Goal: Information Seeking & Learning: Learn about a topic

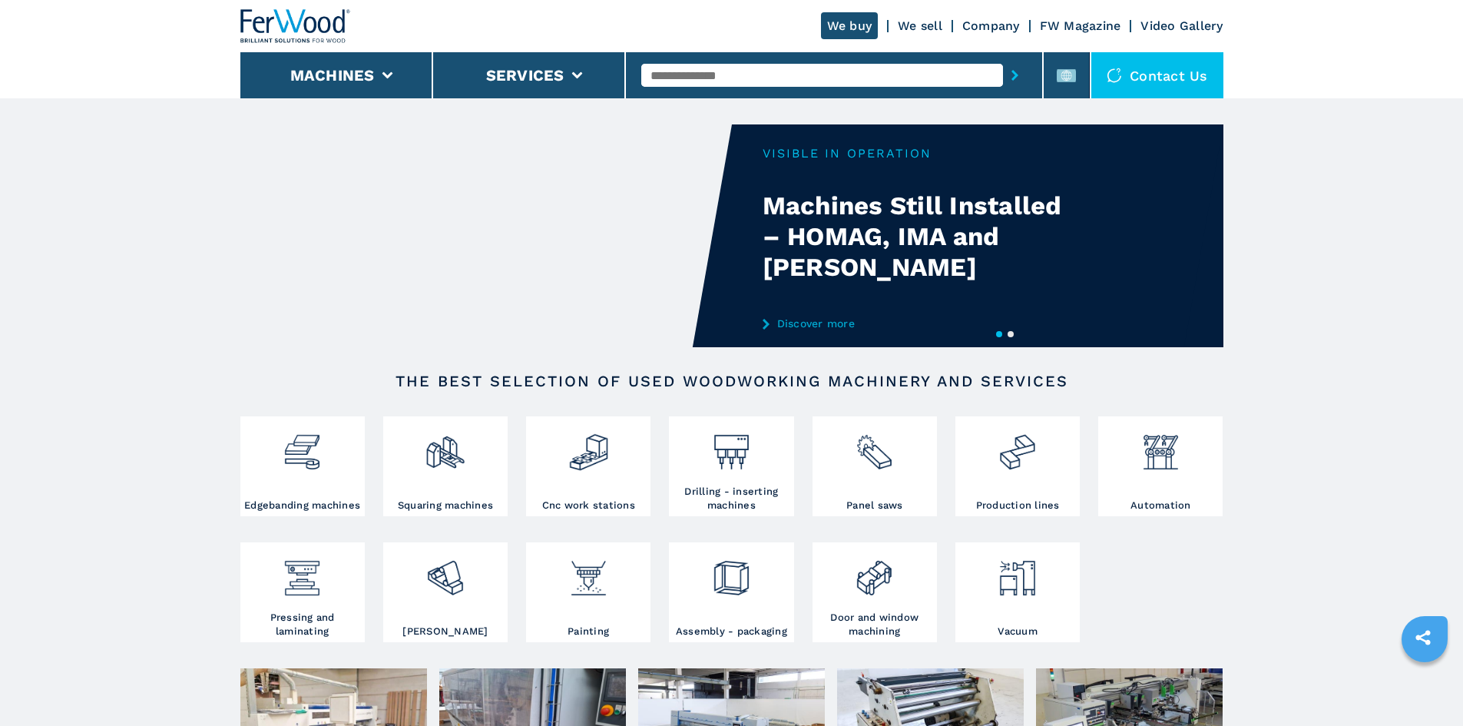
click at [765, 81] on input "text" at bounding box center [822, 75] width 362 height 23
paste input "******"
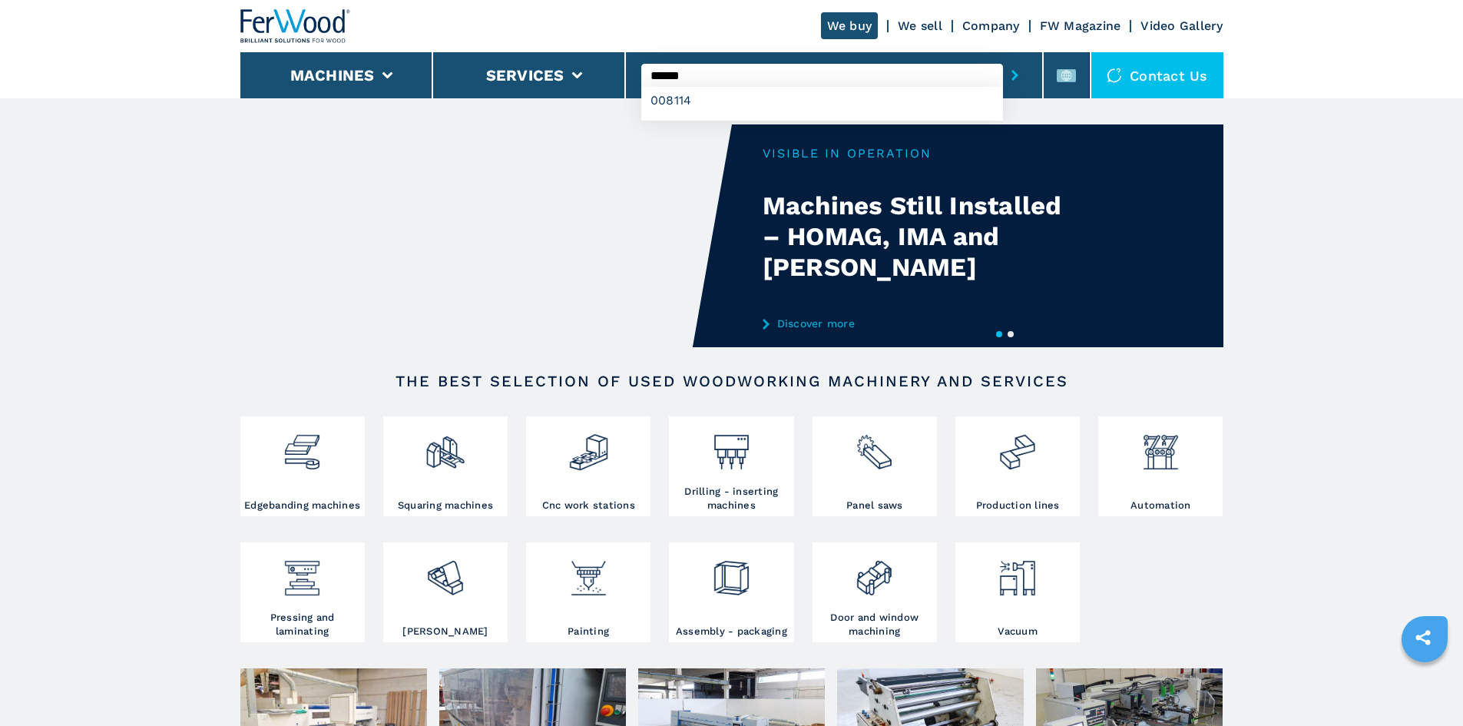
type input "******"
click at [1003, 74] on button "submit-button" at bounding box center [1015, 75] width 24 height 35
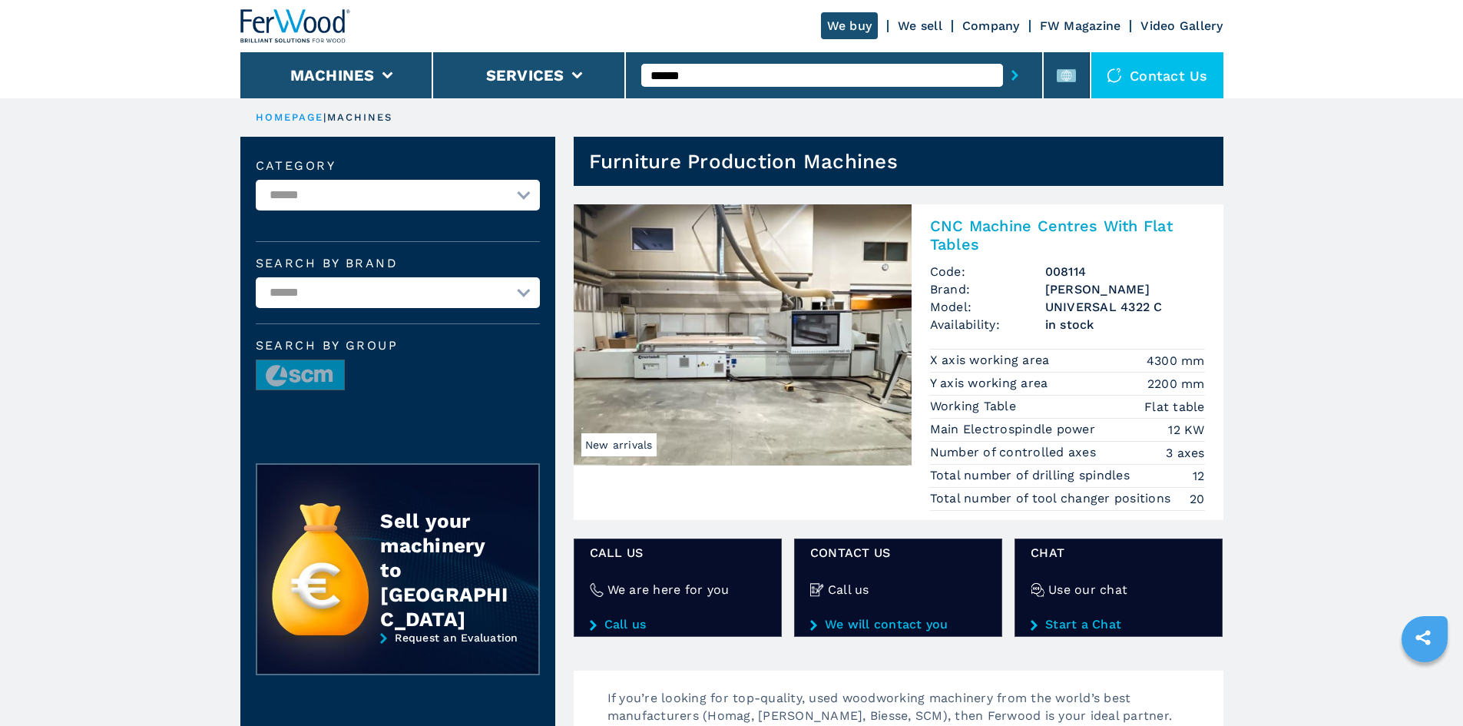
click at [1029, 224] on h2 "CNC Machine Centres With Flat Tables" at bounding box center [1067, 235] width 275 height 37
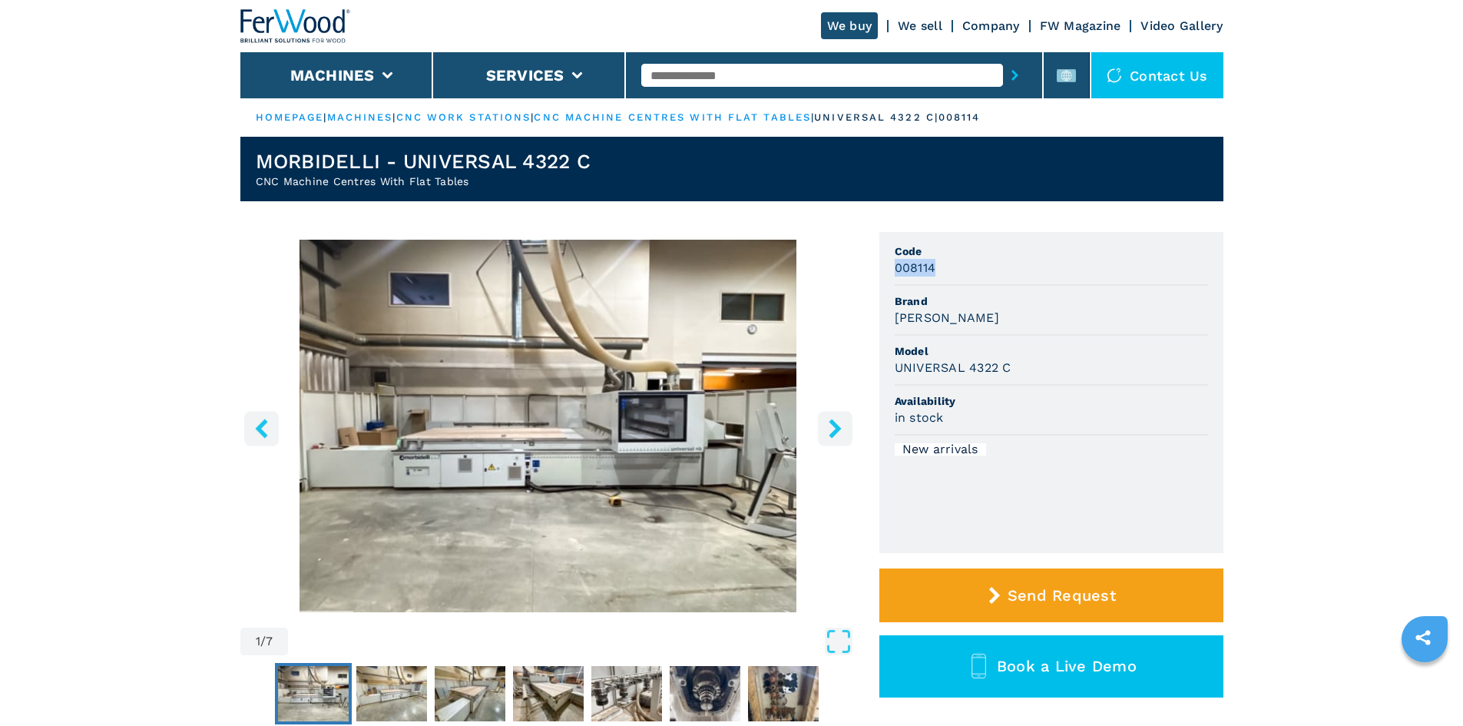
drag, startPoint x: 932, startPoint y: 271, endPoint x: 884, endPoint y: 278, distance: 48.9
click at [884, 278] on ul "Code 008114 Brand MORBIDELLI Model UNIVERSAL 4322 C Availability in stock New a…" at bounding box center [1051, 392] width 344 height 321
copy h3 "008114"
click at [958, 266] on div "008114" at bounding box center [1051, 268] width 313 height 18
click at [245, 303] on img "Go to Slide 1" at bounding box center [548, 426] width 616 height 372
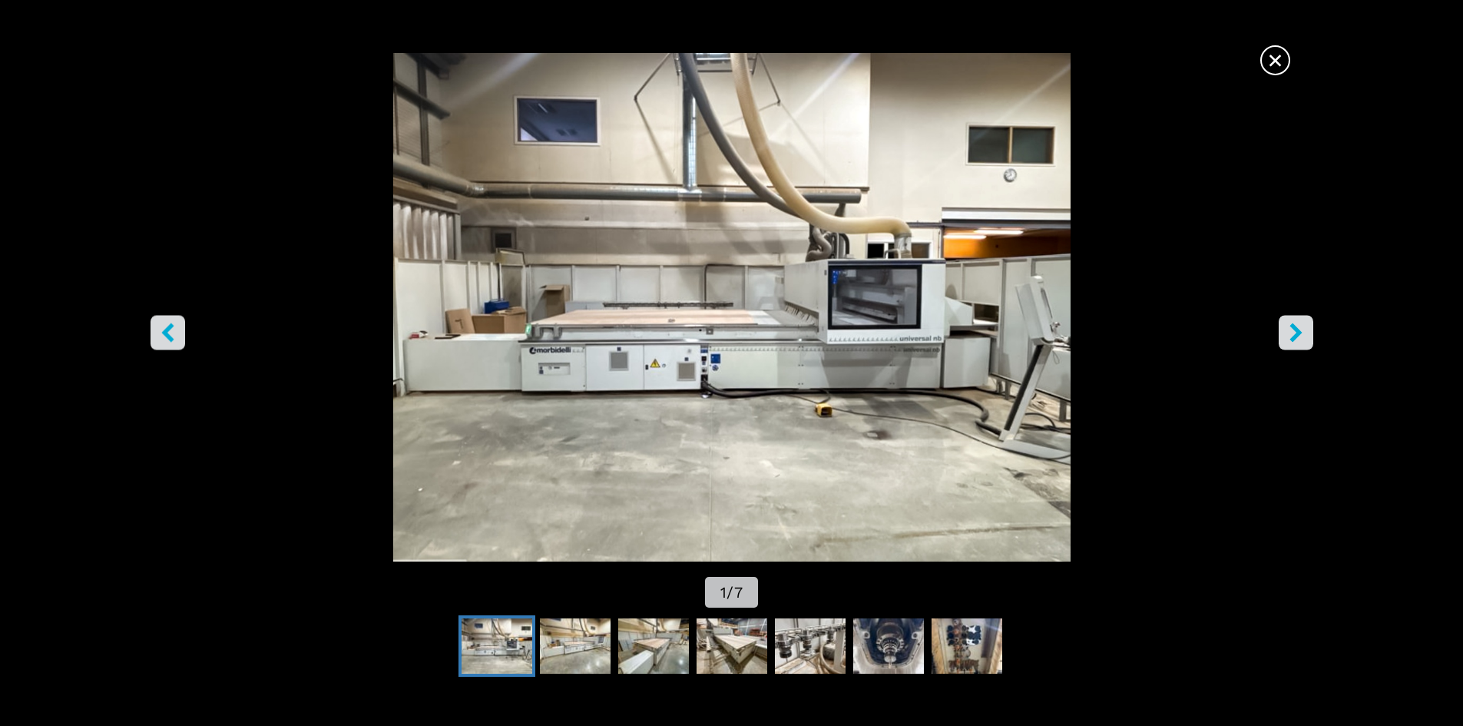
click at [1291, 51] on div "×" at bounding box center [731, 60] width 1141 height 30
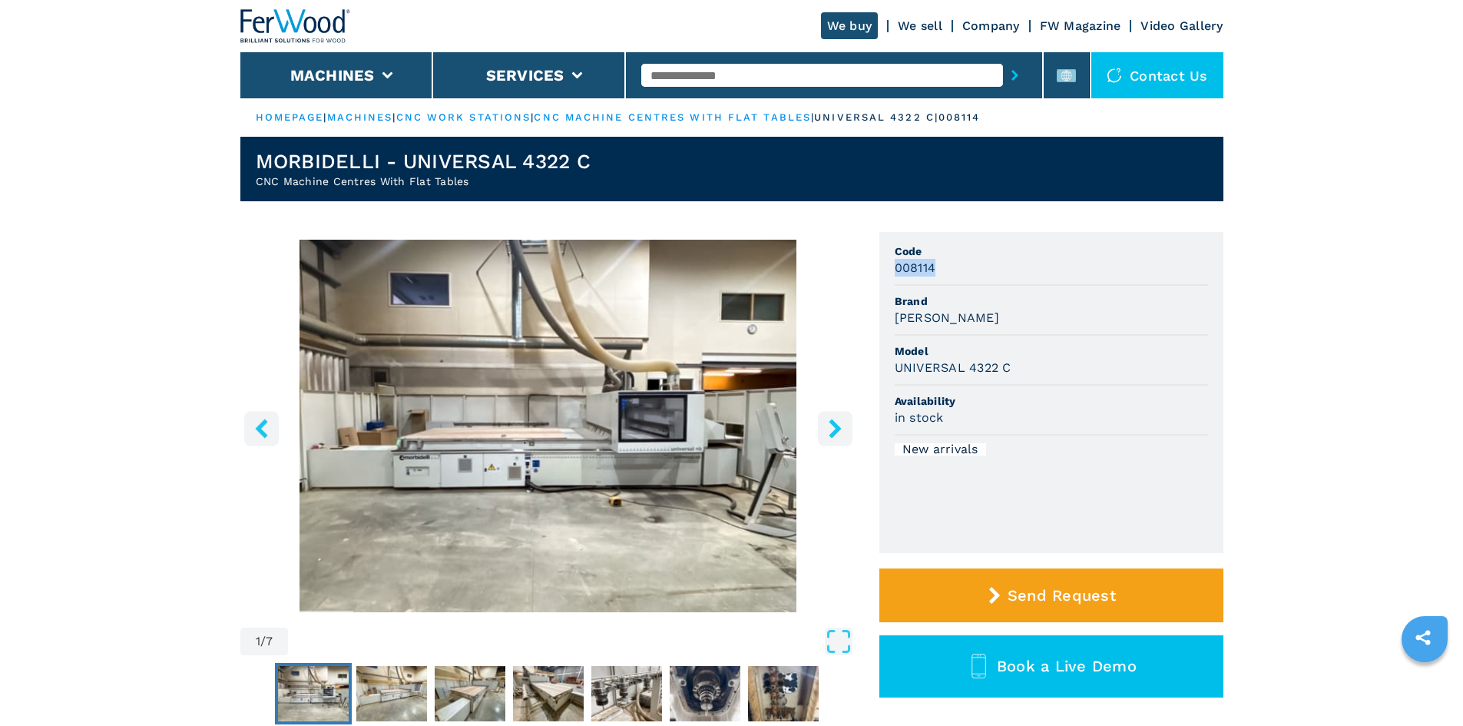
drag, startPoint x: 940, startPoint y: 265, endPoint x: 889, endPoint y: 279, distance: 52.5
click at [889, 279] on ul "Code 008114 Brand MORBIDELLI Model UNIVERSAL 4322 C Availability in stock New a…" at bounding box center [1051, 392] width 344 height 321
copy h3 "008114"
click at [1062, 254] on span "Code" at bounding box center [1051, 250] width 313 height 15
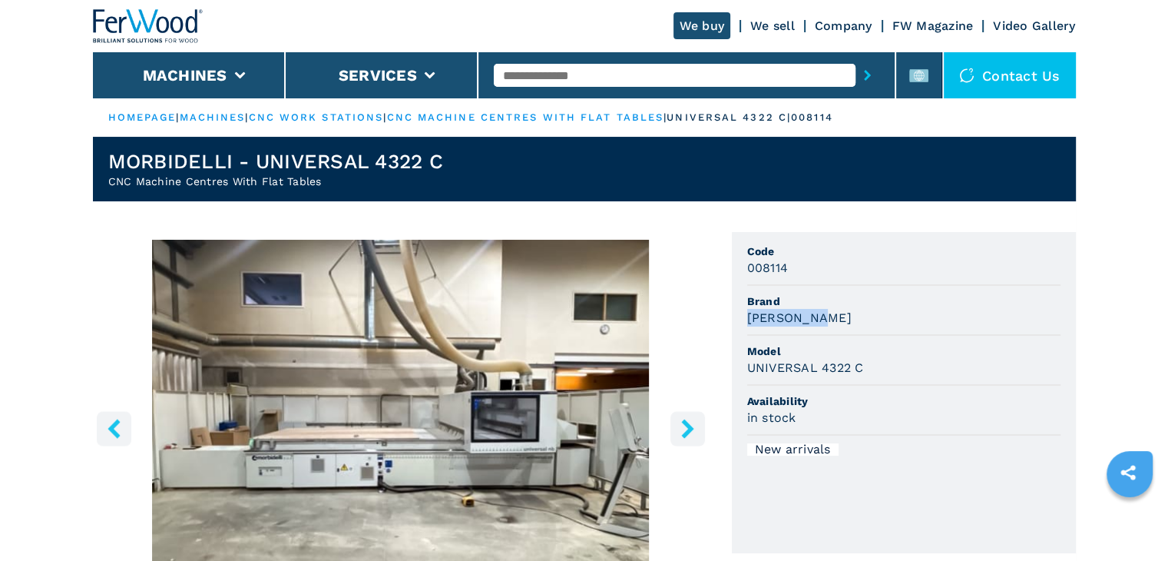
drag, startPoint x: 823, startPoint y: 317, endPoint x: 832, endPoint y: 316, distance: 9.2
click at [769, 313] on div "MORBIDELLI" at bounding box center [903, 318] width 313 height 18
click at [836, 322] on div "MORBIDELLI" at bounding box center [903, 318] width 313 height 18
drag, startPoint x: 829, startPoint y: 318, endPoint x: 753, endPoint y: 323, distance: 76.2
click at [747, 323] on div "MORBIDELLI" at bounding box center [903, 318] width 313 height 18
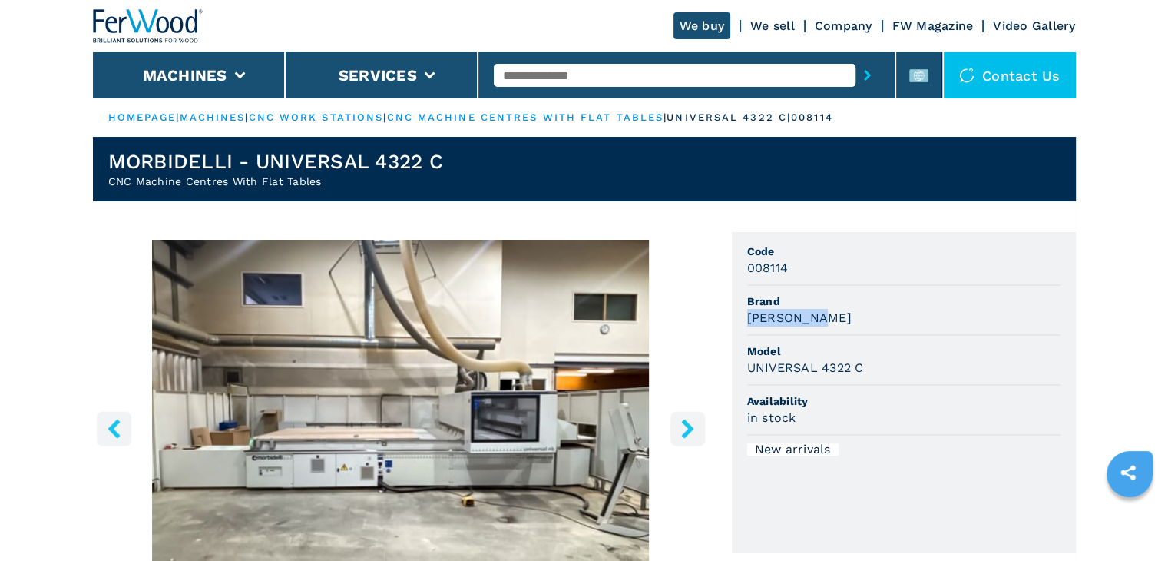
copy h3 "MORBIDELLI"
click at [872, 336] on li "Model UNIVERSAL 4322 C" at bounding box center [903, 361] width 313 height 50
drag, startPoint x: 867, startPoint y: 369, endPoint x: 746, endPoint y: 375, distance: 120.7
click at [747, 375] on div "UNIVERSAL 4322 C" at bounding box center [903, 368] width 313 height 18
copy h3 "UNIVERSAL 4322 C"
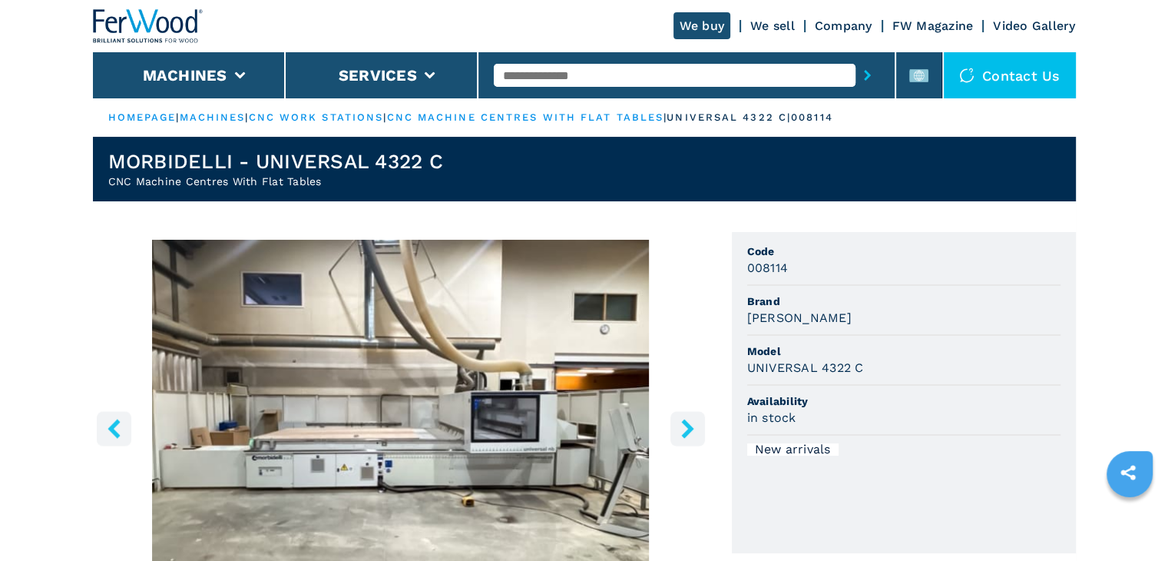
click at [867, 336] on li "Model UNIVERSAL 4322 C" at bounding box center [903, 361] width 313 height 50
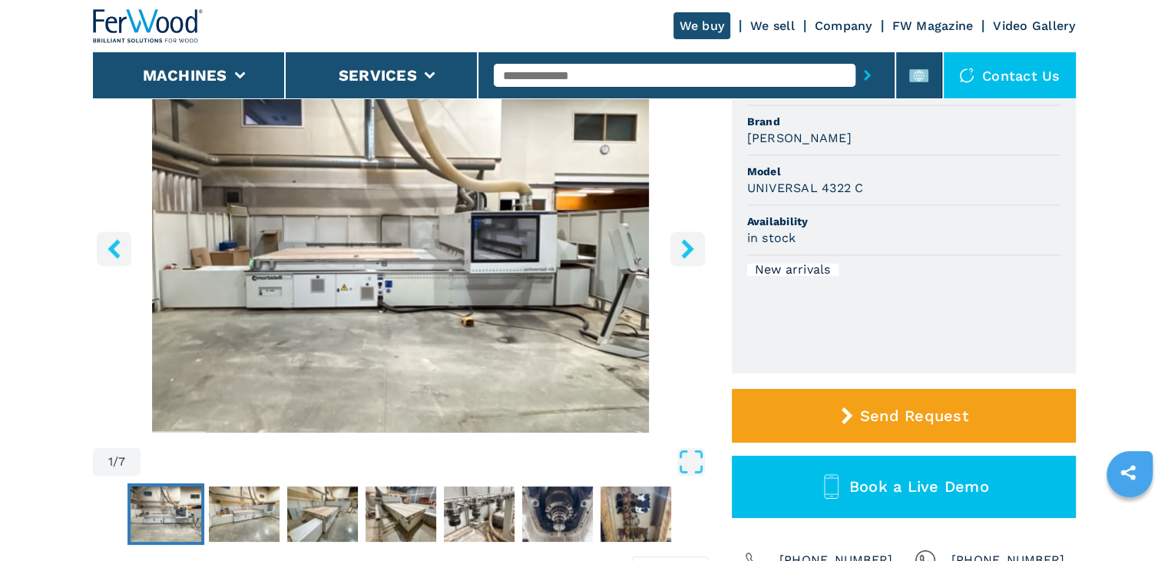
scroll to position [154, 0]
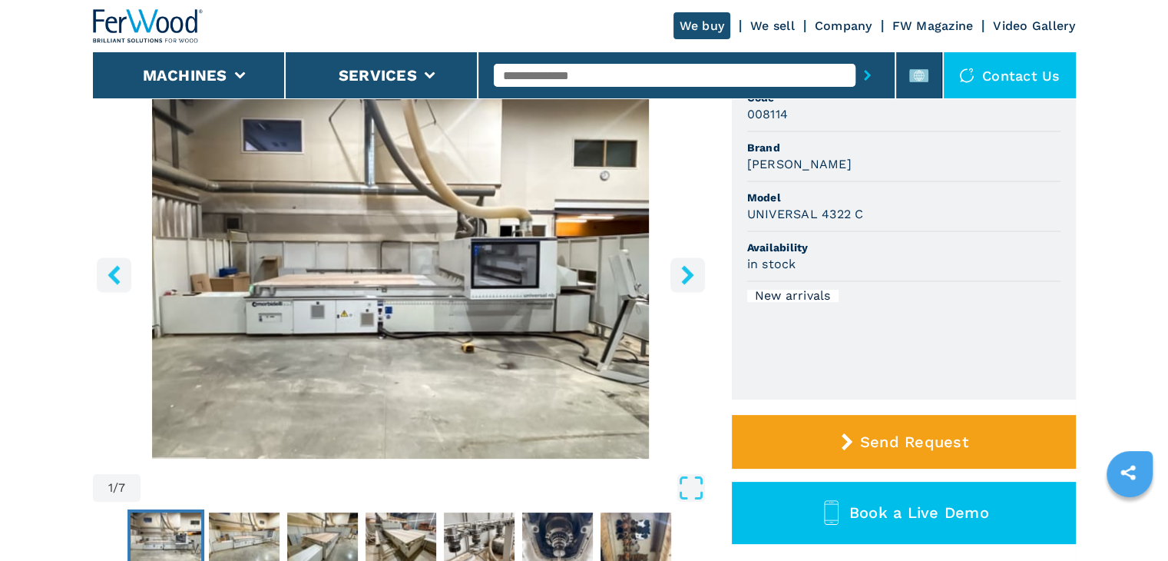
click at [126, 272] on button "left-button" at bounding box center [114, 274] width 35 height 35
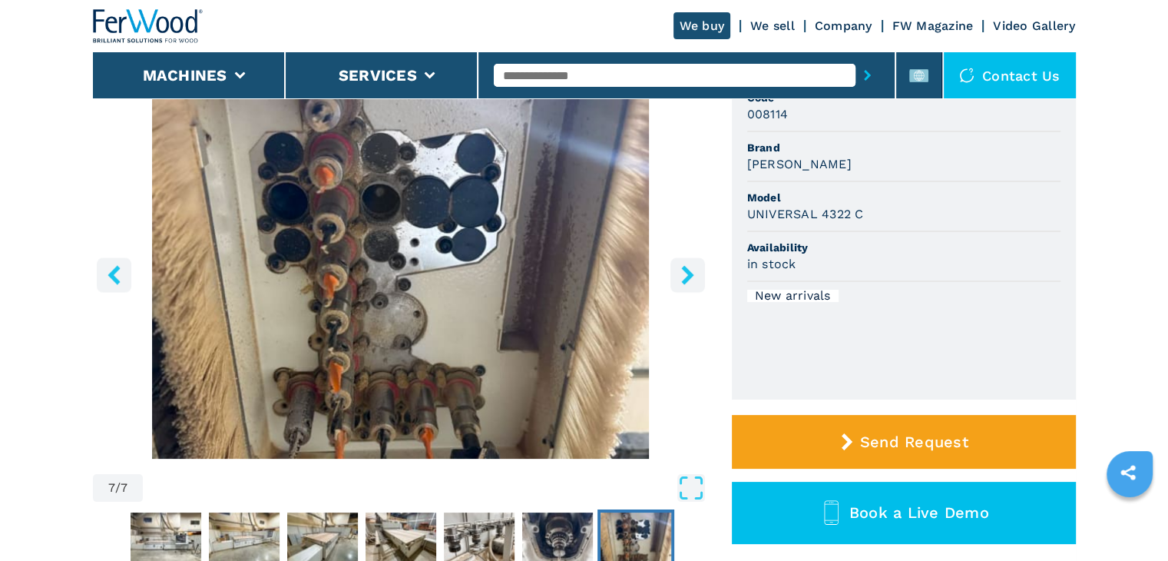
click at [695, 280] on icon "right-button" at bounding box center [687, 274] width 19 height 19
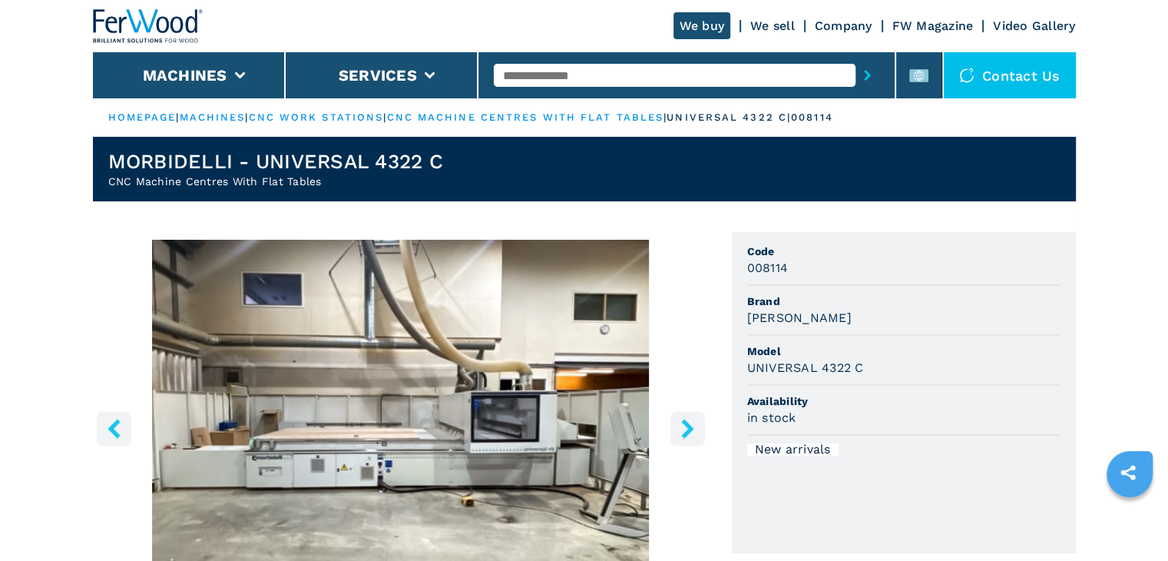
scroll to position [77, 0]
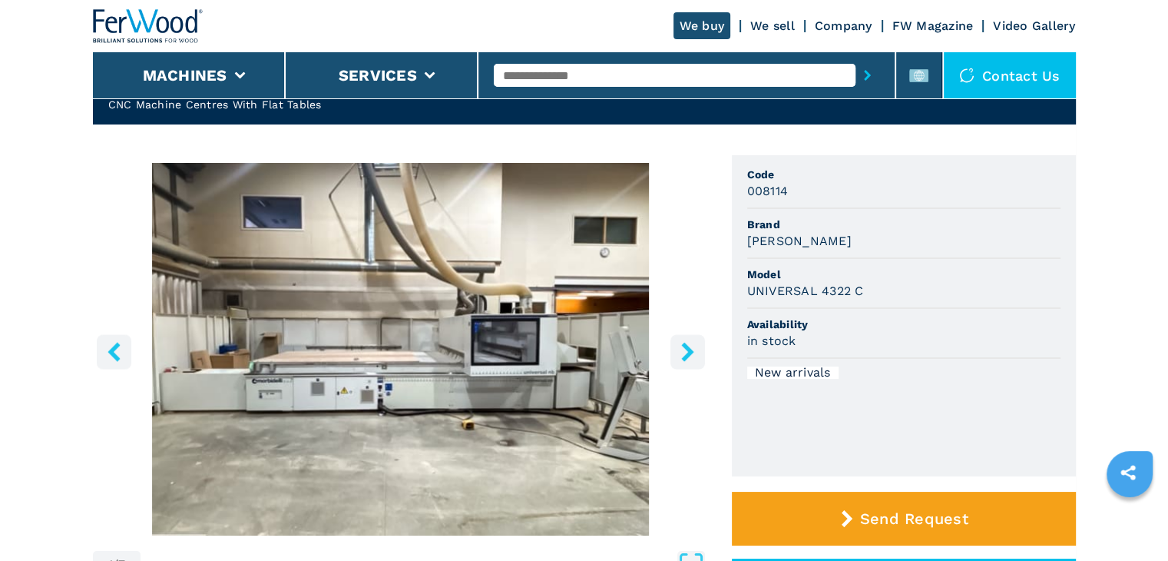
click at [412, 354] on img "Go to Slide 1" at bounding box center [401, 349] width 616 height 372
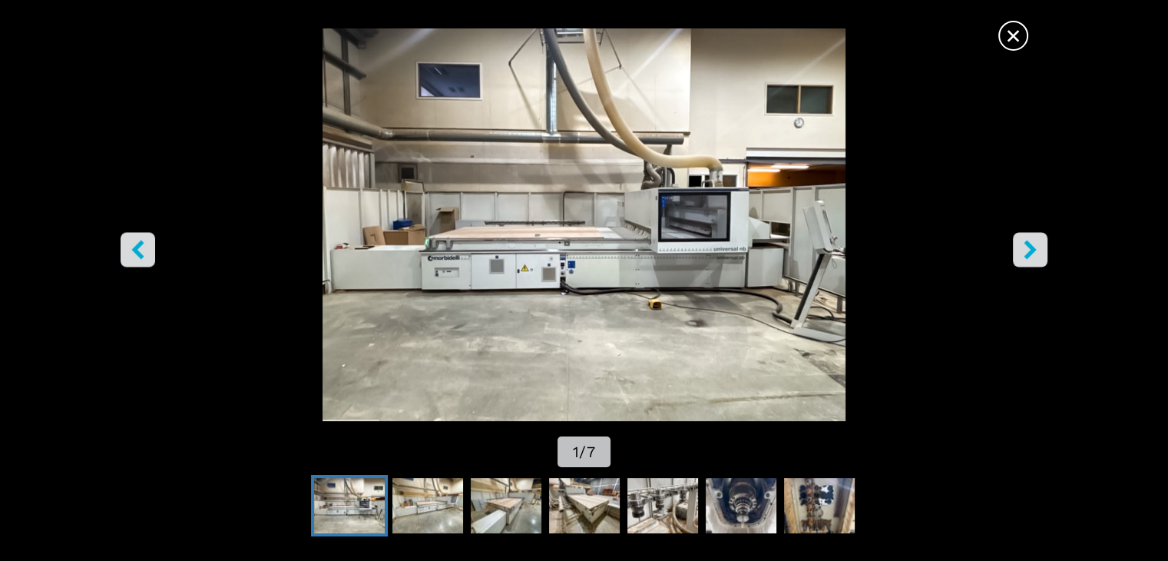
click at [1008, 38] on span "×" at bounding box center [1013, 32] width 27 height 27
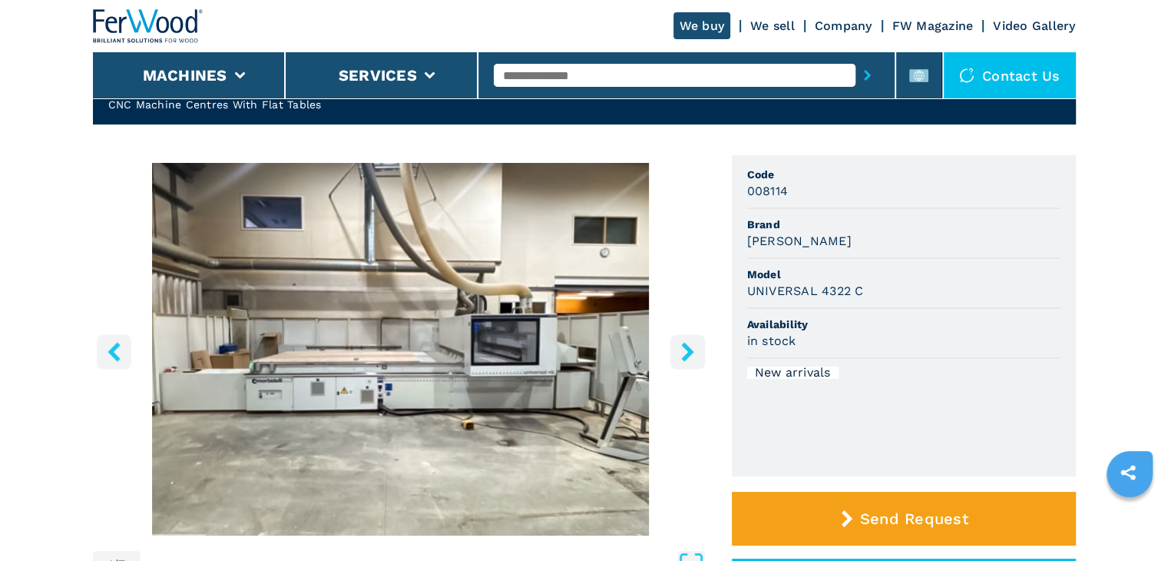
click at [553, 77] on input "text" at bounding box center [675, 75] width 362 height 23
paste input "******"
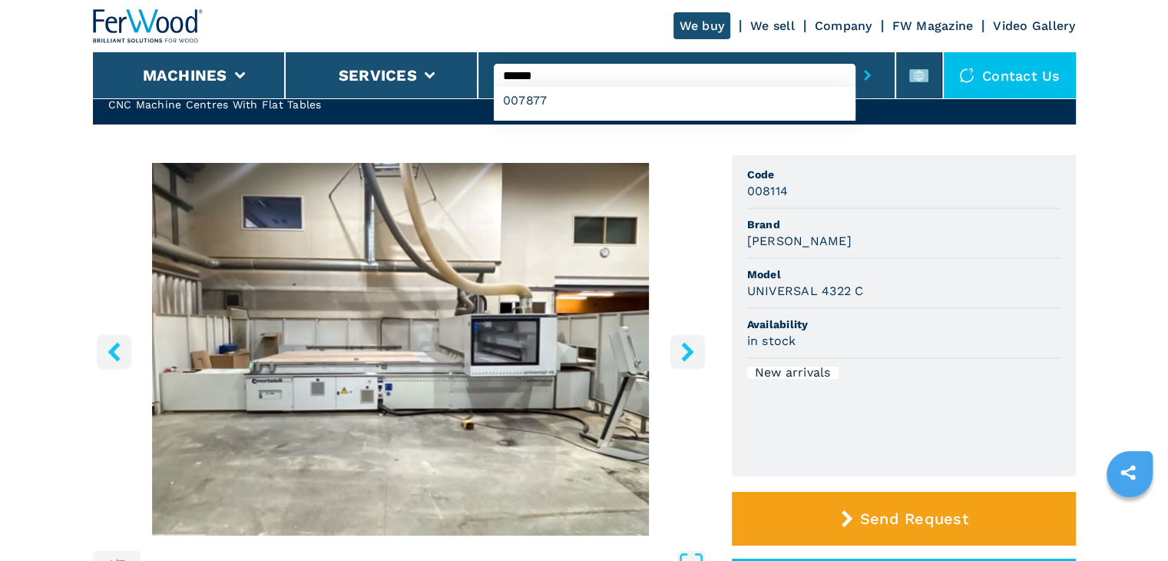
type input "******"
click at [862, 73] on button "submit-button" at bounding box center [867, 75] width 24 height 35
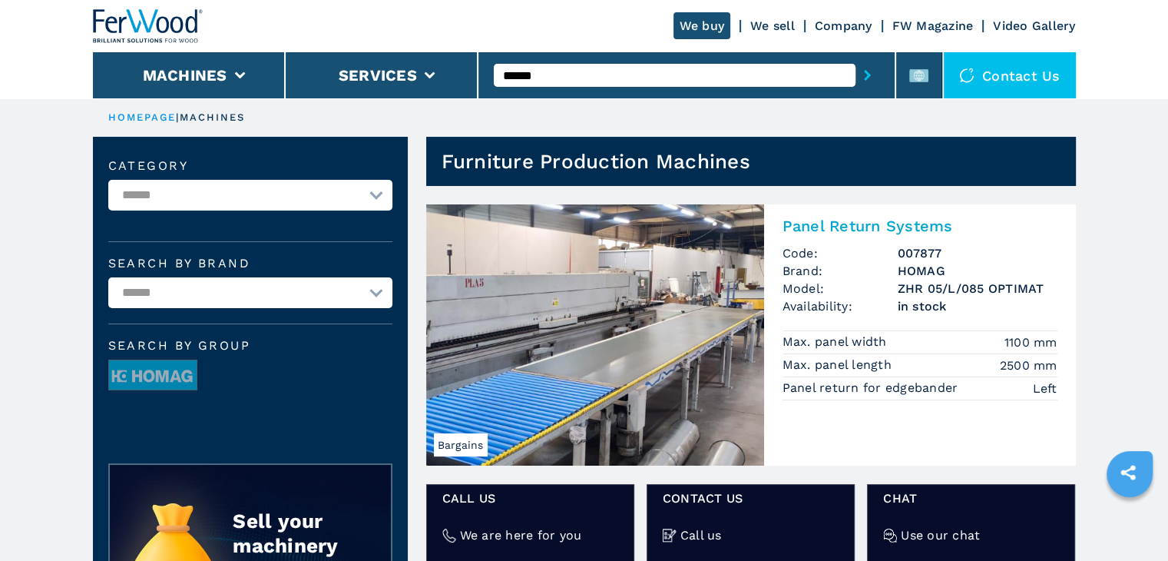
click at [882, 221] on h2 "Panel Return Systems" at bounding box center [920, 226] width 275 height 18
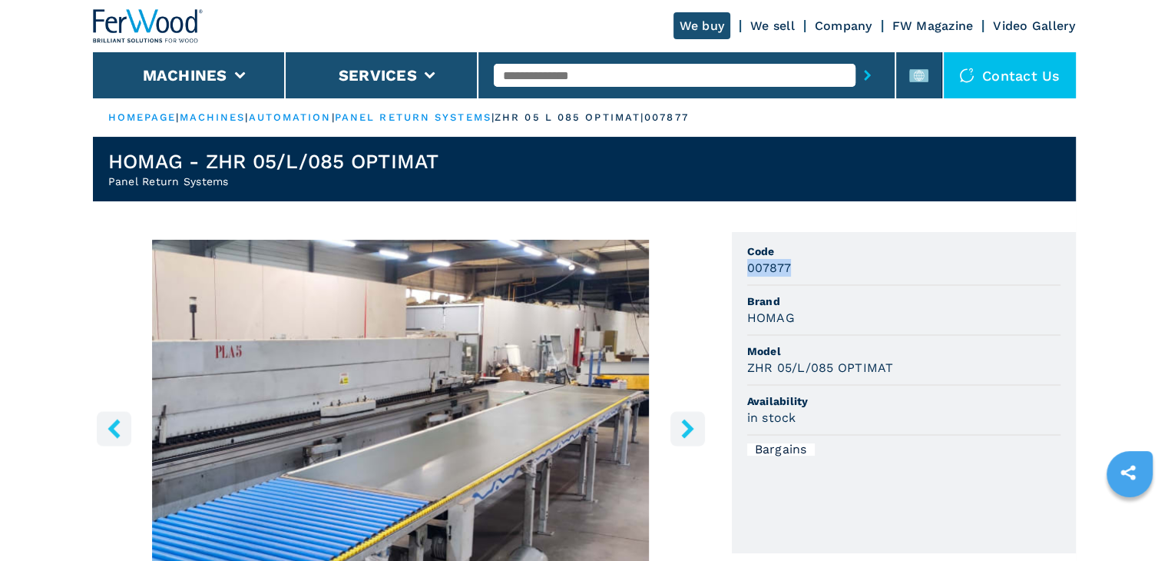
drag, startPoint x: 750, startPoint y: 271, endPoint x: 789, endPoint y: 266, distance: 39.4
click at [789, 266] on h3 "007877" at bounding box center [769, 268] width 45 height 18
copy h3 "007877"
drag, startPoint x: 822, startPoint y: 318, endPoint x: 782, endPoint y: 303, distance: 43.5
click at [814, 319] on div "HOMAG" at bounding box center [903, 318] width 313 height 18
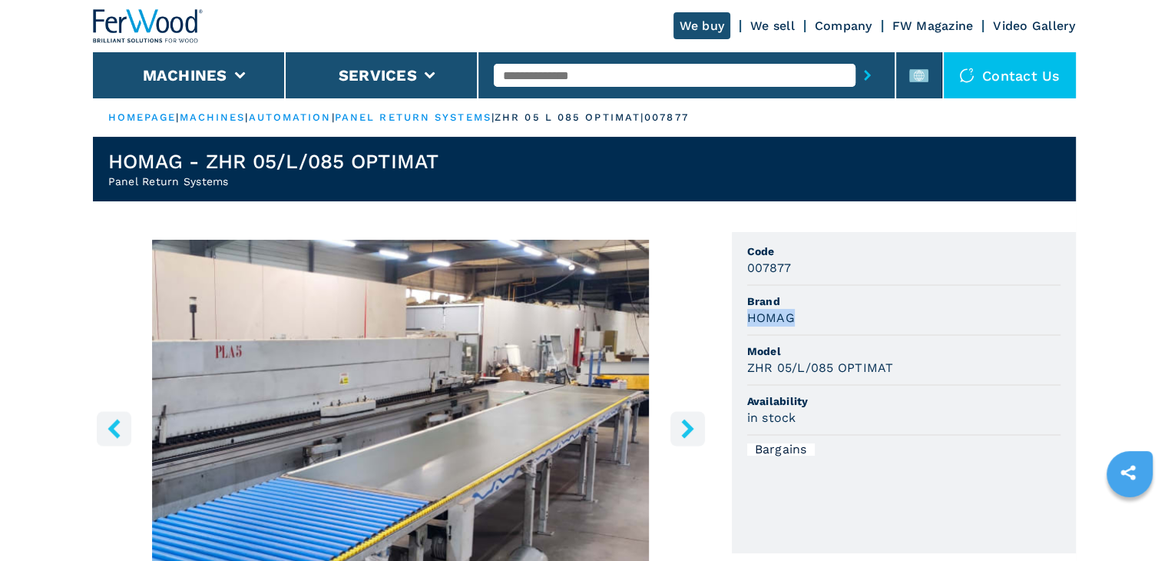
drag, startPoint x: 796, startPoint y: 312, endPoint x: 743, endPoint y: 332, distance: 55.9
click at [743, 332] on ul "Code 007877 Brand HOMAG Model ZHR 05/L/085 OPTIMAT Availability in stock Bargai…" at bounding box center [904, 392] width 344 height 321
copy h3 "HOMAG"
drag, startPoint x: 915, startPoint y: 346, endPoint x: 907, endPoint y: 361, distance: 17.2
click at [914, 352] on span "Model" at bounding box center [903, 350] width 313 height 15
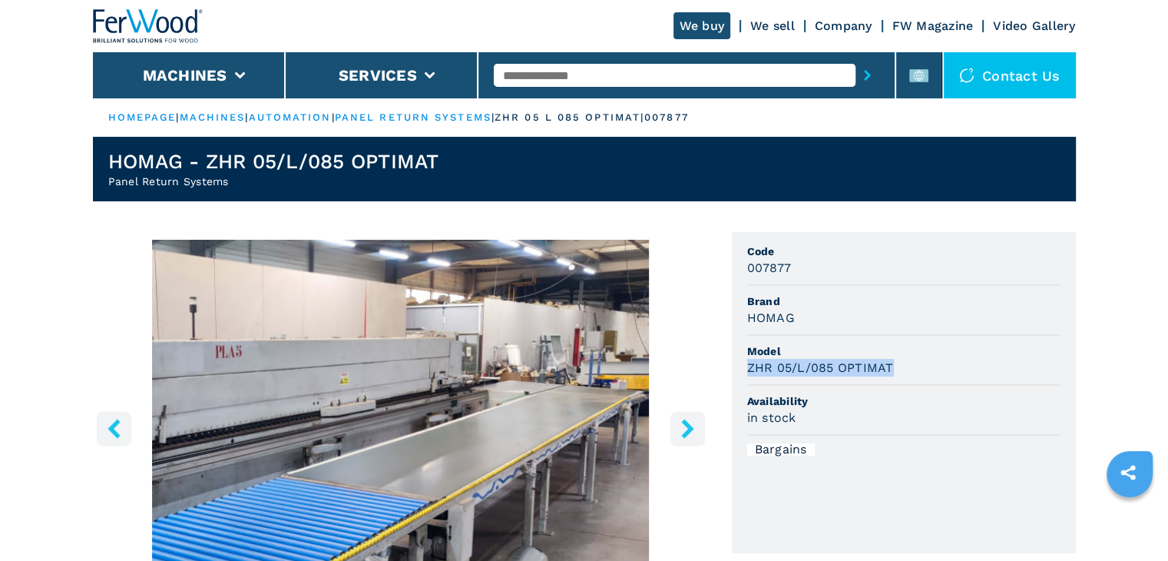
drag, startPoint x: 877, startPoint y: 379, endPoint x: 741, endPoint y: 372, distance: 136.1
click at [741, 372] on ul "Code 007877 Brand HOMAG Model ZHR 05/L/085 OPTIMAT Availability in stock Bargai…" at bounding box center [904, 392] width 344 height 321
copy h3 "ZHR 05/L/085 OPTIMAT"
click at [903, 336] on li "Model ZHR 05/L/085 OPTIMAT" at bounding box center [903, 361] width 313 height 50
click at [836, 350] on span "Model" at bounding box center [903, 350] width 313 height 15
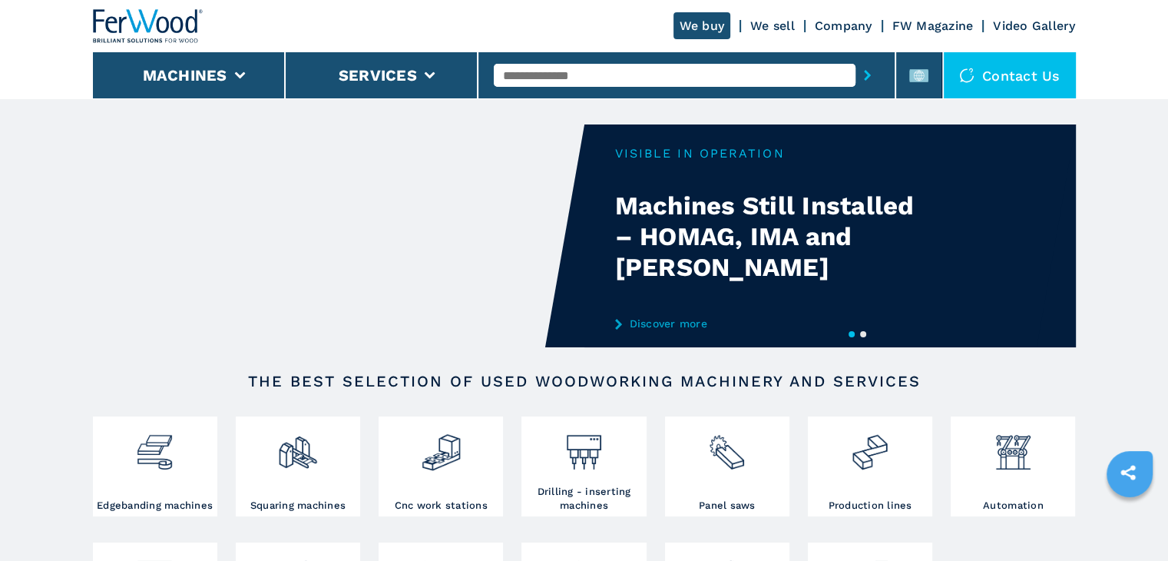
click at [586, 72] on input "text" at bounding box center [675, 75] width 362 height 23
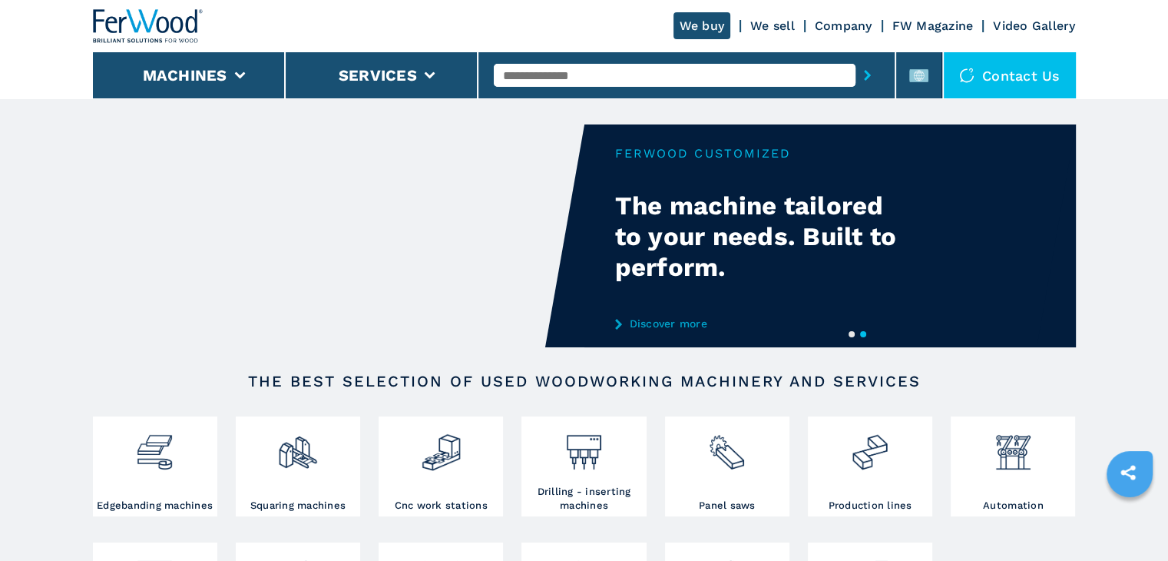
click at [541, 71] on input "text" at bounding box center [675, 75] width 362 height 23
paste input "******"
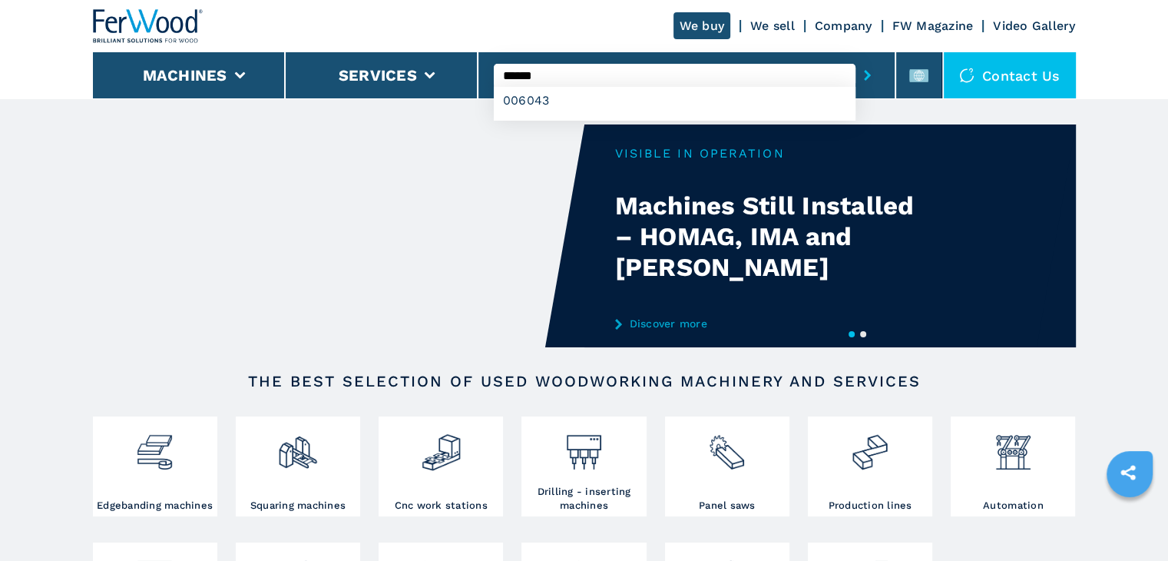
type input "******"
click at [864, 74] on button "submit-button" at bounding box center [867, 75] width 24 height 35
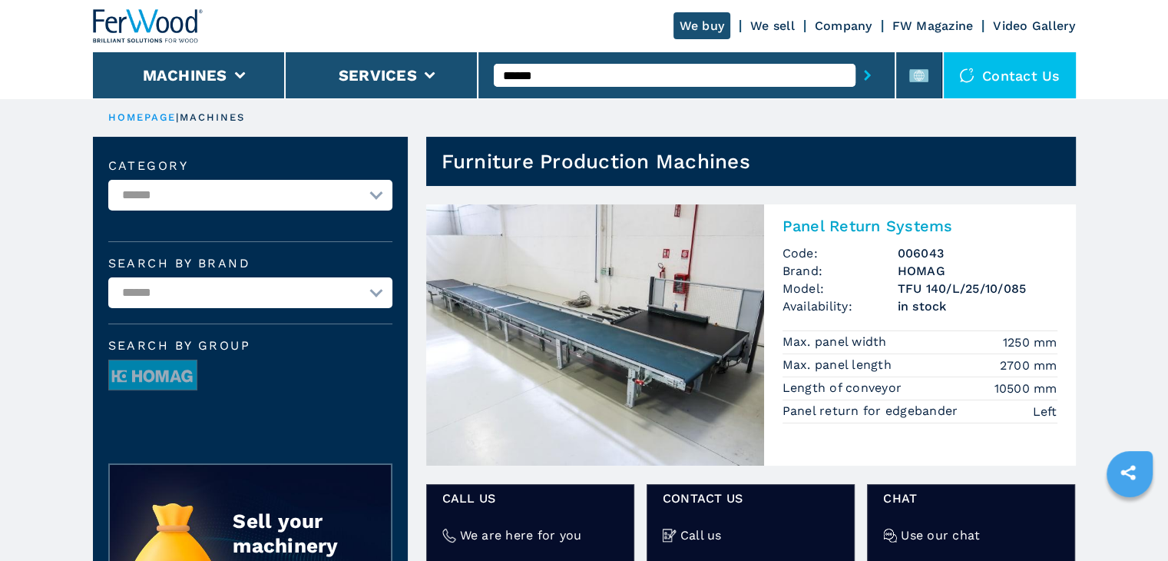
click at [863, 225] on h2 "Panel Return Systems" at bounding box center [920, 226] width 275 height 18
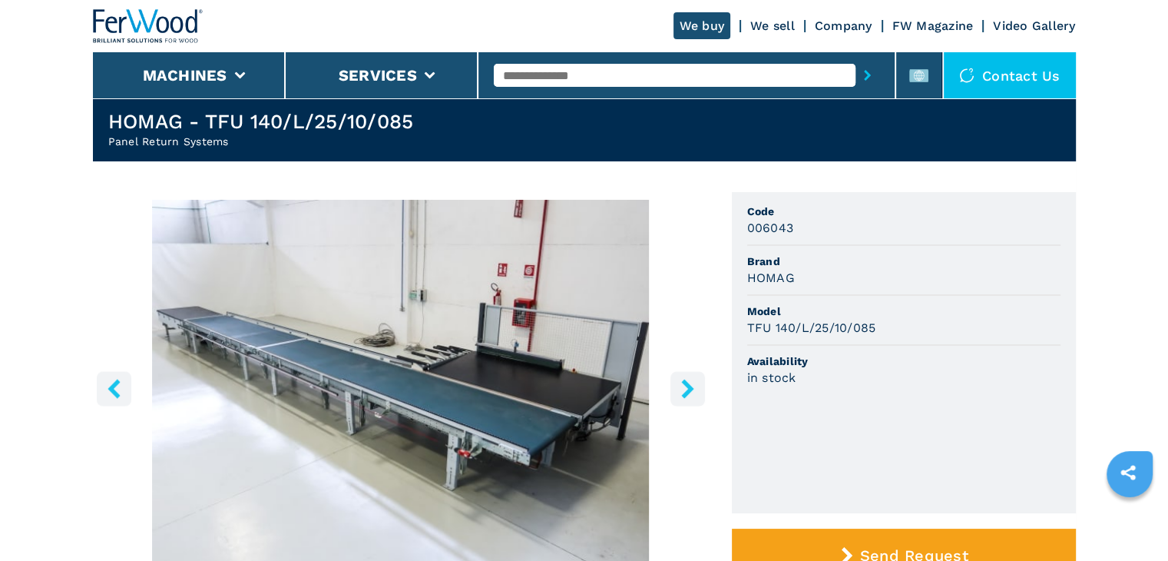
scroll to position [77, 0]
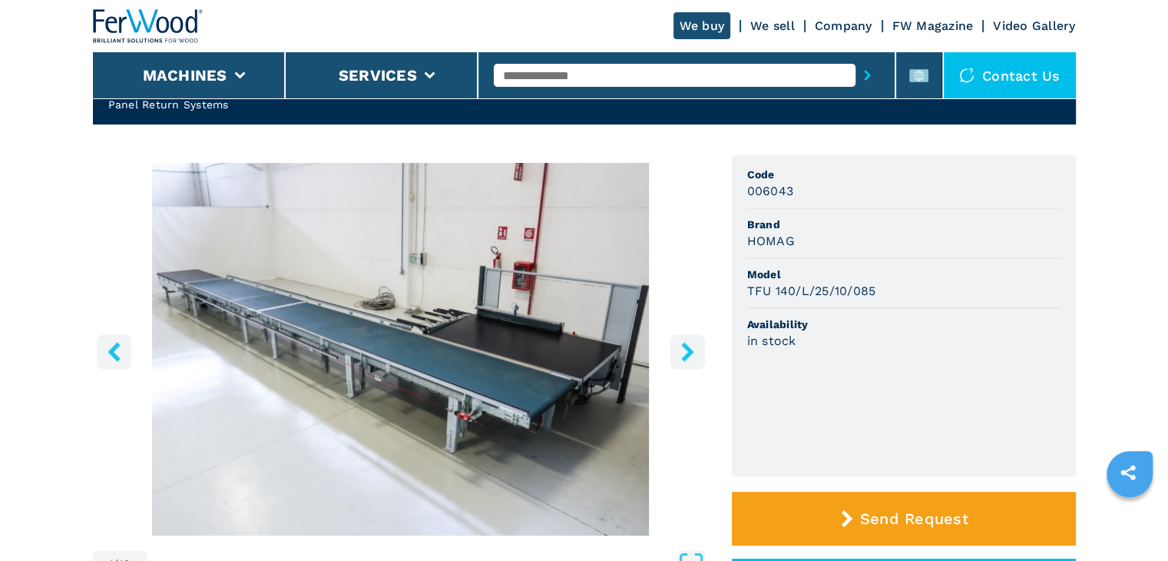
click at [767, 194] on h3 "006043" at bounding box center [770, 191] width 47 height 18
copy h3 "006043"
click at [928, 266] on span "Model" at bounding box center [903, 273] width 313 height 15
click at [774, 245] on h3 "HOMAG" at bounding box center [771, 241] width 48 height 18
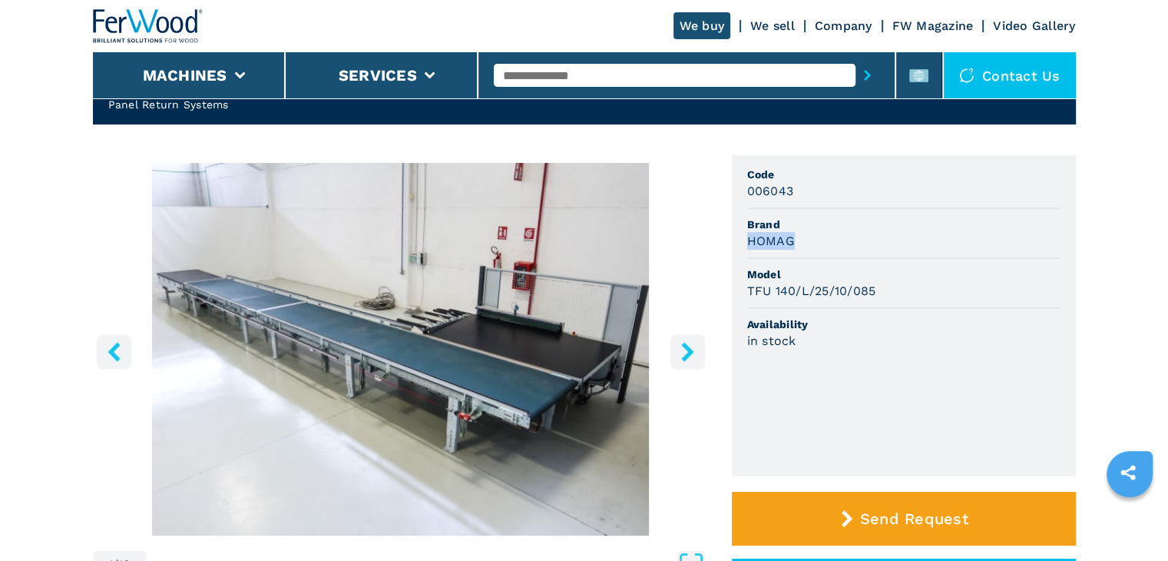
click at [774, 245] on h3 "HOMAG" at bounding box center [771, 241] width 48 height 18
copy h3 "HOMAG"
click at [894, 265] on li "Model TFU 140/L/25/10/085" at bounding box center [903, 284] width 313 height 50
click at [840, 293] on h3 "TFU 140/L/25/10/085" at bounding box center [811, 291] width 129 height 18
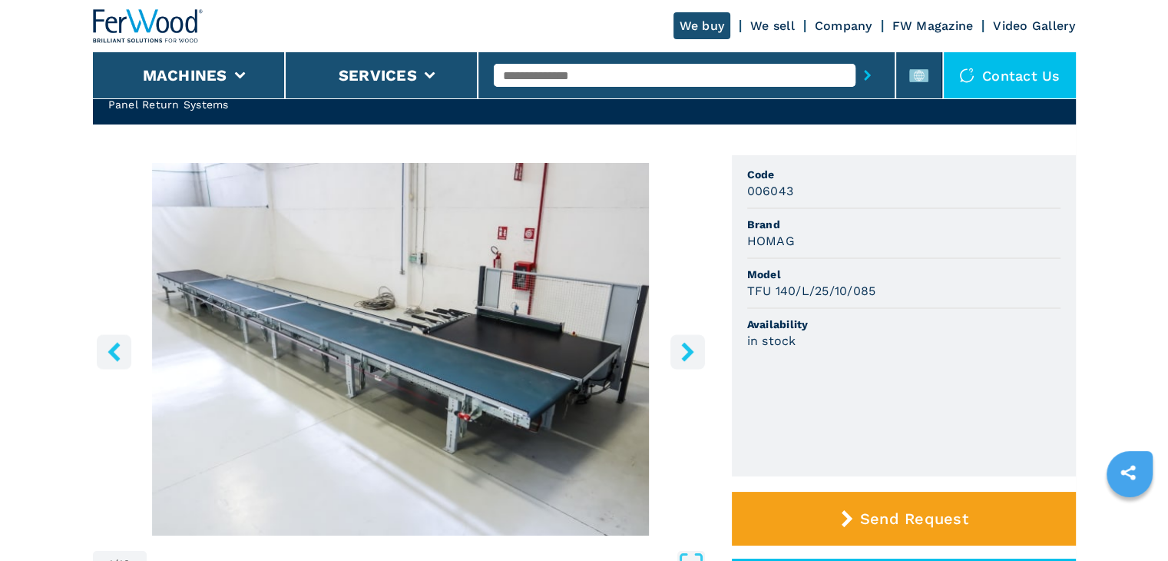
click at [829, 295] on h3 "TFU 140/L/25/10/085" at bounding box center [811, 291] width 129 height 18
copy h3 "TFU 140/L/25/10/085"
click at [858, 294] on h3 "TFU 140/L/25/10/085" at bounding box center [811, 291] width 129 height 18
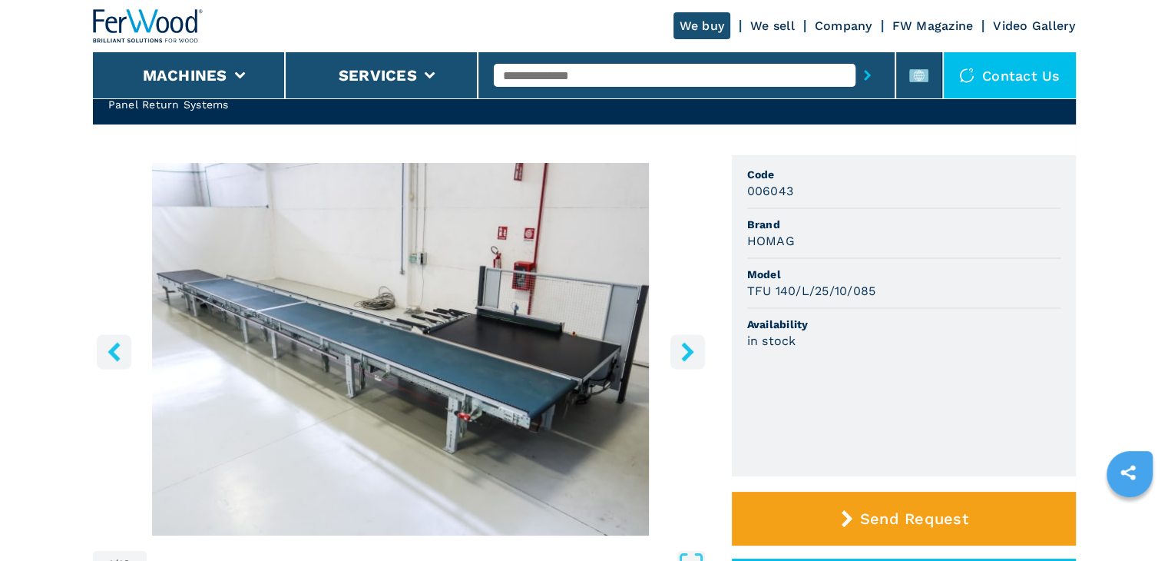
click at [964, 297] on div "TFU 140/L/25/10/085" at bounding box center [903, 291] width 313 height 18
click at [712, 245] on div "1 / 10 Unit Measure ****** ******** Code 006043 Brand HOMAG Model TFU 140/L/25/…" at bounding box center [584, 424] width 983 height 538
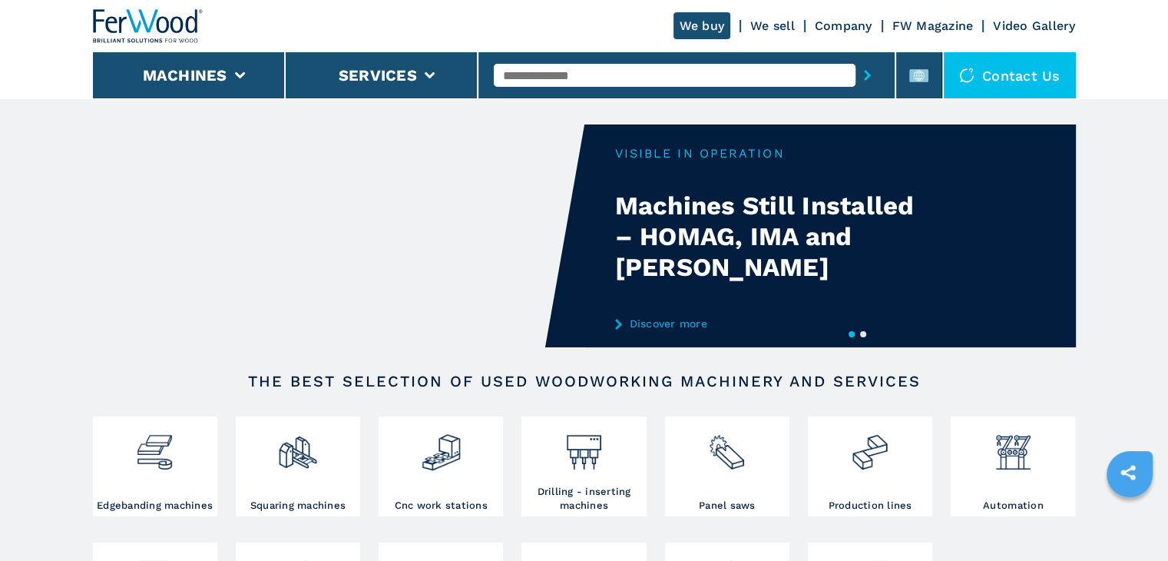
click at [605, 76] on input "text" at bounding box center [675, 75] width 362 height 23
paste input "******"
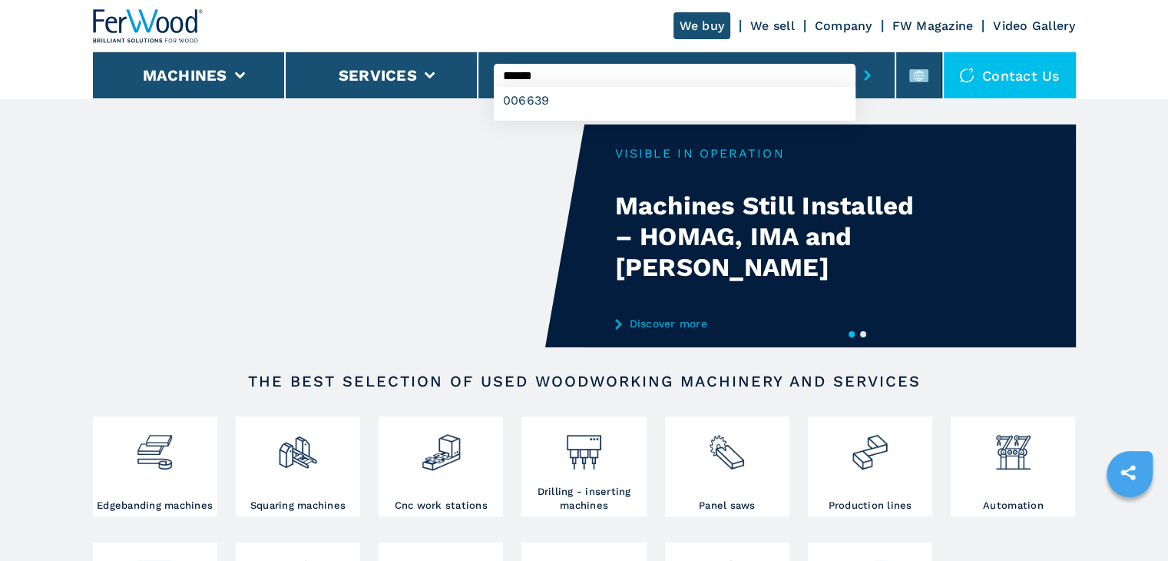
type input "******"
click at [868, 74] on icon "submit-button" at bounding box center [867, 75] width 7 height 11
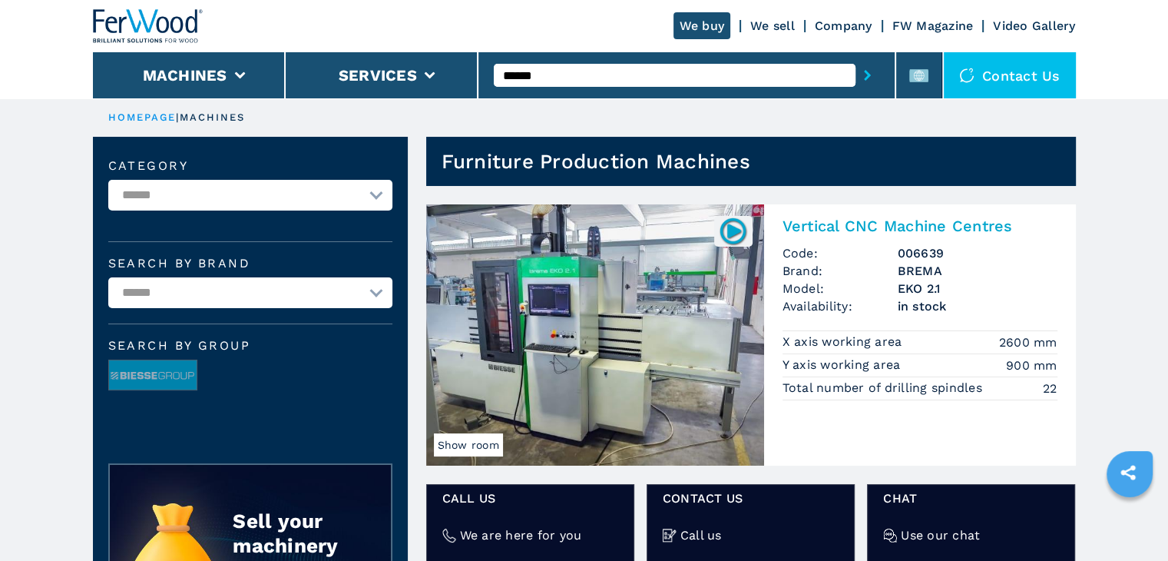
click at [856, 221] on h2 "Vertical CNC Machine Centres" at bounding box center [920, 226] width 275 height 18
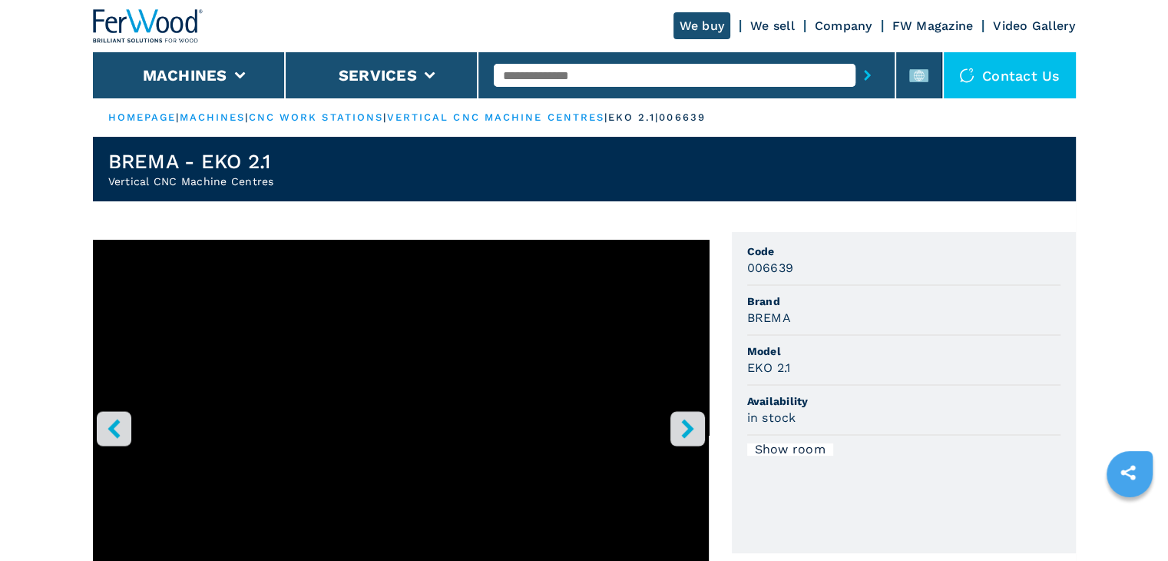
click at [779, 265] on h3 "006639" at bounding box center [770, 268] width 47 height 18
copy h3 "006639"
click at [861, 267] on div "006639" at bounding box center [903, 268] width 313 height 18
drag, startPoint x: 787, startPoint y: 317, endPoint x: 752, endPoint y: 316, distance: 35.4
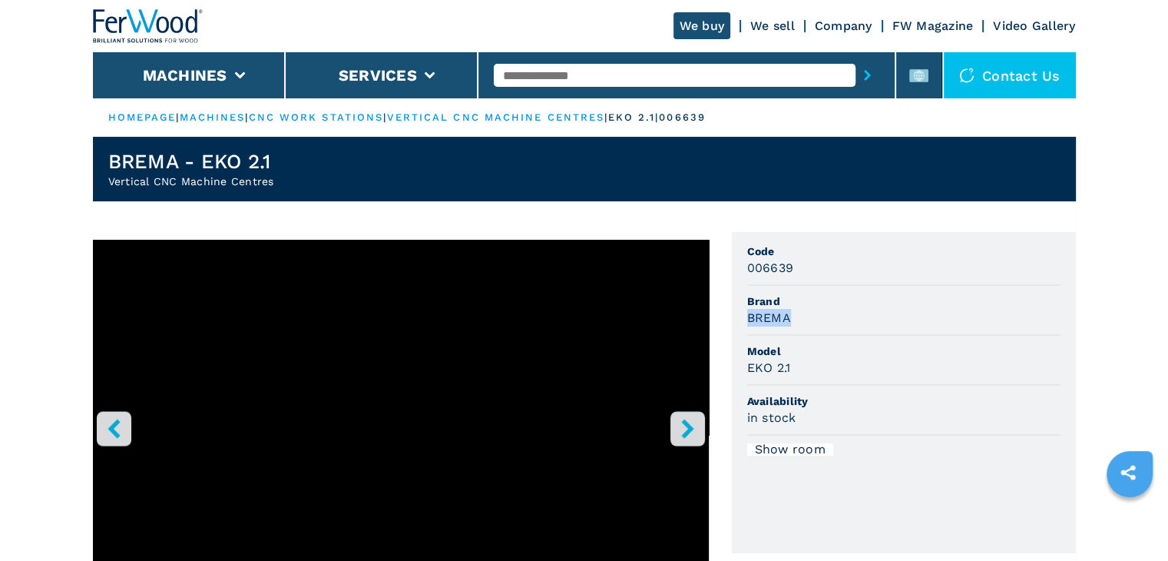
click at [740, 319] on ul "Code 006639 Brand BREMA Model EKO 2.1 Availability in stock Show room" at bounding box center [904, 392] width 344 height 321
copy h3 "BREMA"
click at [826, 316] on div "BREMA" at bounding box center [903, 318] width 313 height 18
drag, startPoint x: 796, startPoint y: 365, endPoint x: 807, endPoint y: 359, distance: 12.7
click at [753, 371] on div "EKO 2.1" at bounding box center [903, 368] width 313 height 18
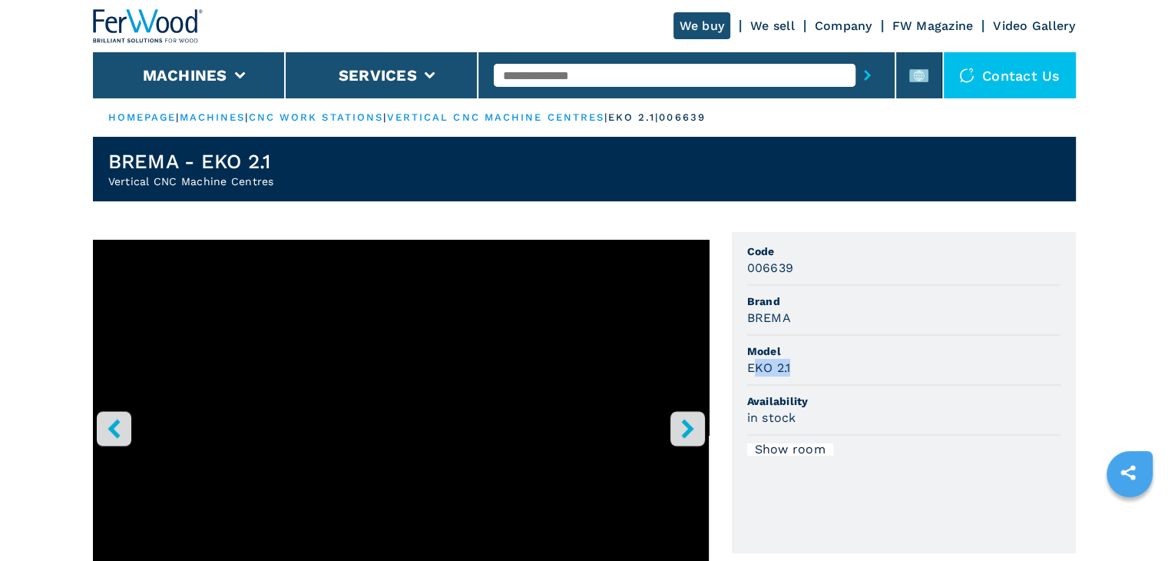
click at [796, 369] on div "EKO 2.1" at bounding box center [903, 368] width 313 height 18
click at [797, 366] on div "EKO 2.1" at bounding box center [903, 368] width 313 height 18
drag, startPoint x: 793, startPoint y: 369, endPoint x: 753, endPoint y: 382, distance: 41.8
click at [749, 385] on ul "Code 006639 Brand BREMA Model EKO 2.1 Availability in stock Show room" at bounding box center [904, 392] width 344 height 321
drag, startPoint x: 746, startPoint y: 369, endPoint x: 795, endPoint y: 366, distance: 48.5
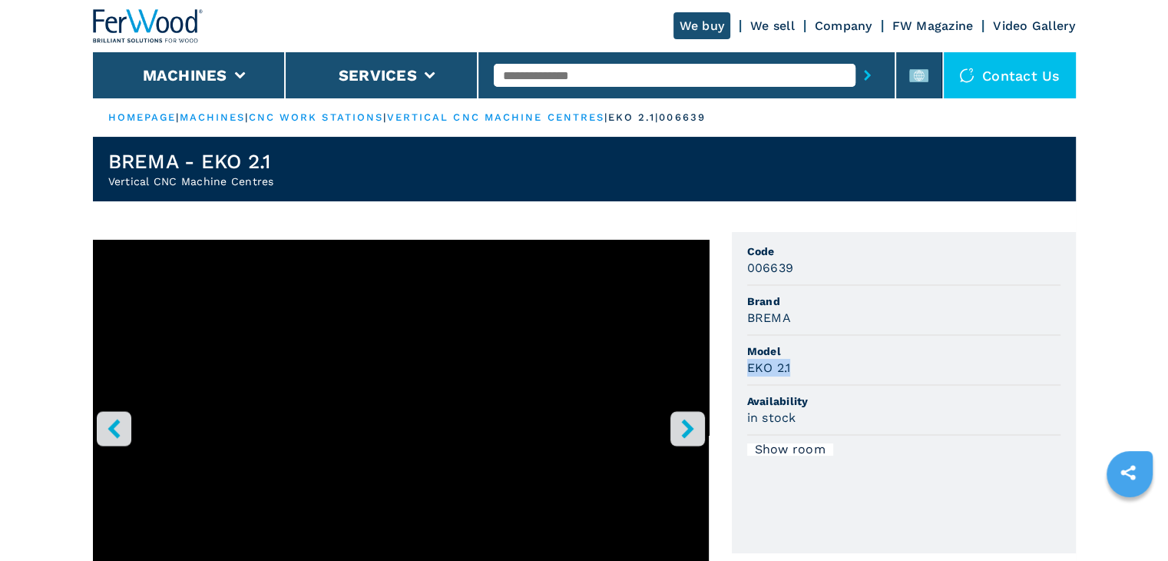
click at [795, 366] on div "EKO 2.1" at bounding box center [903, 368] width 313 height 18
copy h3 "EKO 2.1"
click at [826, 360] on div "EKO 2.1" at bounding box center [903, 368] width 313 height 18
click at [925, 355] on span "Model" at bounding box center [903, 350] width 313 height 15
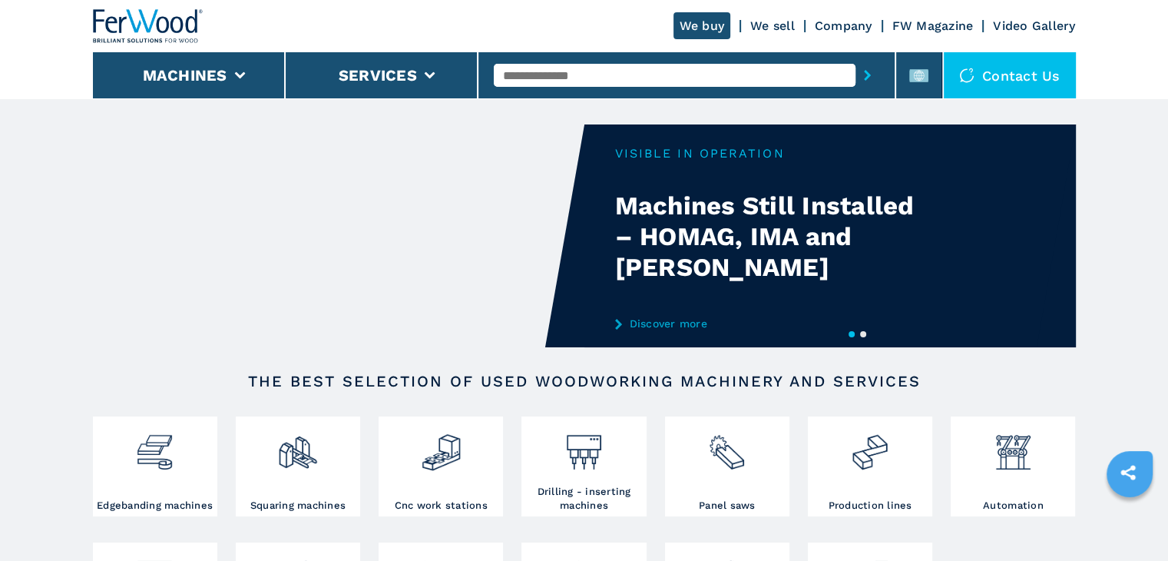
click at [558, 75] on input "text" at bounding box center [675, 75] width 362 height 23
paste input "******"
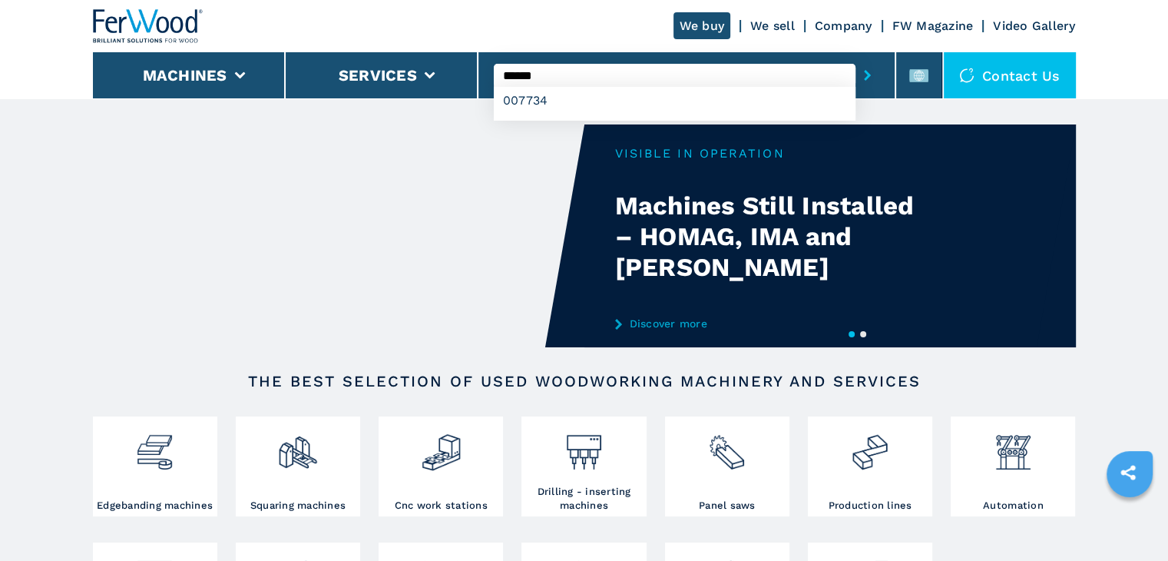
type input "******"
click at [868, 81] on button "submit-button" at bounding box center [867, 75] width 24 height 35
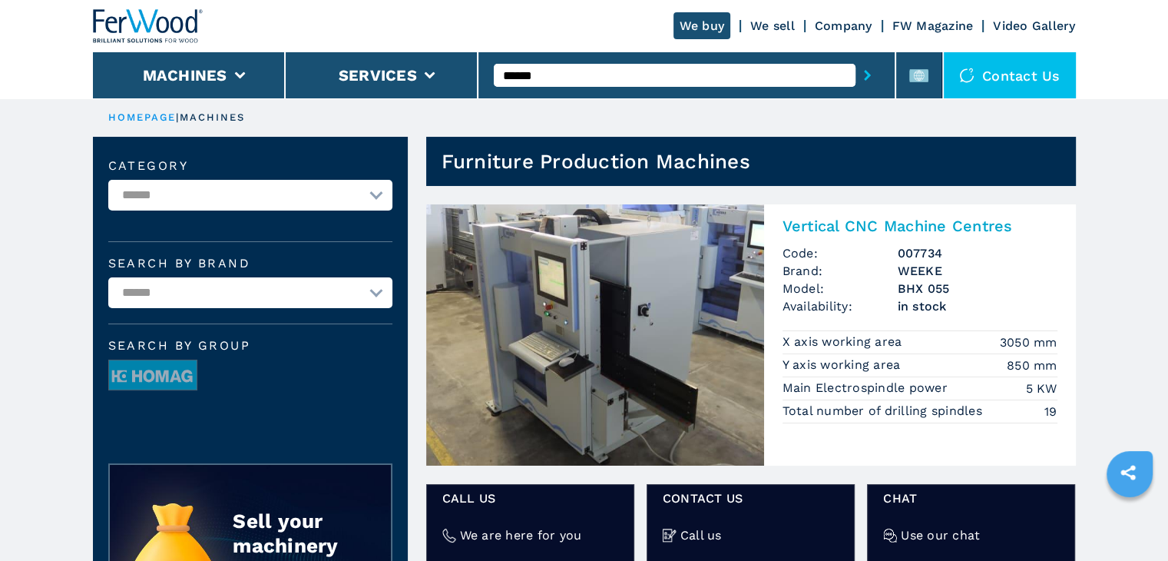
click at [892, 218] on h2 "Vertical CNC Machine Centres" at bounding box center [920, 226] width 275 height 18
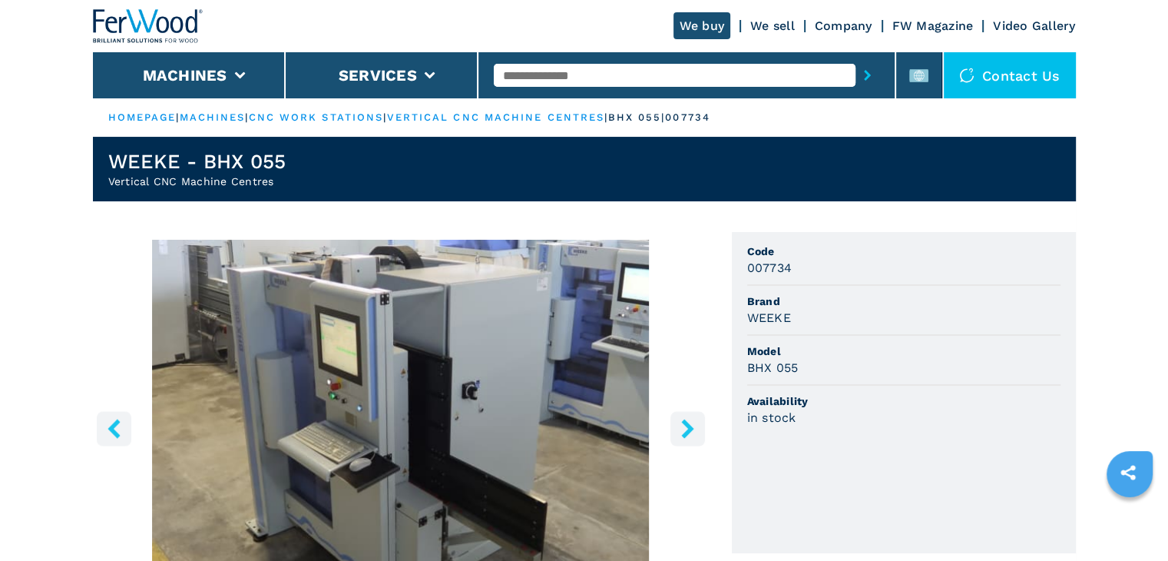
click at [770, 269] on h3 "007734" at bounding box center [769, 268] width 45 height 18
copy h3 "007734"
click at [792, 315] on div "WEEKE" at bounding box center [903, 318] width 313 height 18
click at [779, 319] on h3 "WEEKE" at bounding box center [769, 318] width 44 height 18
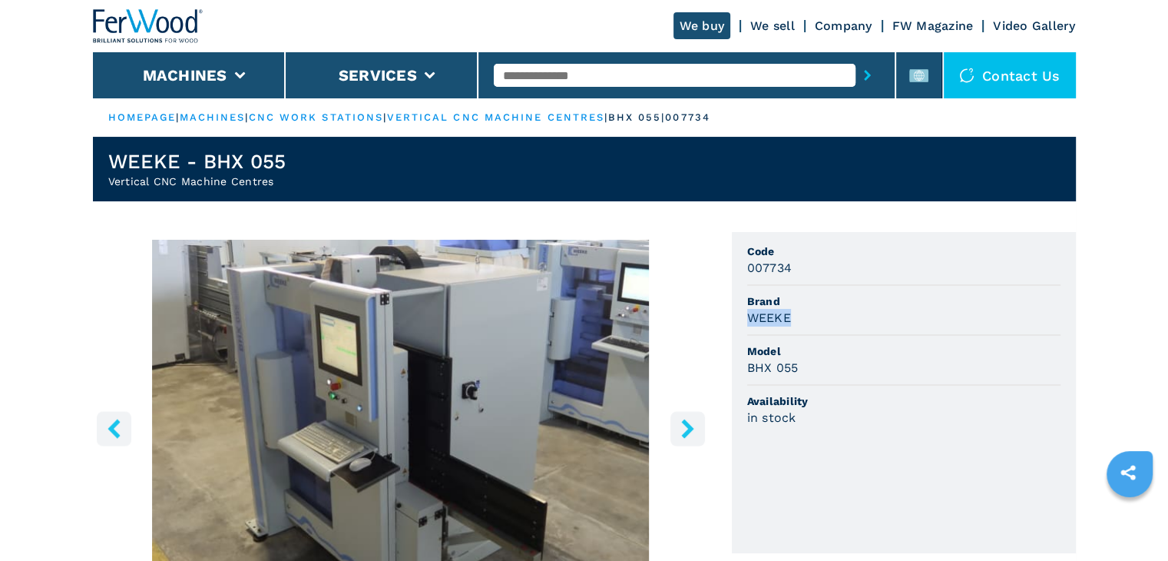
click at [779, 319] on h3 "WEEKE" at bounding box center [769, 318] width 44 height 18
copy h3 "WEEKE"
click at [860, 342] on li "Model BHX 055" at bounding box center [903, 361] width 313 height 50
drag, startPoint x: 801, startPoint y: 366, endPoint x: 736, endPoint y: 372, distance: 64.9
click at [736, 372] on ul "Code 007734 Brand WEEKE Model BHX 055 Availability in stock" at bounding box center [904, 392] width 344 height 321
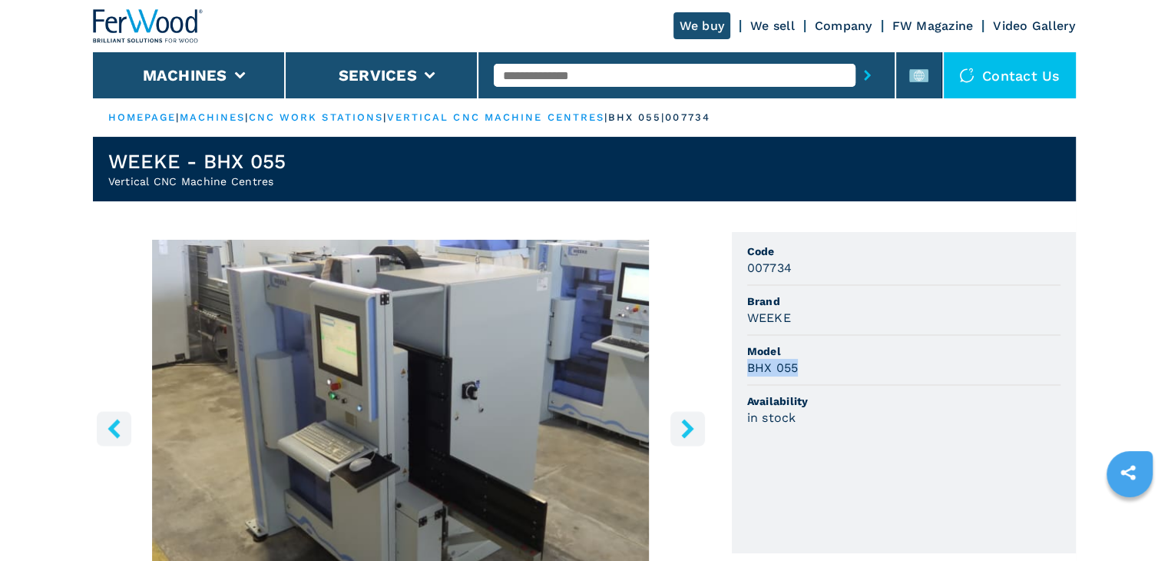
copy h3 "BHX 055"
click at [868, 359] on div "BHX 055" at bounding box center [903, 368] width 313 height 18
click at [803, 354] on span "Model" at bounding box center [903, 350] width 313 height 15
click at [730, 243] on div "1 / 10 Unit Measure ****** ******** Code 007734 Brand WEEKE Model BHX 055 Avail…" at bounding box center [584, 501] width 983 height 538
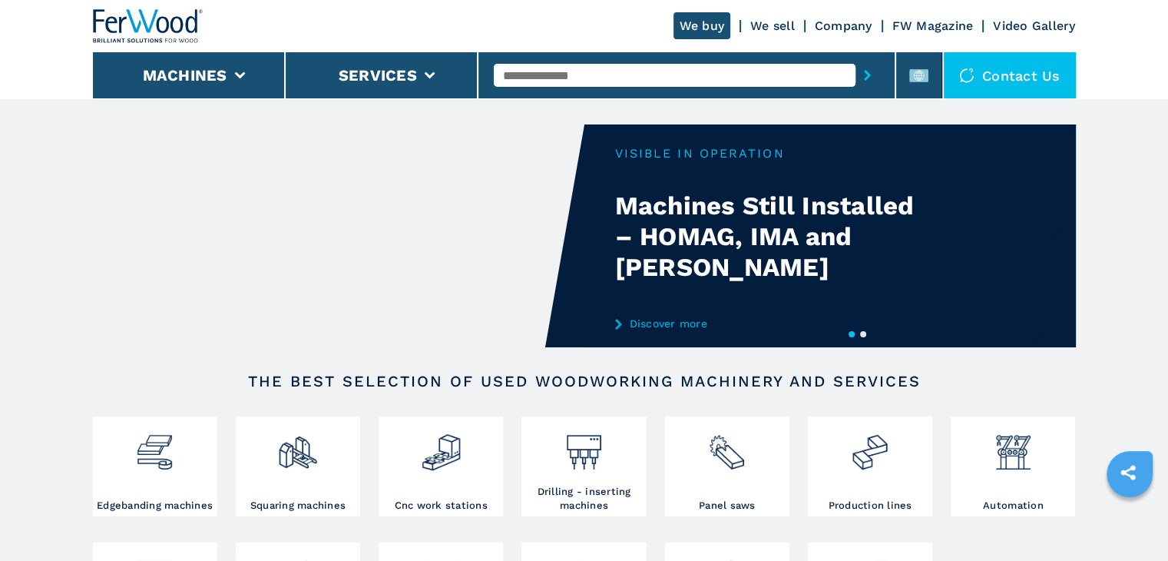
click at [541, 83] on input "text" at bounding box center [675, 75] width 362 height 23
click at [546, 71] on input "text" at bounding box center [675, 75] width 362 height 23
paste input "******"
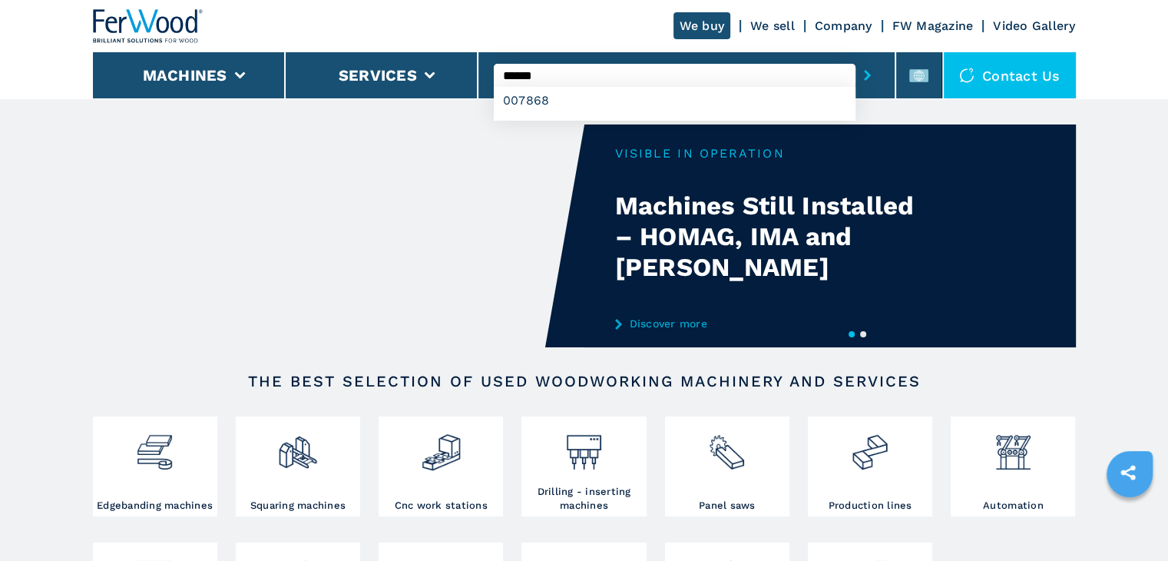
type input "******"
click at [867, 74] on icon "submit-button" at bounding box center [867, 75] width 7 height 11
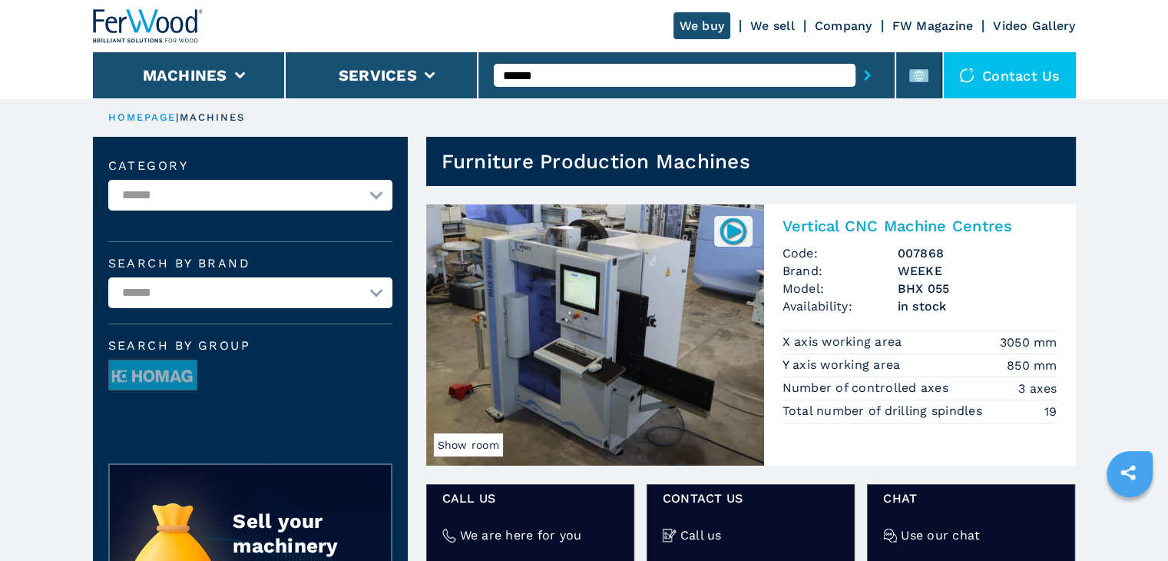
click at [829, 228] on h2 "Vertical CNC Machine Centres" at bounding box center [920, 226] width 275 height 18
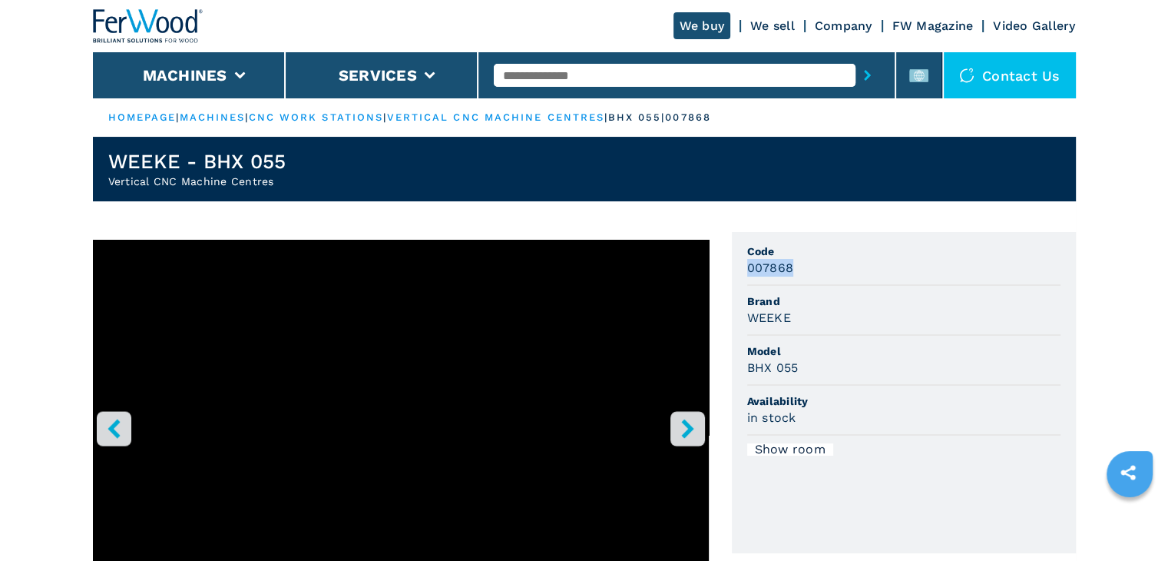
drag, startPoint x: 790, startPoint y: 270, endPoint x: 736, endPoint y: 268, distance: 54.5
click at [736, 268] on ul "Code 007868 Brand WEEKE Model BHX 055 Availability in stock Show room" at bounding box center [904, 392] width 344 height 321
copy h3 "007868"
click at [842, 271] on div "007868" at bounding box center [903, 268] width 313 height 18
drag, startPoint x: 795, startPoint y: 266, endPoint x: 743, endPoint y: 268, distance: 51.5
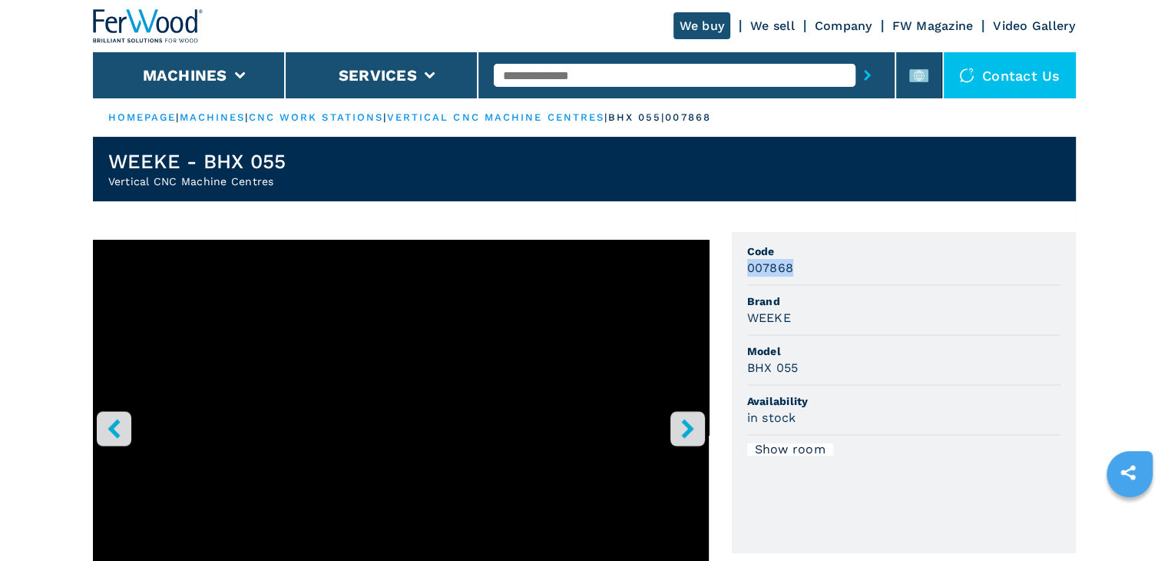
click at [743, 268] on ul "Code 007868 Brand WEEKE Model BHX 055 Availability in stock Show room" at bounding box center [904, 392] width 344 height 321
copy h3 "007868"
click at [869, 277] on li "Code 007868" at bounding box center [903, 261] width 313 height 50
click at [872, 256] on span "Code" at bounding box center [903, 250] width 313 height 15
drag, startPoint x: 786, startPoint y: 320, endPoint x: 753, endPoint y: 322, distance: 33.1
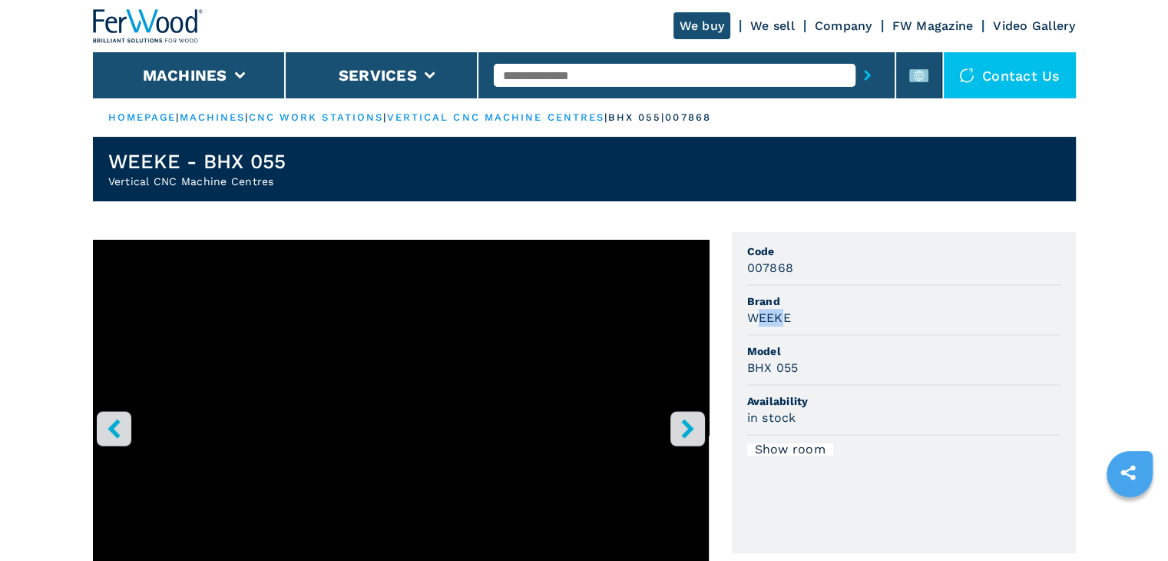
click at [753, 322] on h3 "WEEKE" at bounding box center [769, 318] width 44 height 18
drag, startPoint x: 794, startPoint y: 321, endPoint x: 743, endPoint y: 319, distance: 50.7
click at [743, 319] on ul "Code 007868 Brand WEEKE Model BHX 055 Availability in stock Show room" at bounding box center [904, 392] width 344 height 321
copy h3 "WEEKE"
click at [896, 374] on div "BHX 055" at bounding box center [903, 368] width 313 height 18
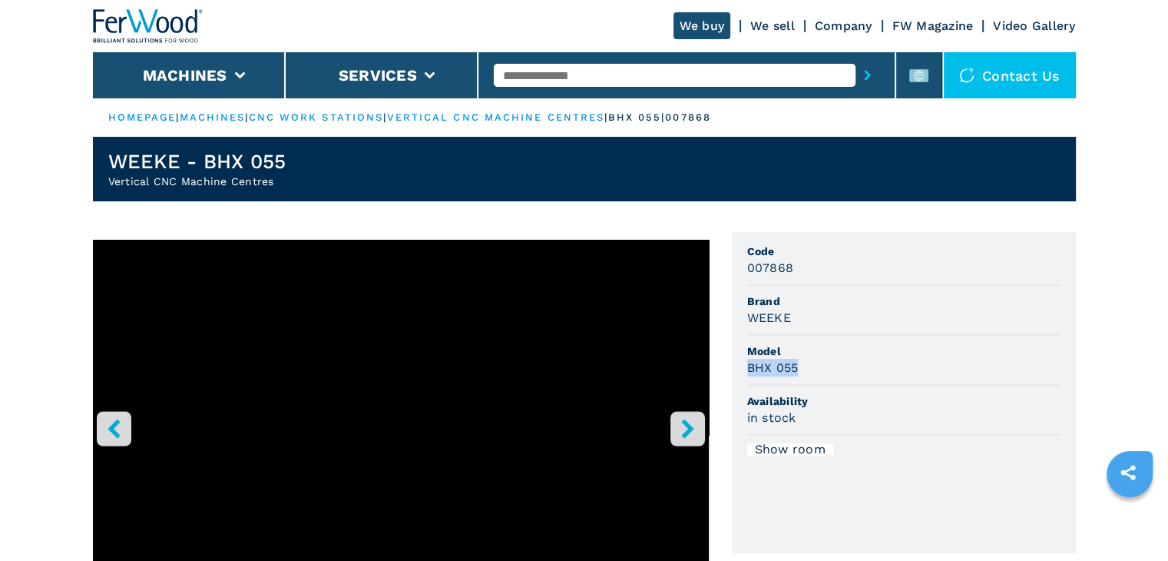
drag, startPoint x: 800, startPoint y: 368, endPoint x: 762, endPoint y: 365, distance: 38.5
click at [753, 370] on div "BHX 055" at bounding box center [903, 368] width 313 height 18
click at [811, 364] on div "BHX 055" at bounding box center [903, 368] width 313 height 18
drag, startPoint x: 789, startPoint y: 369, endPoint x: 796, endPoint y: 379, distance: 12.4
click at [742, 372] on ul "Code 007868 Brand WEEKE Model BHX 055 Availability in stock Show room" at bounding box center [904, 392] width 344 height 321
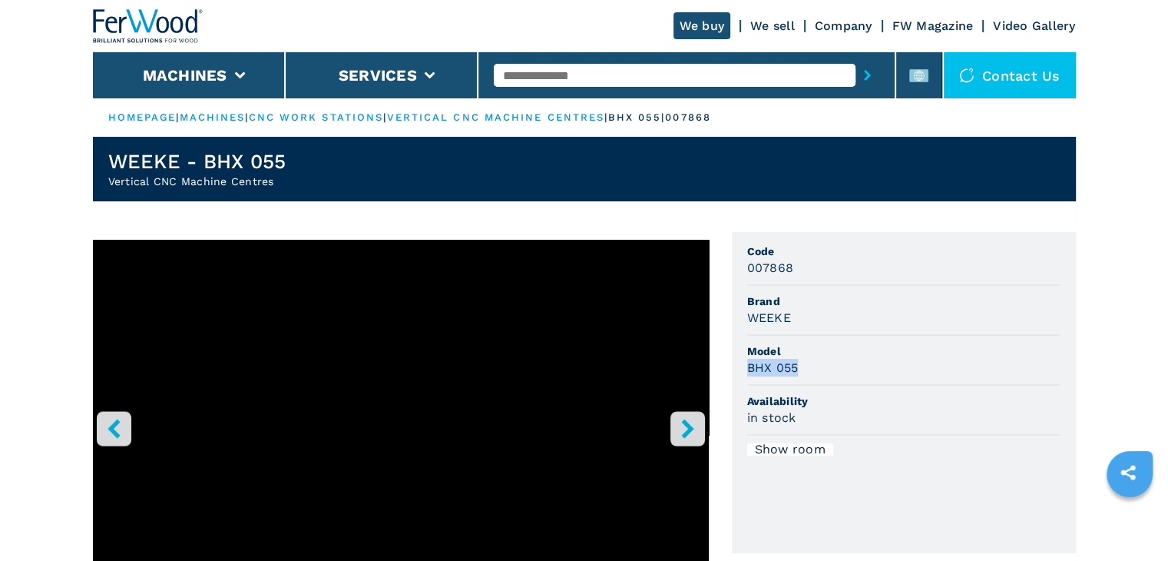
copy h3 "BHX 055"
click at [918, 367] on div "BHX 055" at bounding box center [903, 368] width 313 height 18
click at [869, 366] on div "BHX 055" at bounding box center [903, 368] width 313 height 18
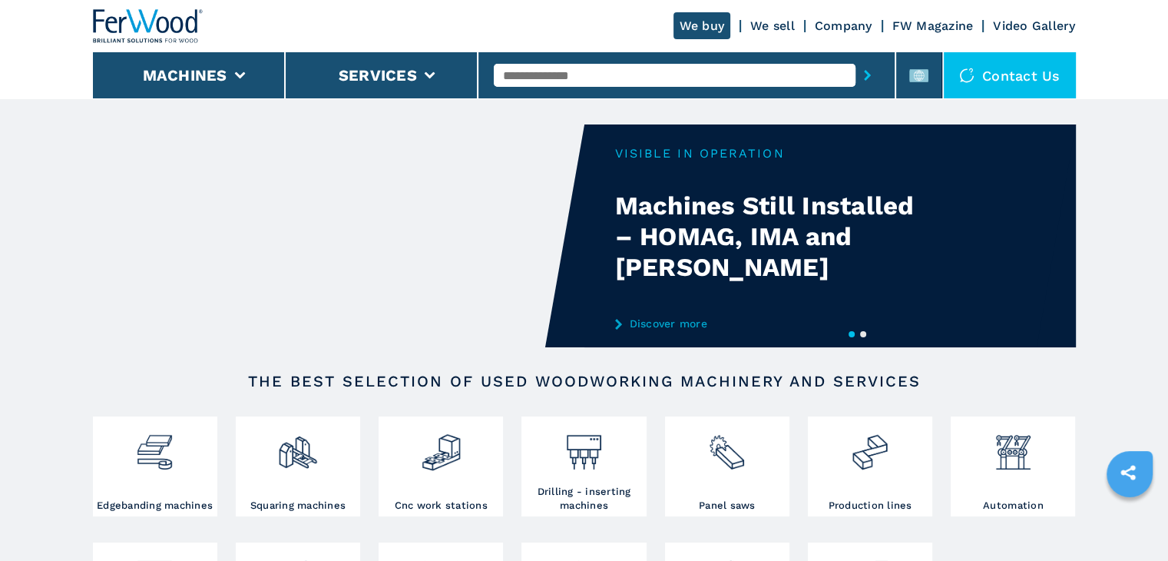
click at [556, 69] on input "text" at bounding box center [675, 75] width 362 height 23
paste input "******"
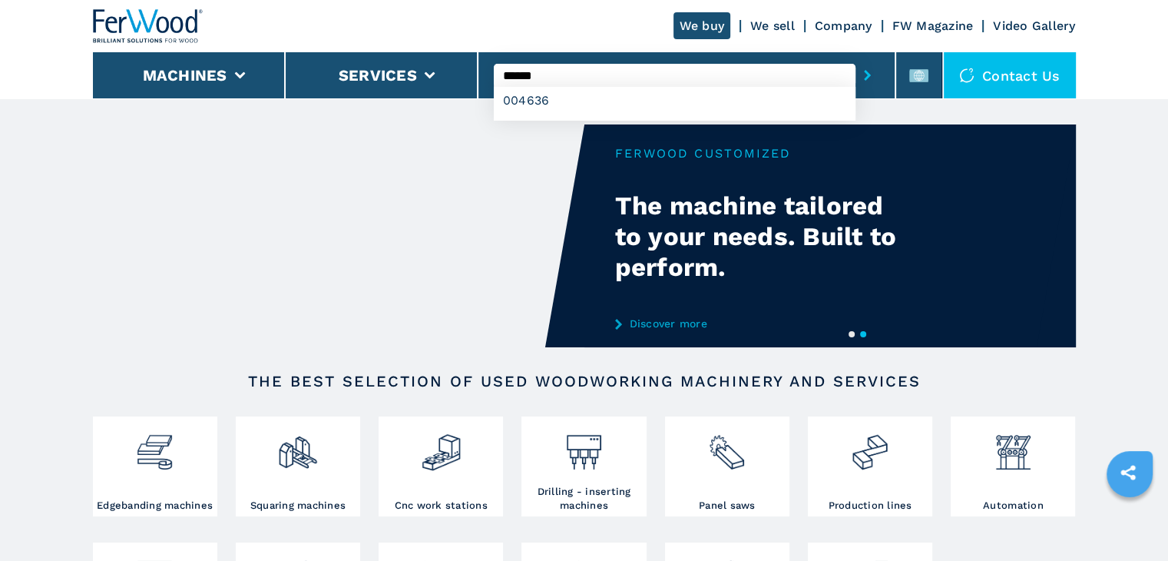
type input "******"
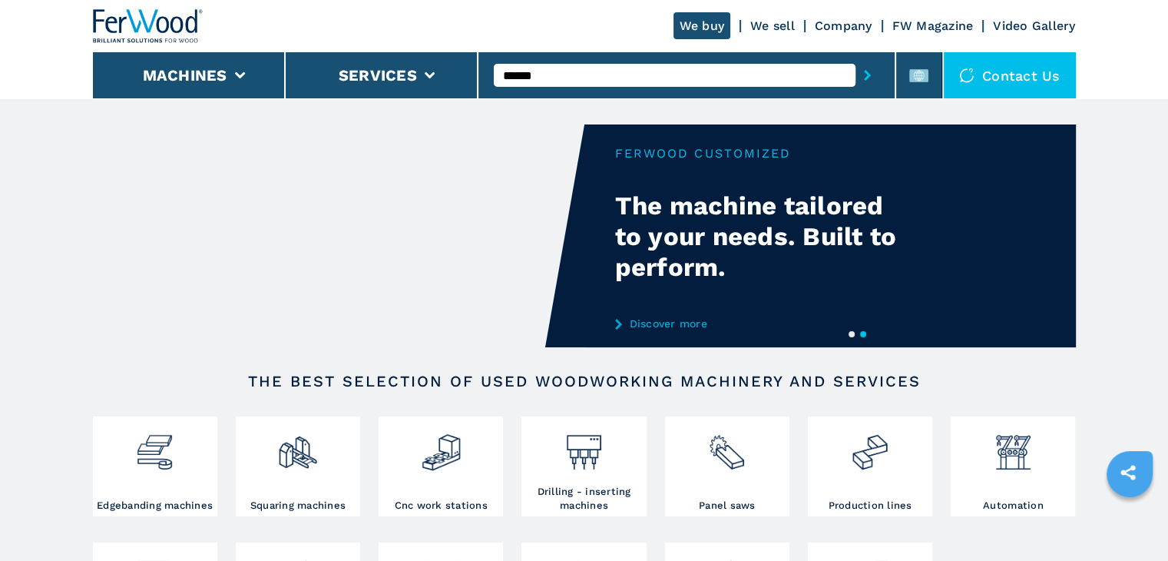
click at [868, 80] on icon "submit-button" at bounding box center [867, 75] width 7 height 11
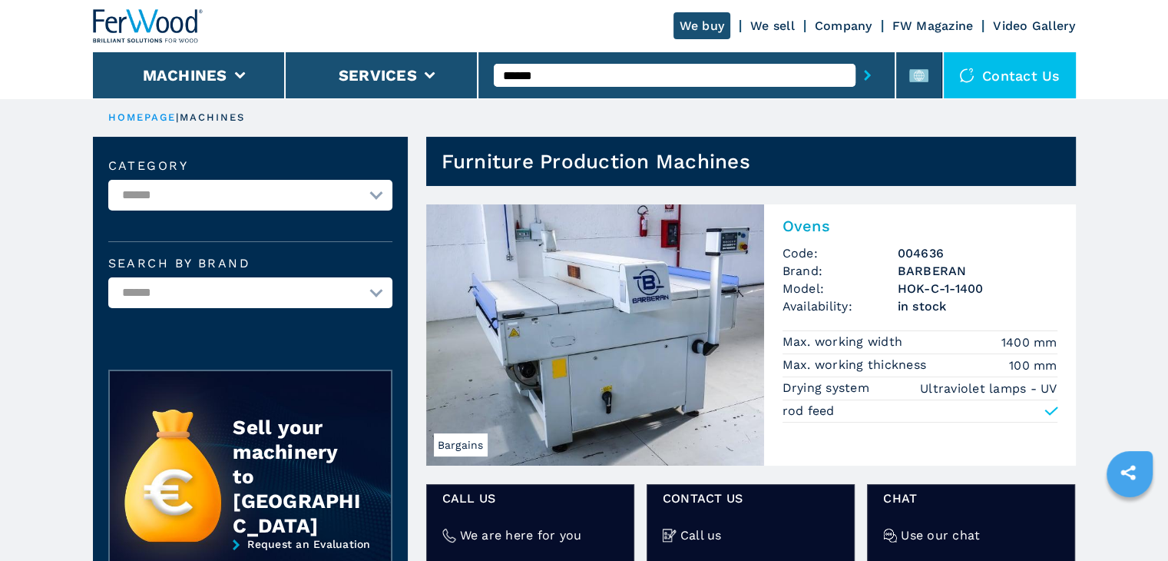
click at [802, 221] on h2 "Ovens" at bounding box center [920, 226] width 275 height 18
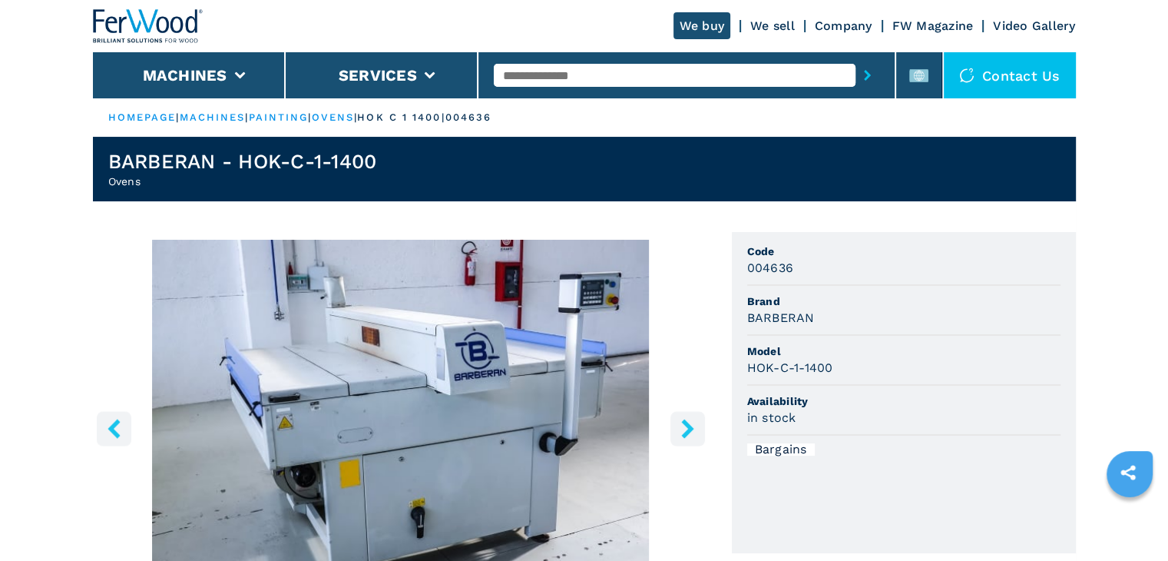
scroll to position [77, 0]
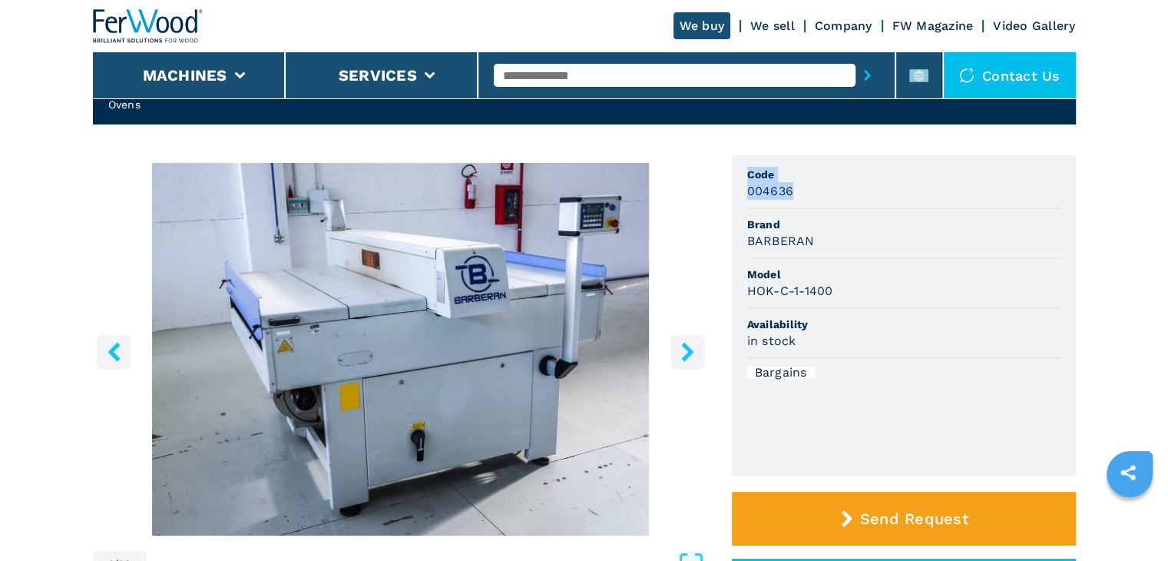
drag, startPoint x: 793, startPoint y: 192, endPoint x: 740, endPoint y: 182, distance: 53.2
click at [740, 182] on ul "Code 004636 Brand BARBERAN Model HOK-C-1-1400 Availability in stock Bargains" at bounding box center [904, 315] width 344 height 321
click at [743, 186] on ul "Code 004636 Brand BARBERAN Model HOK-C-1-1400 Availability in stock Bargains" at bounding box center [904, 315] width 344 height 321
click at [788, 197] on h3 "004636" at bounding box center [770, 191] width 47 height 18
click at [777, 193] on h3 "004636" at bounding box center [770, 191] width 47 height 18
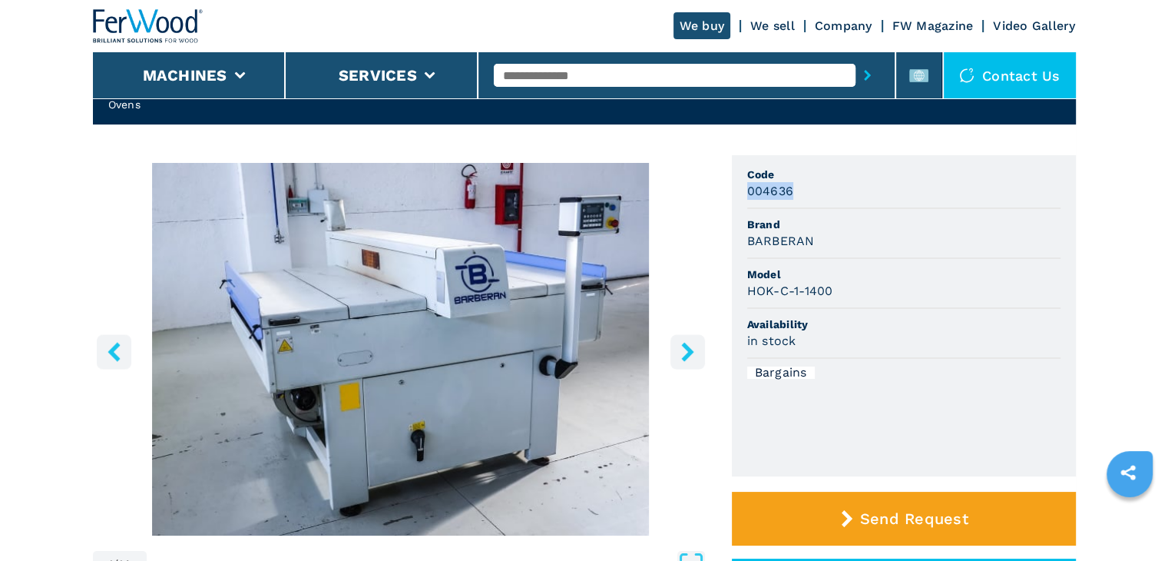
click at [777, 193] on h3 "004636" at bounding box center [770, 191] width 47 height 18
copy h3 "004636"
click at [826, 241] on div "BARBERAN" at bounding box center [903, 241] width 313 height 18
drag, startPoint x: 813, startPoint y: 243, endPoint x: 750, endPoint y: 256, distance: 64.9
click at [750, 256] on li "Brand BARBERAN" at bounding box center [903, 234] width 313 height 50
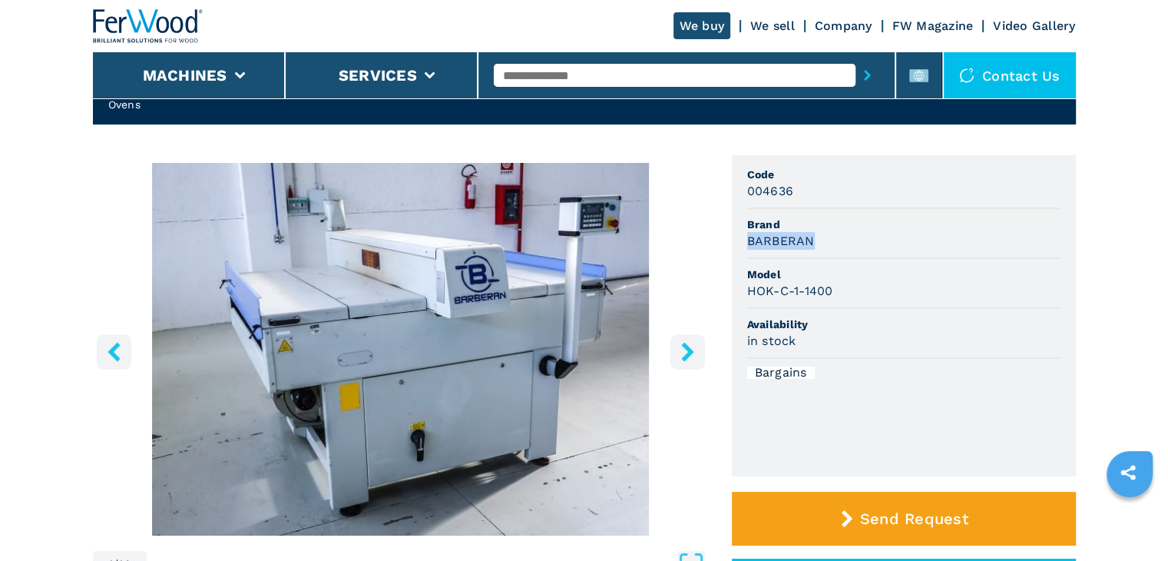
copy h3 "BARBERAN"
click at [866, 236] on div "BARBERAN" at bounding box center [903, 241] width 313 height 18
drag, startPoint x: 806, startPoint y: 293, endPoint x: 740, endPoint y: 286, distance: 67.2
click at [740, 286] on ul "Code 004636 Brand BARBERAN Model HOK-C-1-1400 Availability in stock Bargains" at bounding box center [904, 315] width 344 height 321
drag, startPoint x: 842, startPoint y: 290, endPoint x: 748, endPoint y: 299, distance: 94.8
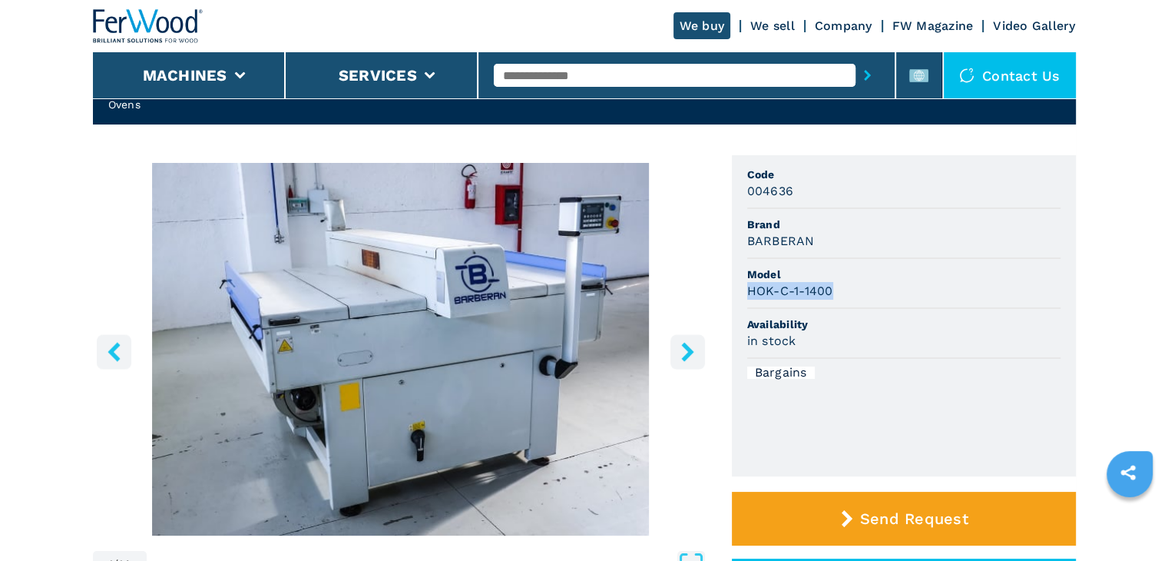
click at [748, 299] on div "HOK-C-1-1400" at bounding box center [903, 291] width 313 height 18
copy h3 "HOK-C-1-1400"
click at [900, 283] on div "HOK-C-1-1400" at bounding box center [903, 291] width 313 height 18
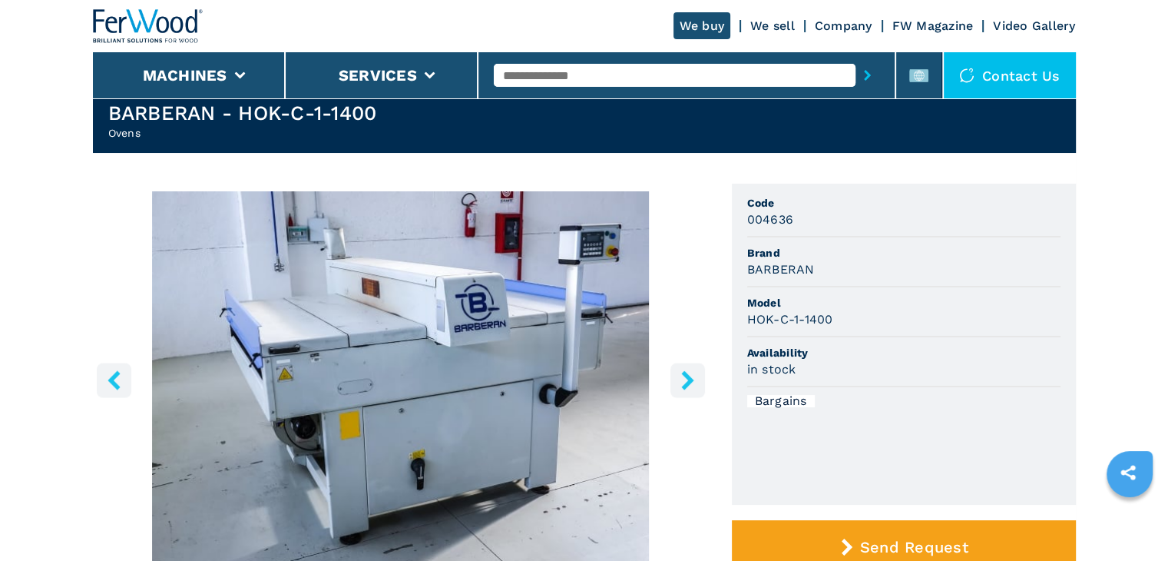
scroll to position [0, 0]
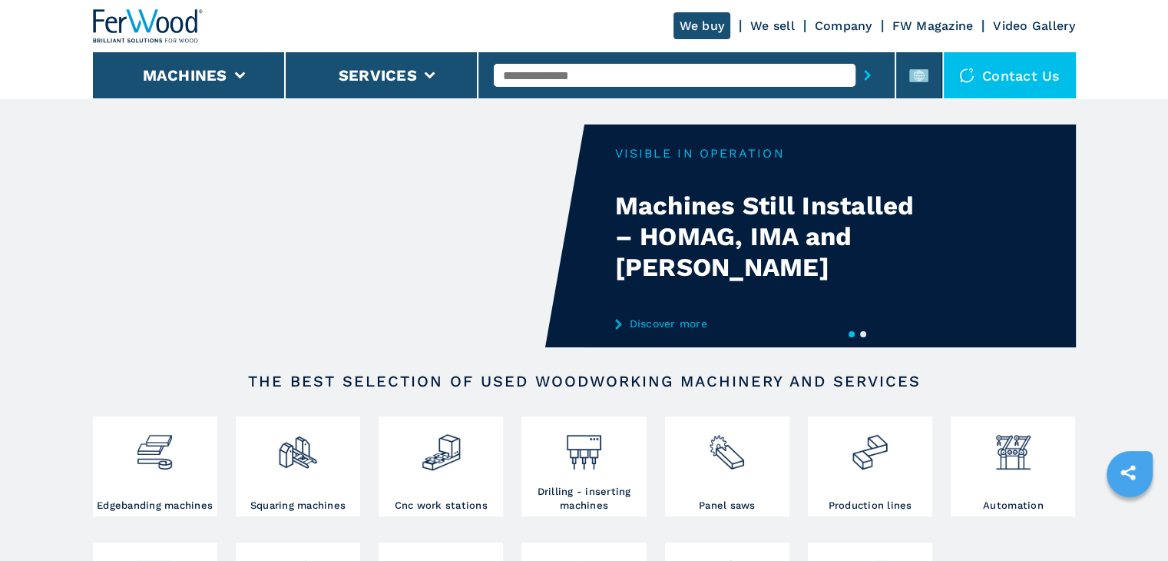
click at [543, 71] on input "text" at bounding box center [675, 75] width 362 height 23
paste input "******"
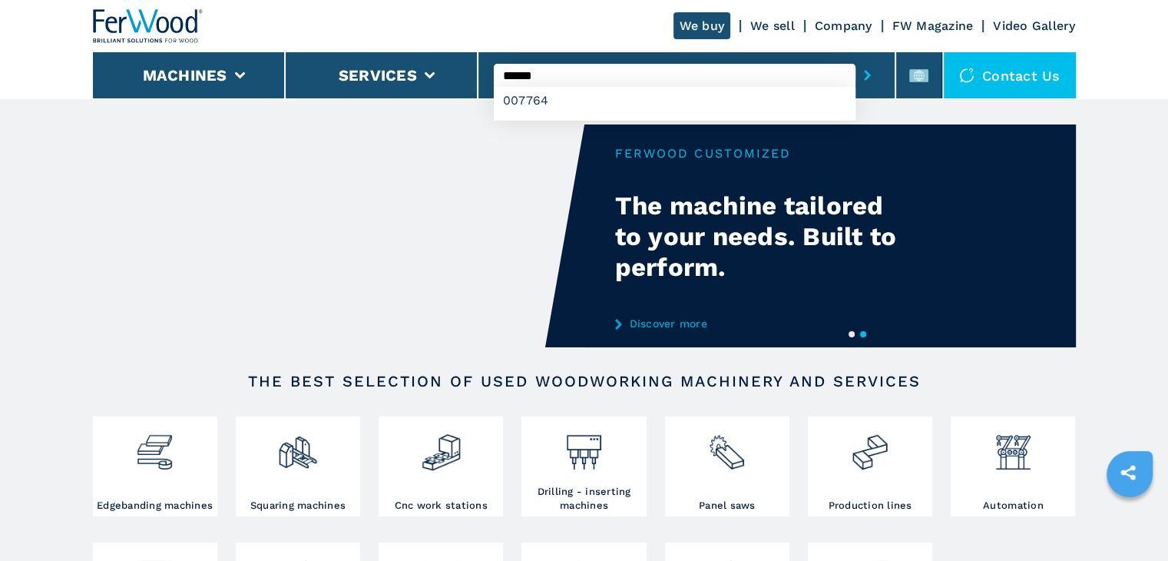
type input "******"
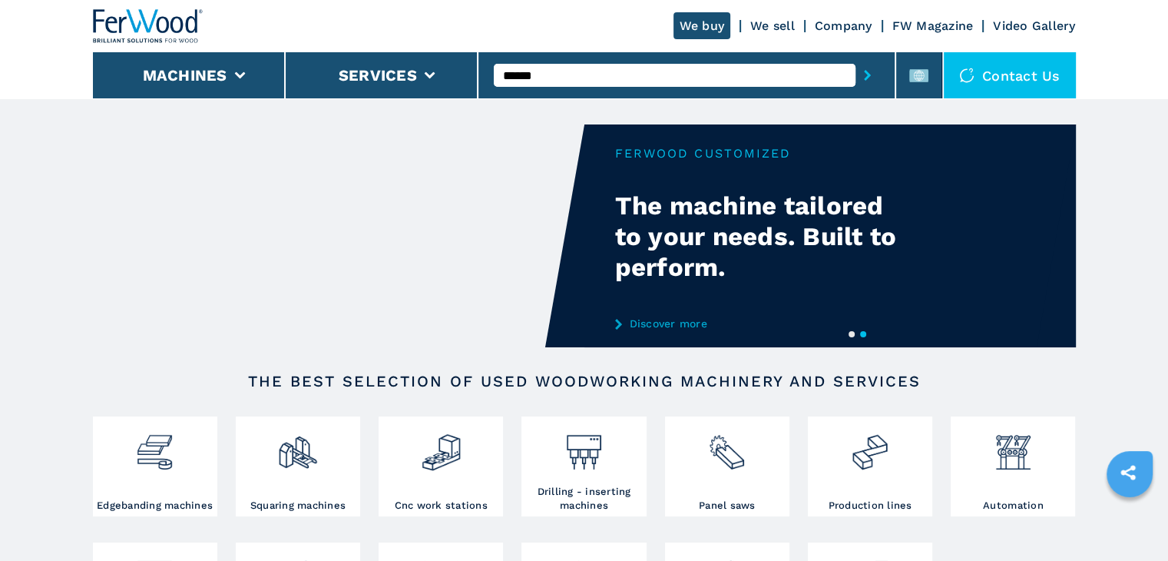
click at [864, 74] on button "submit-button" at bounding box center [867, 75] width 24 height 35
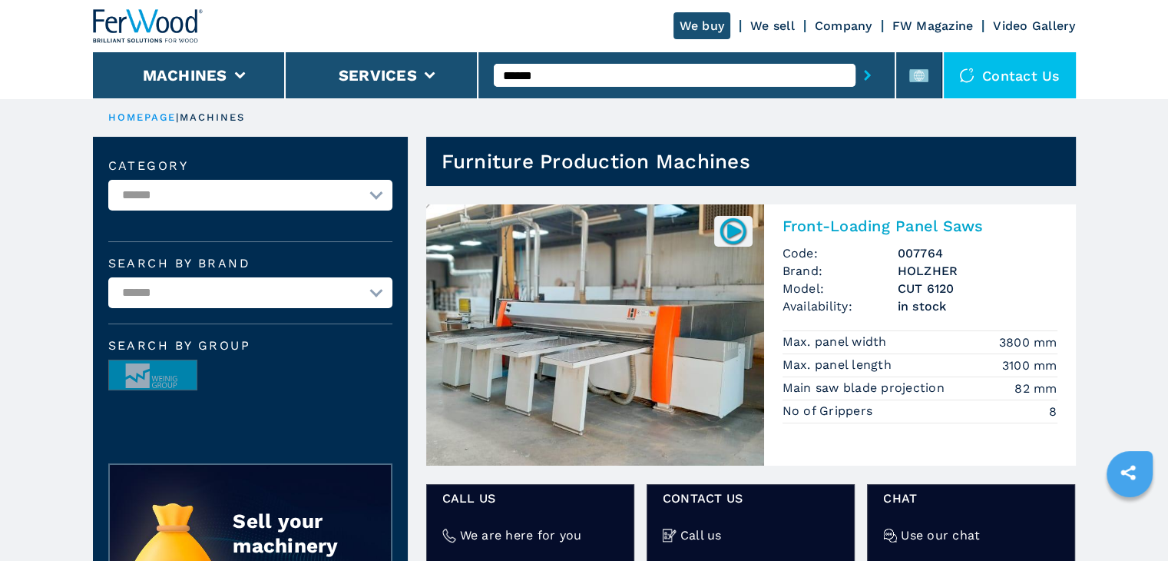
click at [849, 226] on h2 "Front-Loading Panel Saws" at bounding box center [920, 226] width 275 height 18
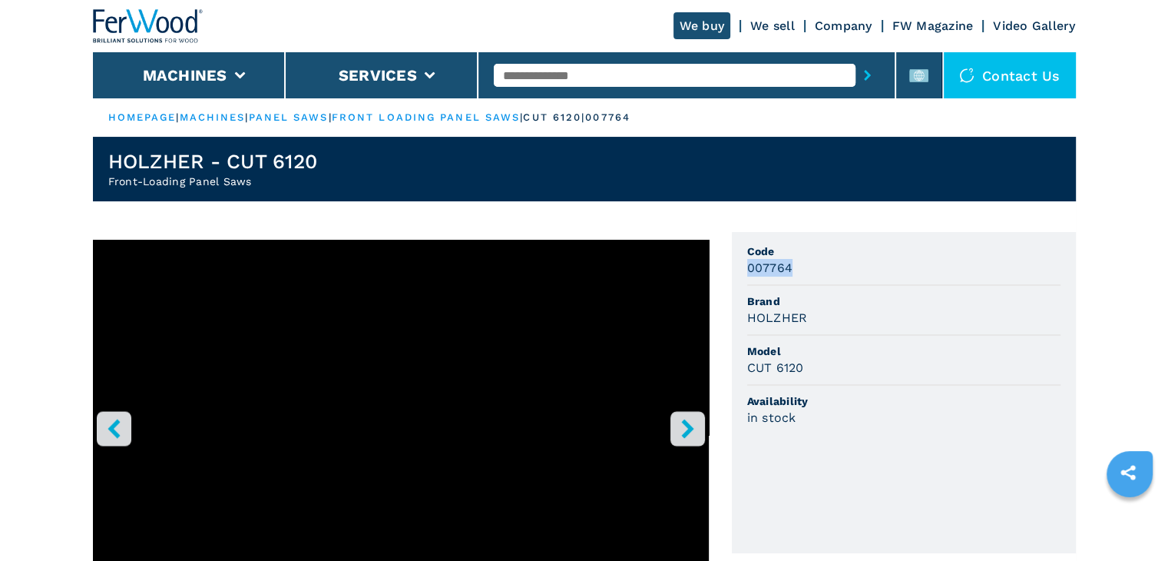
drag, startPoint x: 747, startPoint y: 270, endPoint x: 793, endPoint y: 265, distance: 45.5
click at [793, 265] on div "007764" at bounding box center [903, 268] width 313 height 18
copy h3 "007764"
click at [894, 286] on li "Brand HOLZHER" at bounding box center [903, 311] width 313 height 50
drag, startPoint x: 806, startPoint y: 311, endPoint x: 745, endPoint y: 319, distance: 61.2
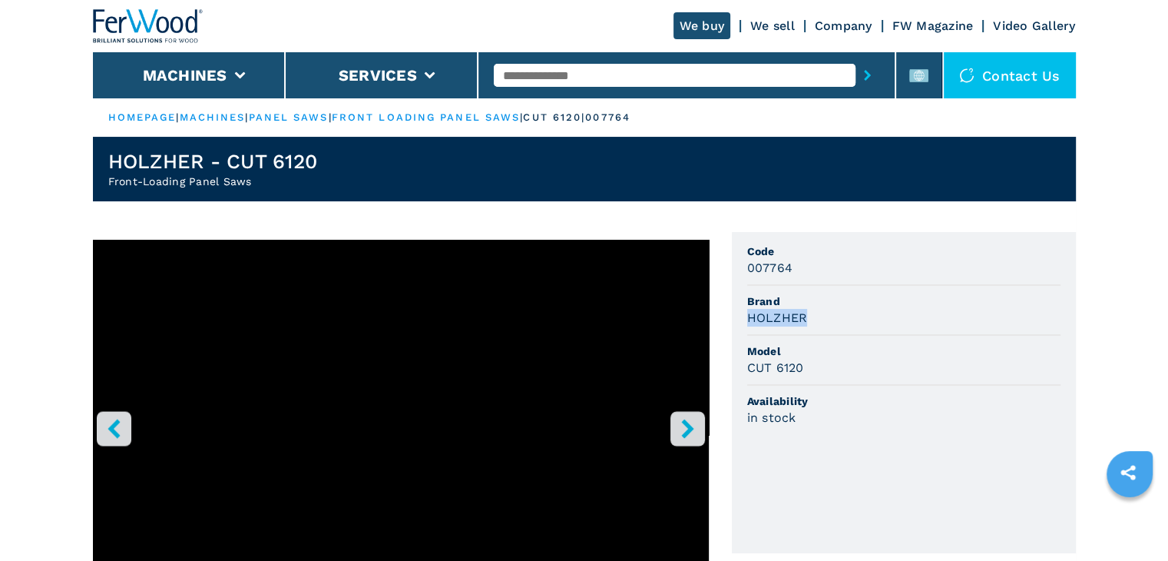
click at [743, 319] on ul "Code 007764 Brand HOLZHER Model CUT 6120 Availability in stock" at bounding box center [904, 392] width 344 height 321
copy h3 "HOLZHER"
click at [882, 305] on span "Brand" at bounding box center [903, 300] width 313 height 15
drag, startPoint x: 809, startPoint y: 371, endPoint x: 800, endPoint y: 372, distance: 8.5
click at [750, 382] on li "Model CUT 6120" at bounding box center [903, 361] width 313 height 50
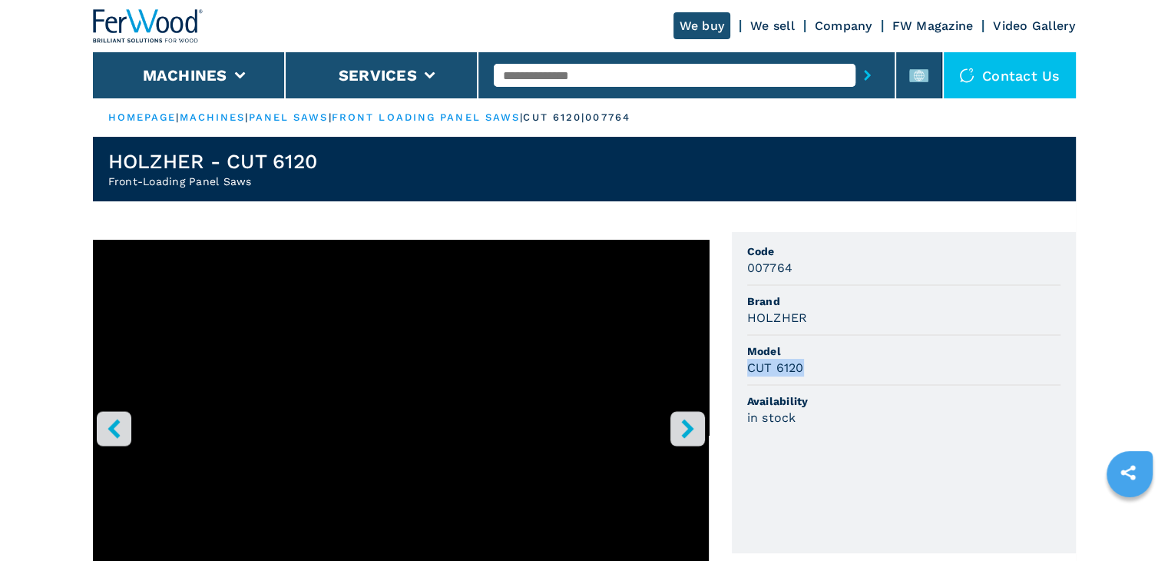
copy h3 "CUT 6120"
click at [868, 353] on span "Model" at bounding box center [903, 350] width 313 height 15
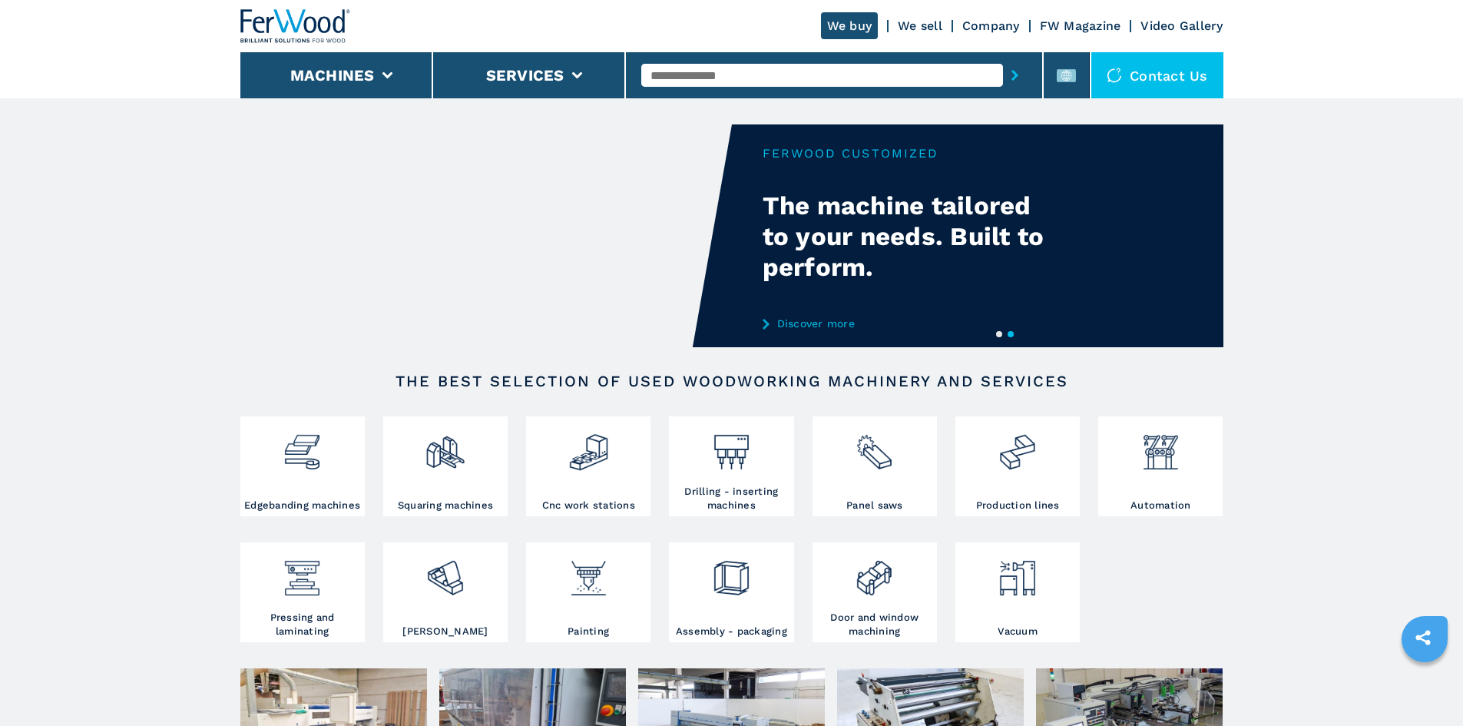
click at [704, 74] on input "text" at bounding box center [822, 75] width 362 height 23
paste input "******"
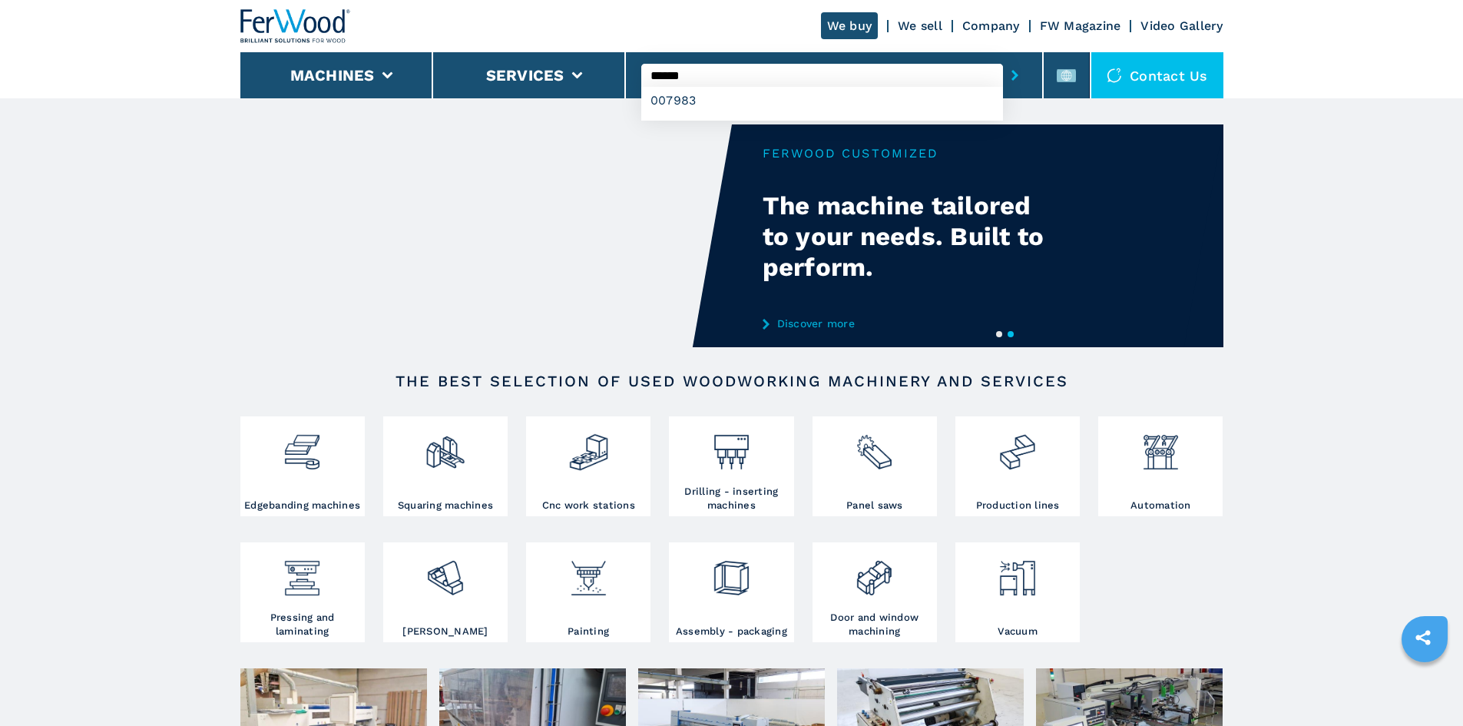
type input "******"
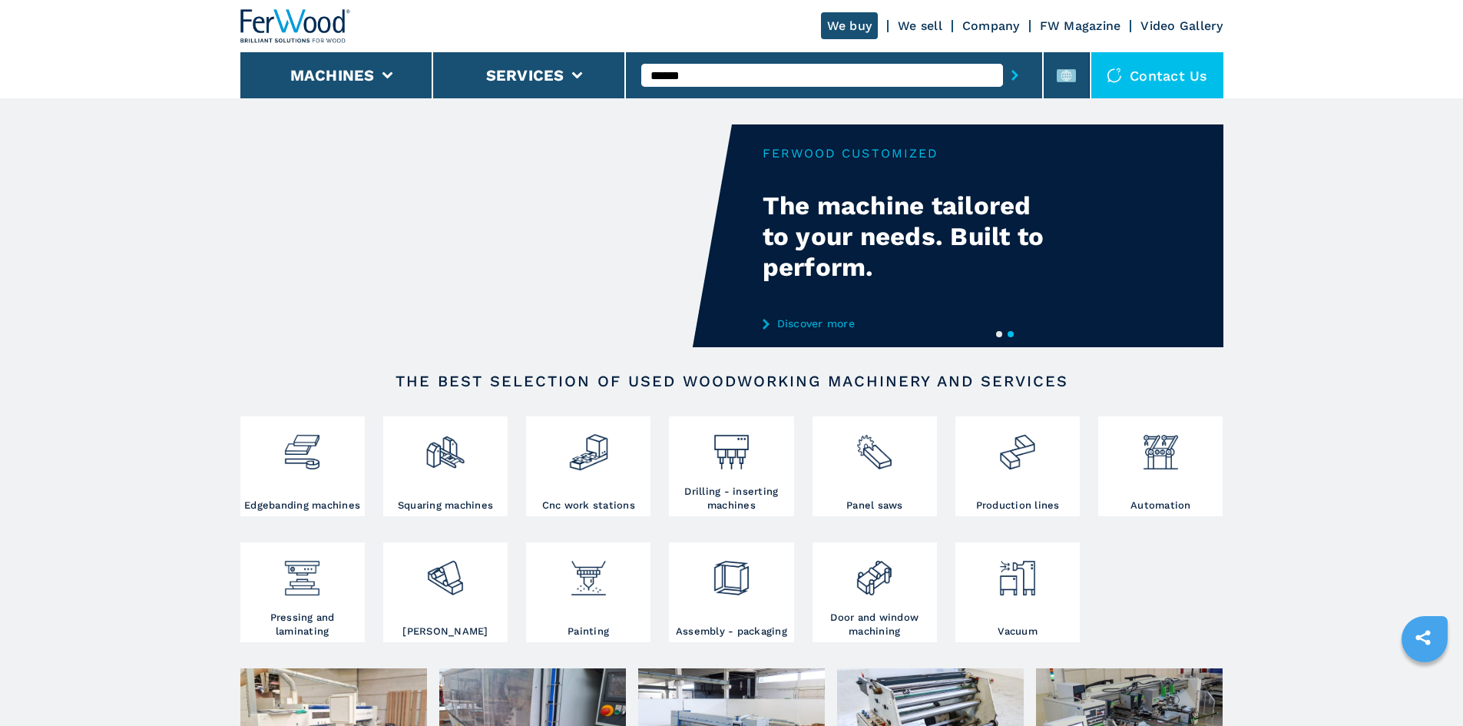
click at [1011, 79] on icon "submit-button" at bounding box center [1014, 75] width 7 height 11
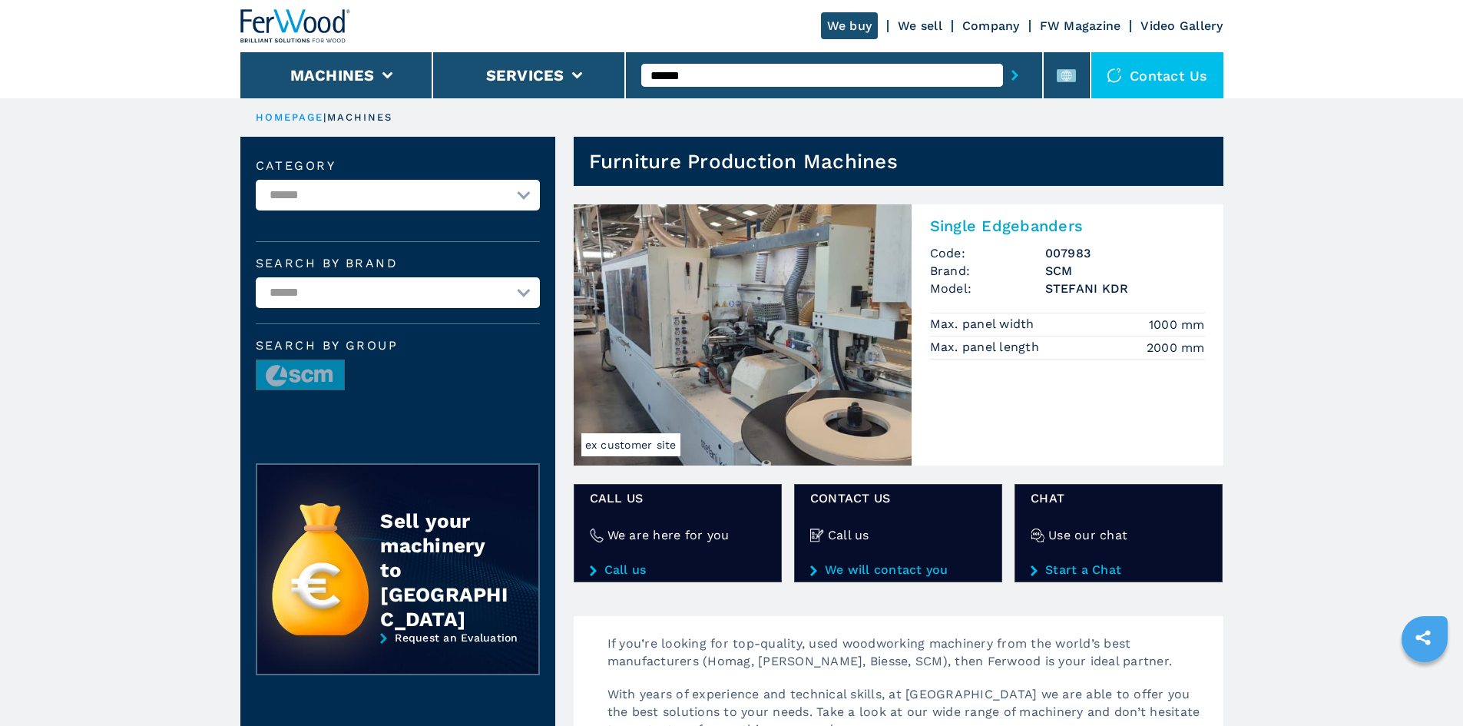
click at [1059, 233] on h2 "Single Edgebanders" at bounding box center [1067, 226] width 275 height 18
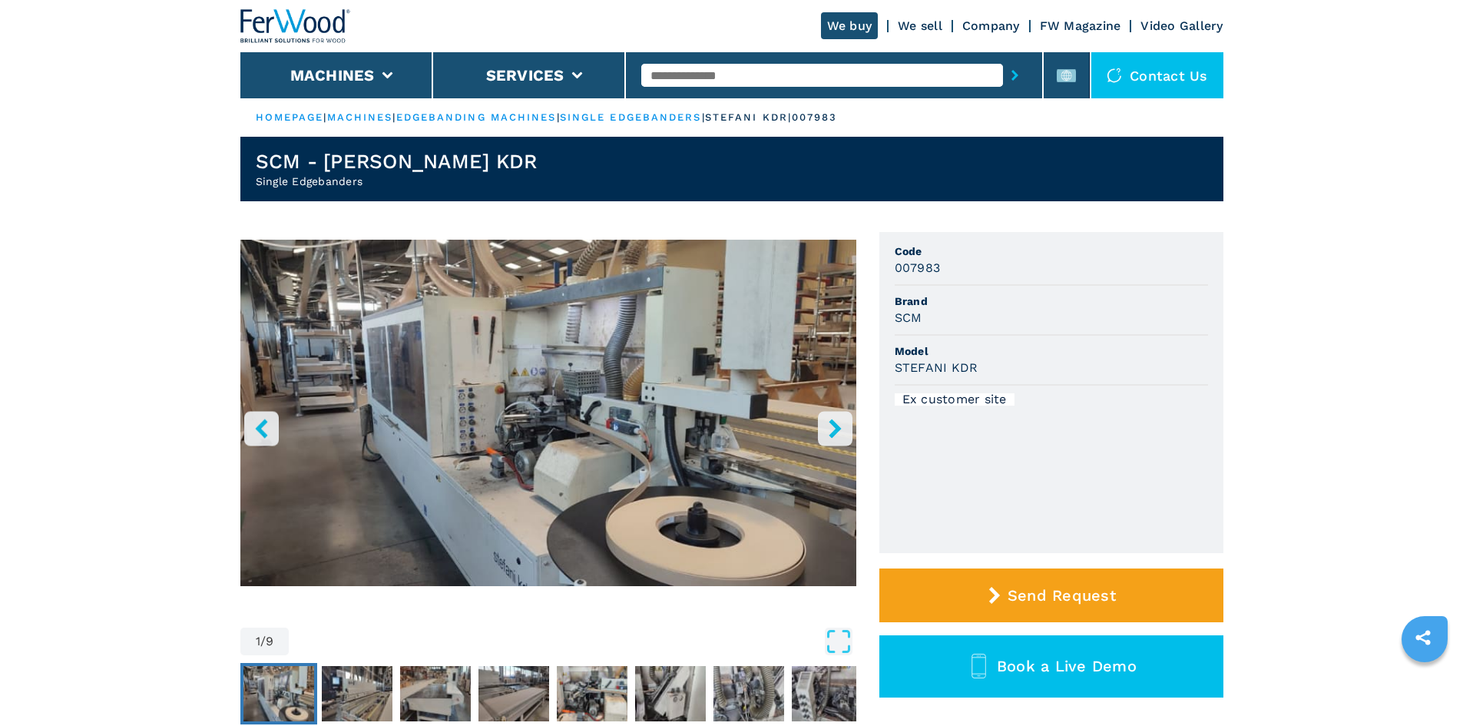
click at [914, 266] on h3 "007983" at bounding box center [918, 268] width 46 height 18
click at [1018, 280] on li "Code 007983" at bounding box center [1051, 261] width 313 height 50
click at [937, 369] on h3 "STEFANI KDR" at bounding box center [937, 368] width 84 height 18
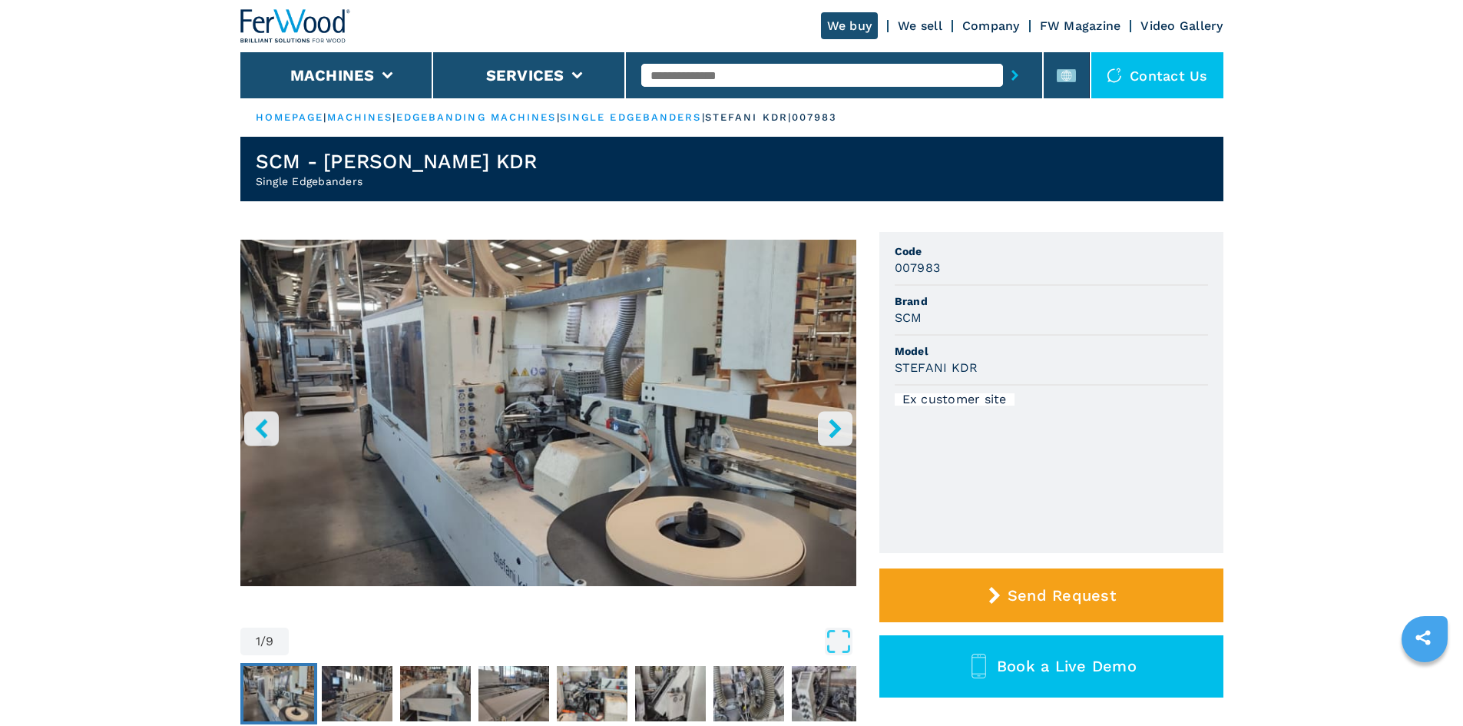
click at [910, 316] on h3 "SCM" at bounding box center [909, 318] width 28 height 18
copy h3 "SCM"
drag, startPoint x: 977, startPoint y: 364, endPoint x: 895, endPoint y: 364, distance: 81.4
click at [895, 364] on div "STEFANI KDR" at bounding box center [1051, 368] width 313 height 18
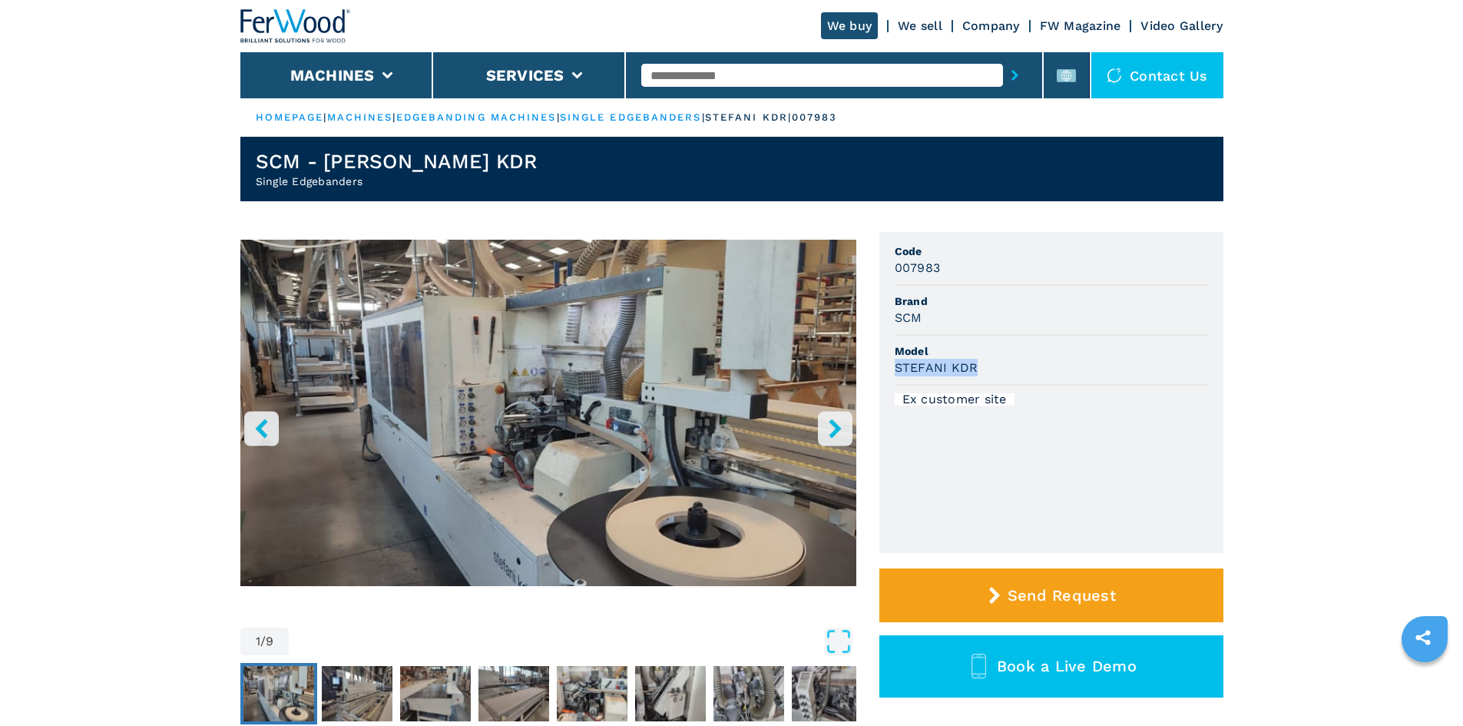
copy h3 "STEFANI KDR"
click at [932, 283] on li "Code 007983" at bounding box center [1051, 261] width 313 height 50
drag, startPoint x: 936, startPoint y: 267, endPoint x: 866, endPoint y: 263, distance: 70.0
click at [866, 263] on div "1 / 9 Unit Measure ****** ******** Code 007983 Brand SCM Model STEFANI KDR Ex c…" at bounding box center [731, 501] width 983 height 538
click at [915, 257] on span "Code" at bounding box center [1051, 250] width 313 height 15
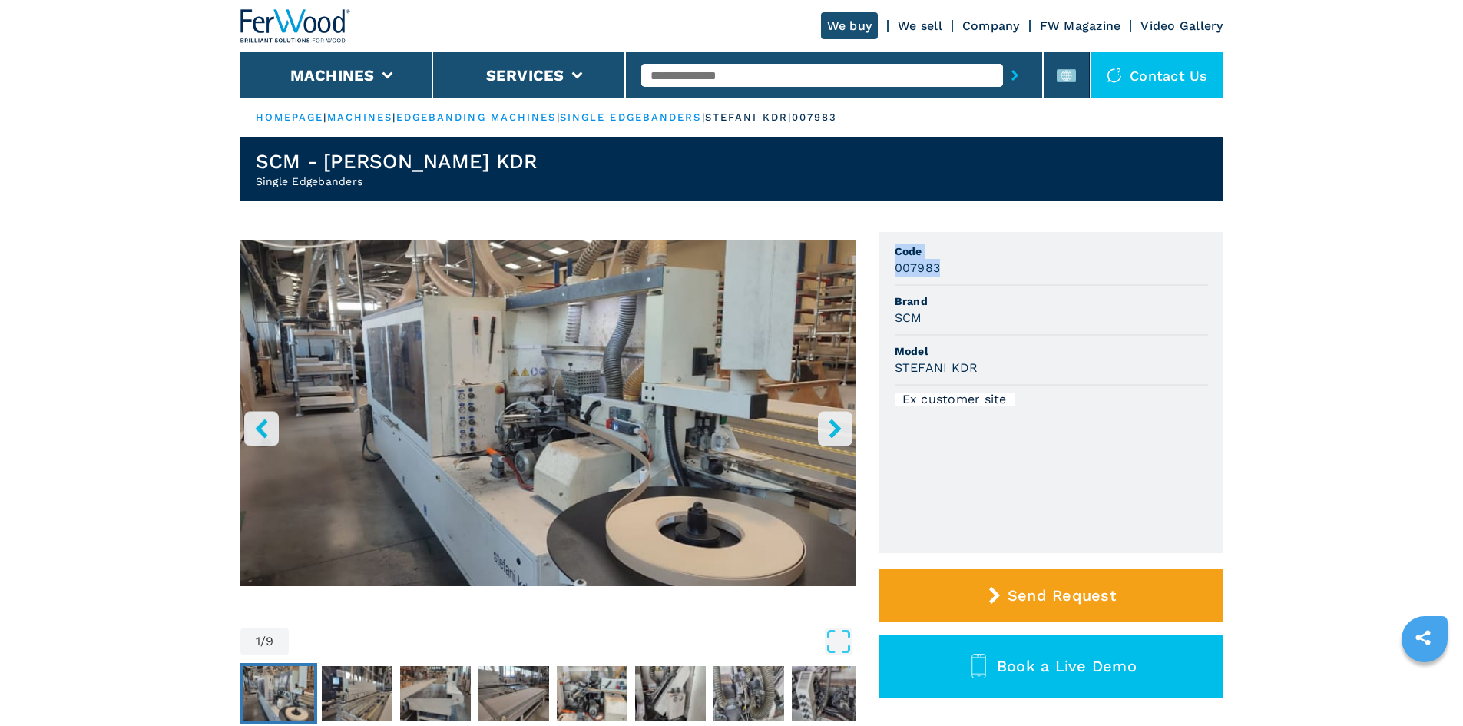
click at [961, 272] on div "007983" at bounding box center [1051, 268] width 313 height 18
click at [907, 257] on span "Code" at bounding box center [1051, 250] width 313 height 15
click at [907, 266] on h3 "007983" at bounding box center [918, 268] width 46 height 18
copy h3 "007983"
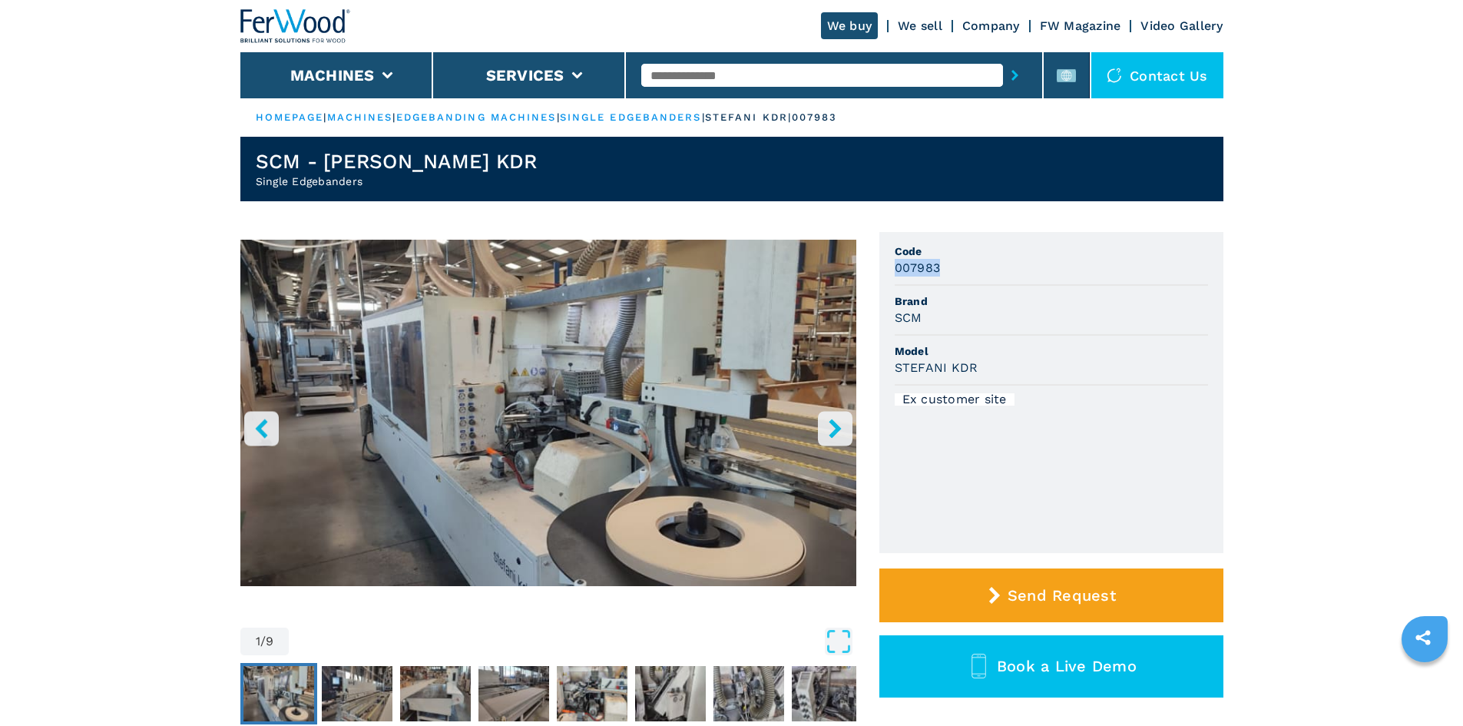
click at [1020, 270] on div "007983" at bounding box center [1051, 268] width 313 height 18
drag, startPoint x: 1017, startPoint y: 263, endPoint x: 962, endPoint y: 263, distance: 54.5
click at [1017, 263] on div "007983" at bounding box center [1051, 268] width 313 height 18
drag, startPoint x: 953, startPoint y: 263, endPoint x: 881, endPoint y: 263, distance: 72.2
click at [881, 263] on ul "Code 007983 Brand SCM Model STEFANI KDR Ex customer site" at bounding box center [1051, 392] width 344 height 321
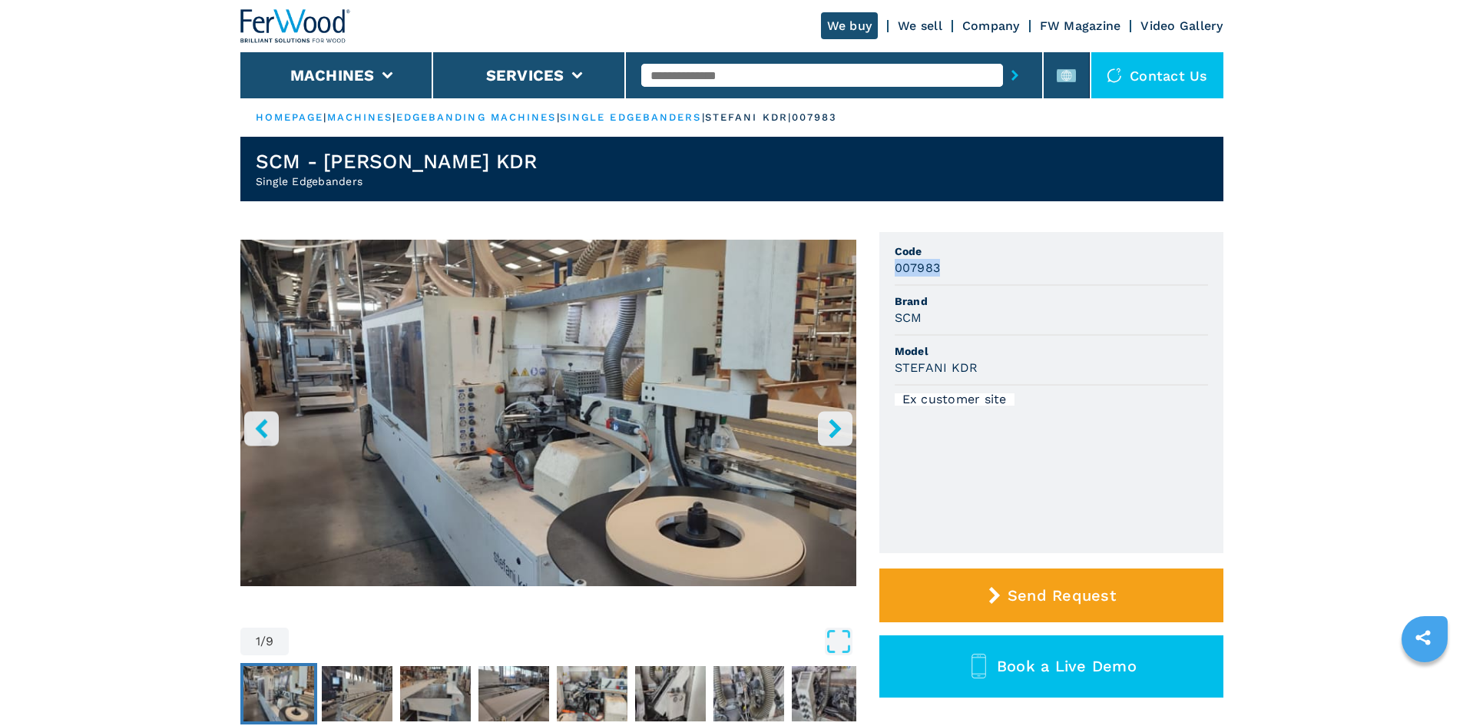
copy h3 "007983"
click at [984, 274] on div "007983" at bounding box center [1051, 268] width 313 height 18
drag, startPoint x: 968, startPoint y: 365, endPoint x: 876, endPoint y: 363, distance: 91.4
click at [876, 363] on div "1 / 9 Unit Measure ****** ******** Code 007983 Brand SCM Model STEFANI KDR Ex c…" at bounding box center [731, 501] width 983 height 538
copy h3 "STEFANI KDR"
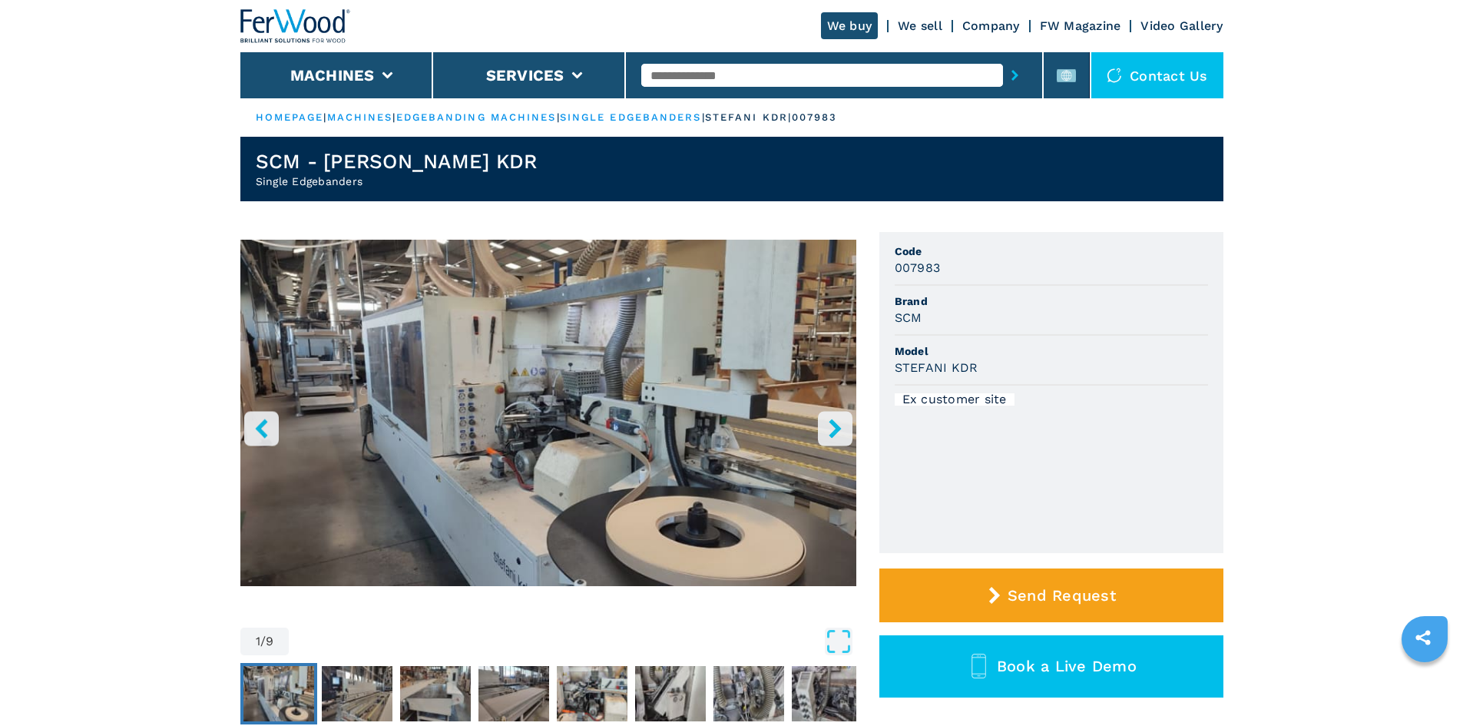
click at [1114, 348] on span "Model" at bounding box center [1051, 350] width 313 height 15
click at [1008, 349] on span "Model" at bounding box center [1051, 350] width 313 height 15
drag, startPoint x: 939, startPoint y: 269, endPoint x: 866, endPoint y: 267, distance: 73.0
click at [866, 267] on div "1 / 9 Unit Measure ****** ******** Code 007983 Brand SCM Model STEFANI KDR Ex c…" at bounding box center [731, 501] width 983 height 538
click at [968, 298] on span "Brand" at bounding box center [1051, 300] width 313 height 15
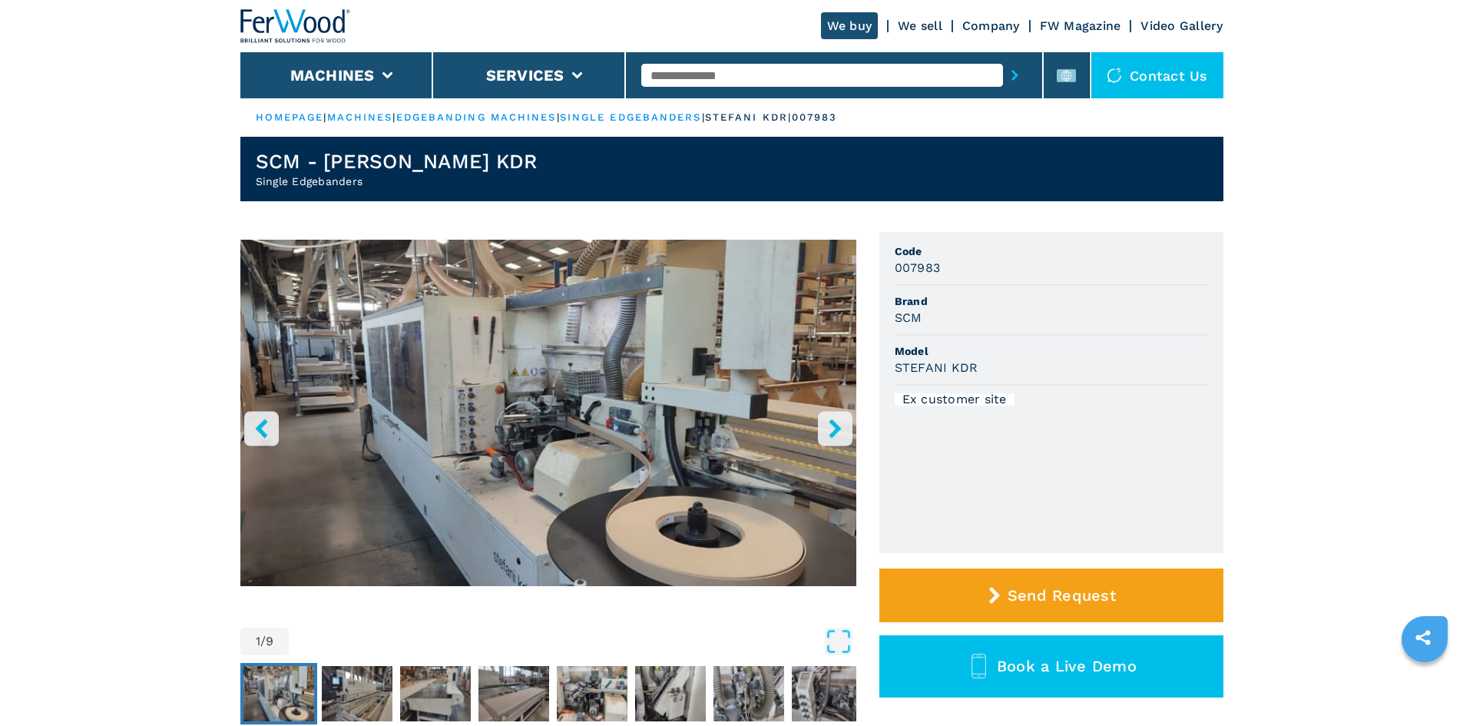
click at [935, 261] on h3 "007983" at bounding box center [918, 268] width 46 height 18
drag, startPoint x: 938, startPoint y: 266, endPoint x: 889, endPoint y: 263, distance: 49.2
click at [889, 263] on ul "Code 007983 Brand SCM Model STEFANI KDR Ex customer site" at bounding box center [1051, 392] width 344 height 321
copy h3 "007983"
click at [1198, 280] on li "Code 007983" at bounding box center [1051, 261] width 313 height 50
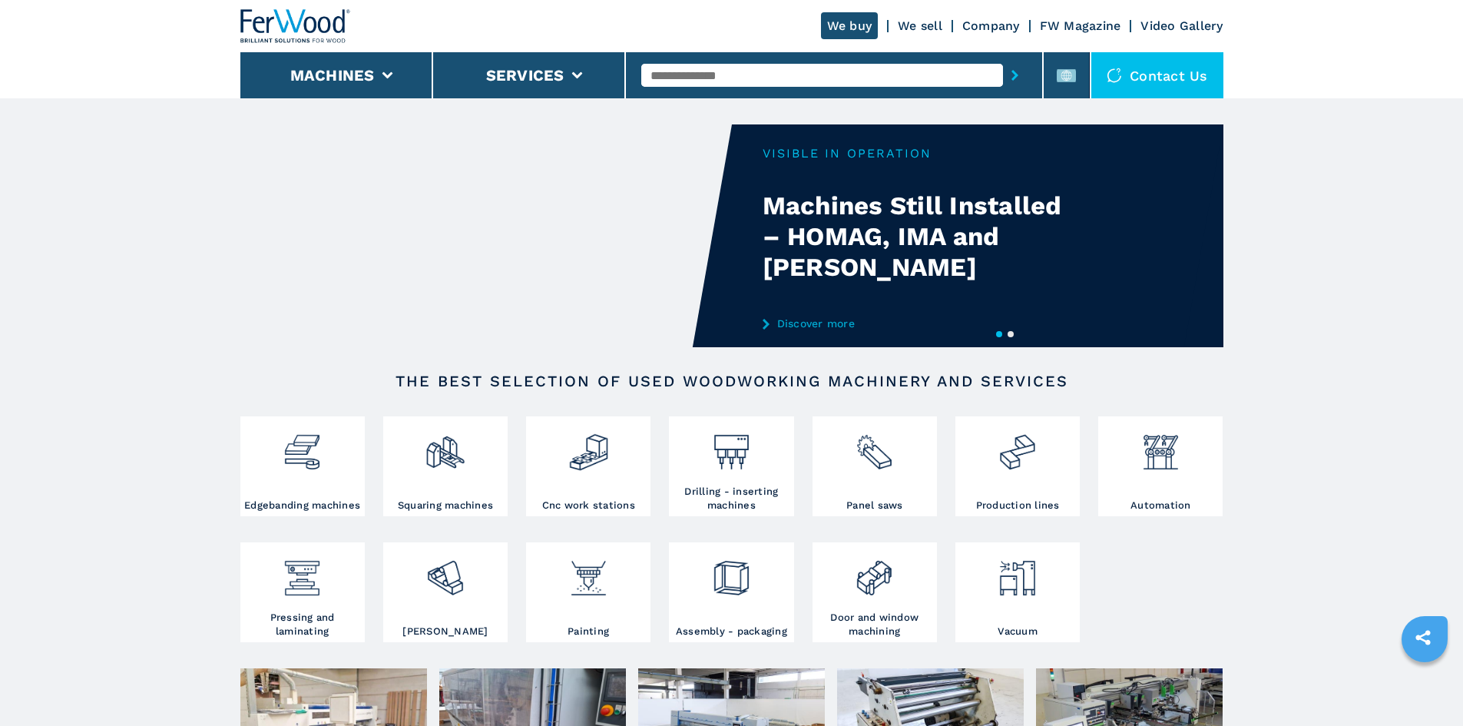
click at [692, 76] on input "text" at bounding box center [822, 75] width 362 height 23
paste input "******"
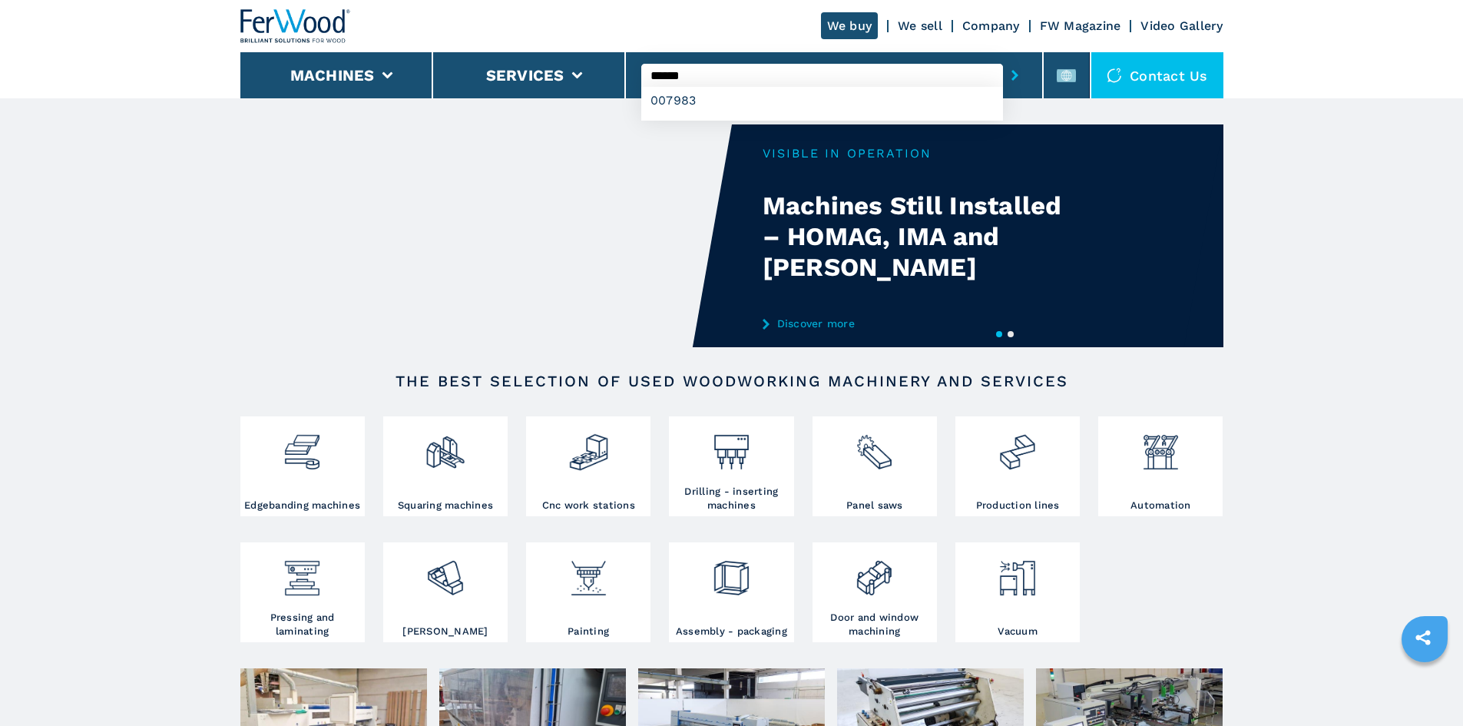
type input "******"
click at [1011, 76] on button "submit-button" at bounding box center [1015, 75] width 24 height 35
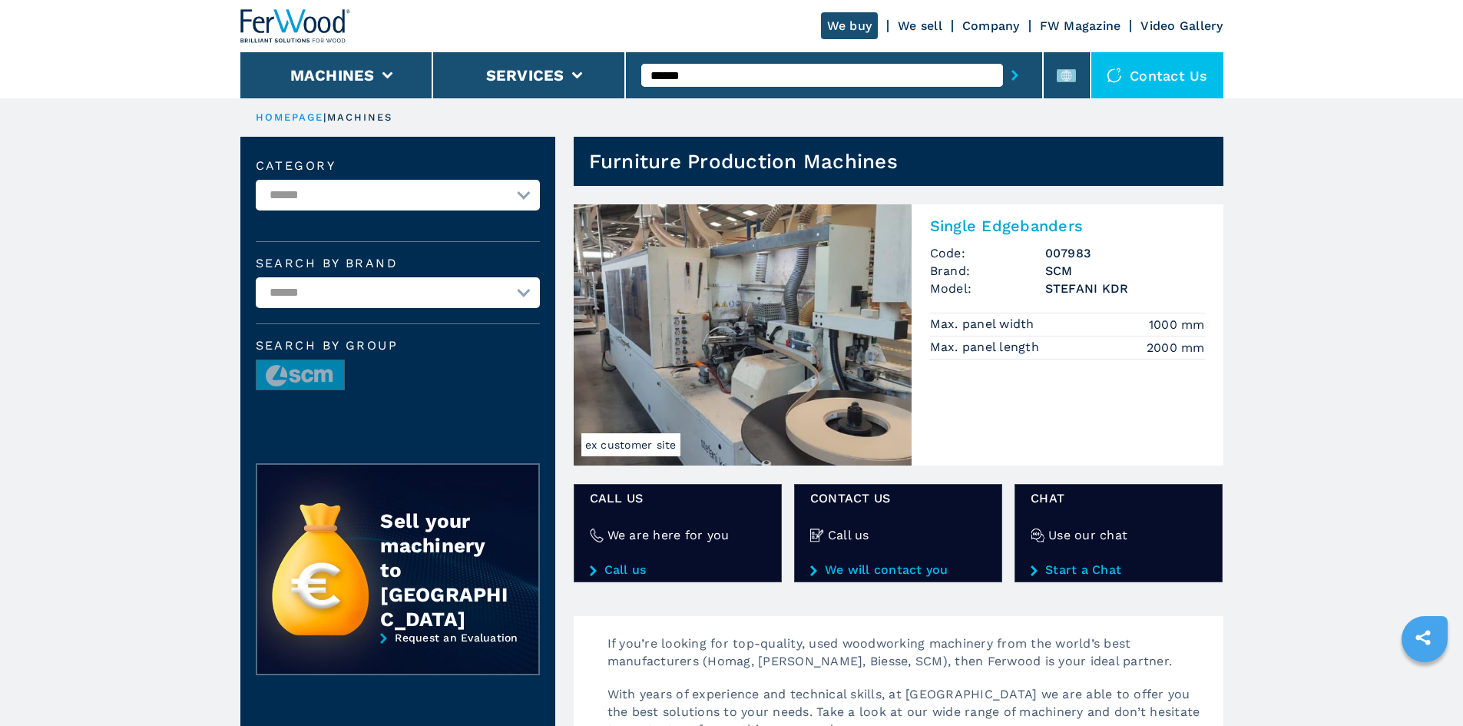
click at [1035, 230] on h2 "Single Edgebanders" at bounding box center [1067, 226] width 275 height 18
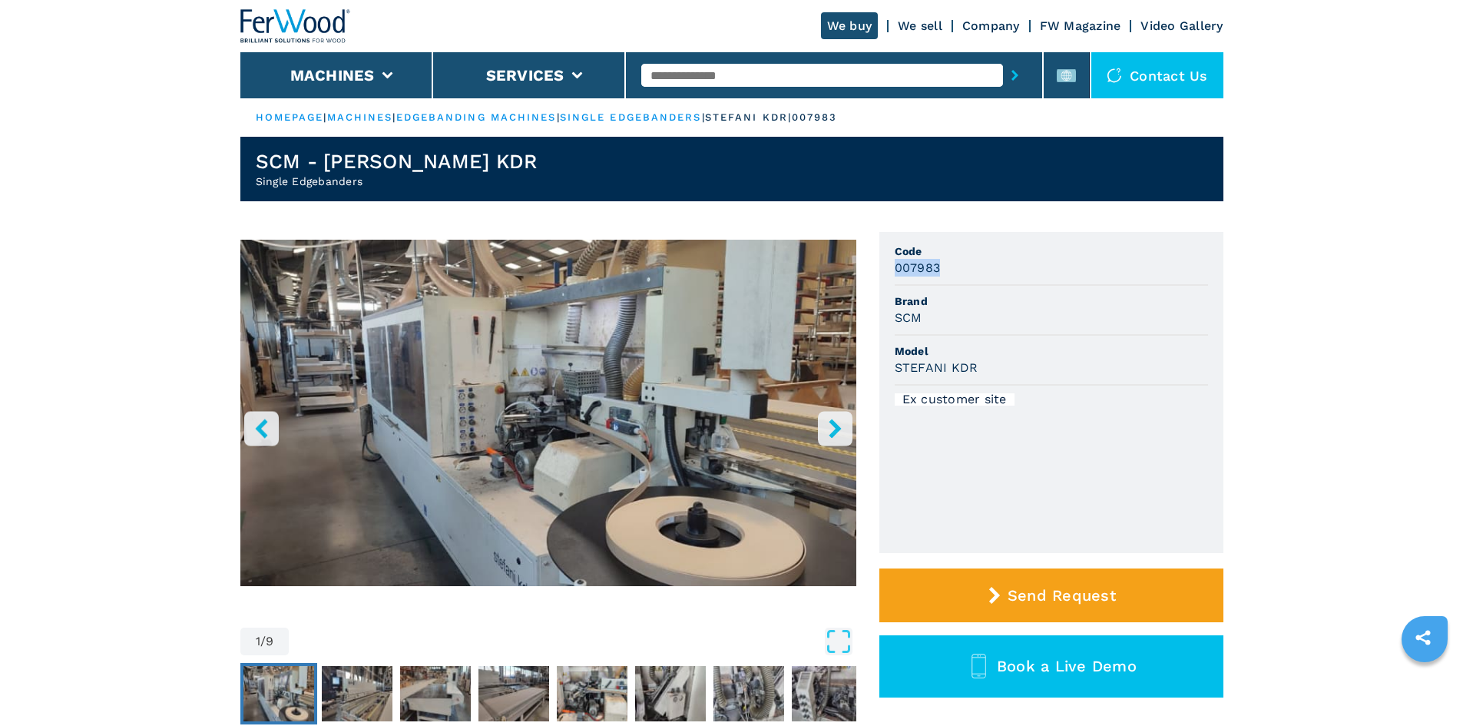
drag, startPoint x: 942, startPoint y: 270, endPoint x: 893, endPoint y: 278, distance: 49.7
click at [893, 278] on ul "Code 007983 Brand SCM Model STEFANI KDR Ex customer site" at bounding box center [1051, 392] width 344 height 321
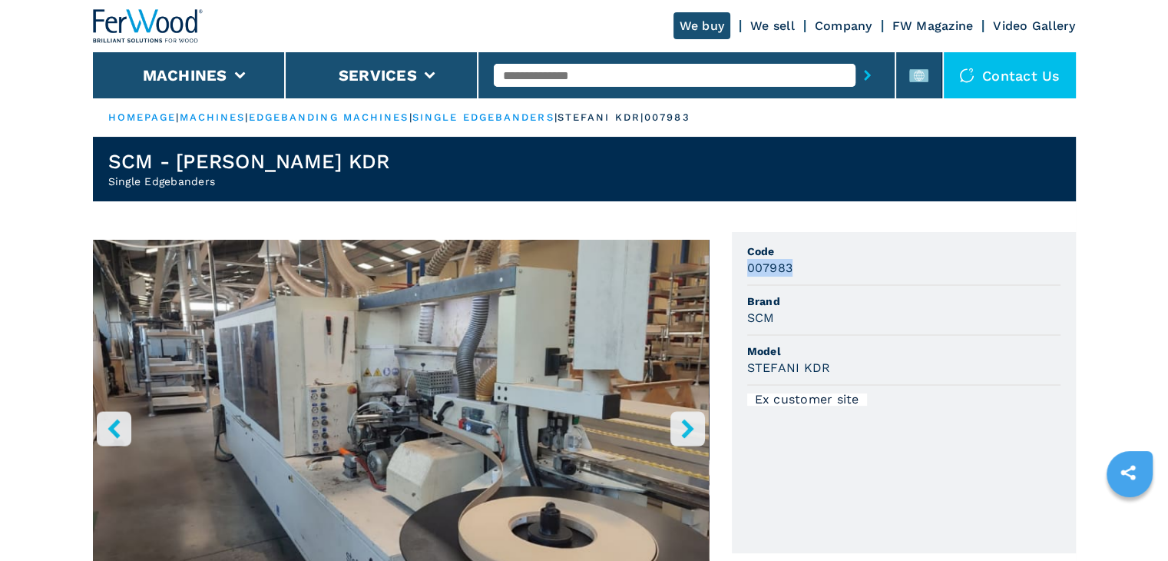
drag, startPoint x: 789, startPoint y: 273, endPoint x: 746, endPoint y: 273, distance: 43.0
click at [747, 273] on h3 "007983" at bounding box center [770, 268] width 46 height 18
copy h3 "007983"
click at [957, 283] on li "Code 007983" at bounding box center [903, 261] width 313 height 50
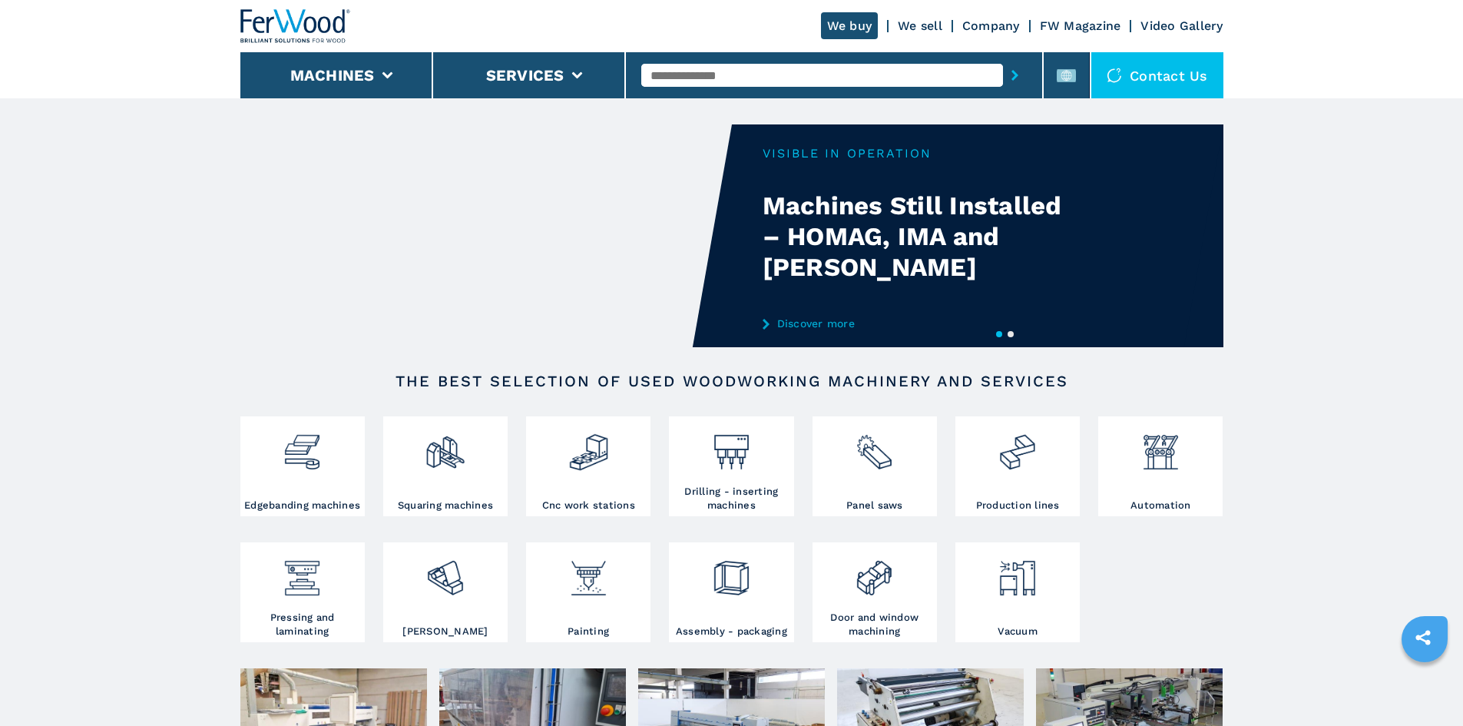
click at [681, 78] on input "text" at bounding box center [822, 75] width 362 height 23
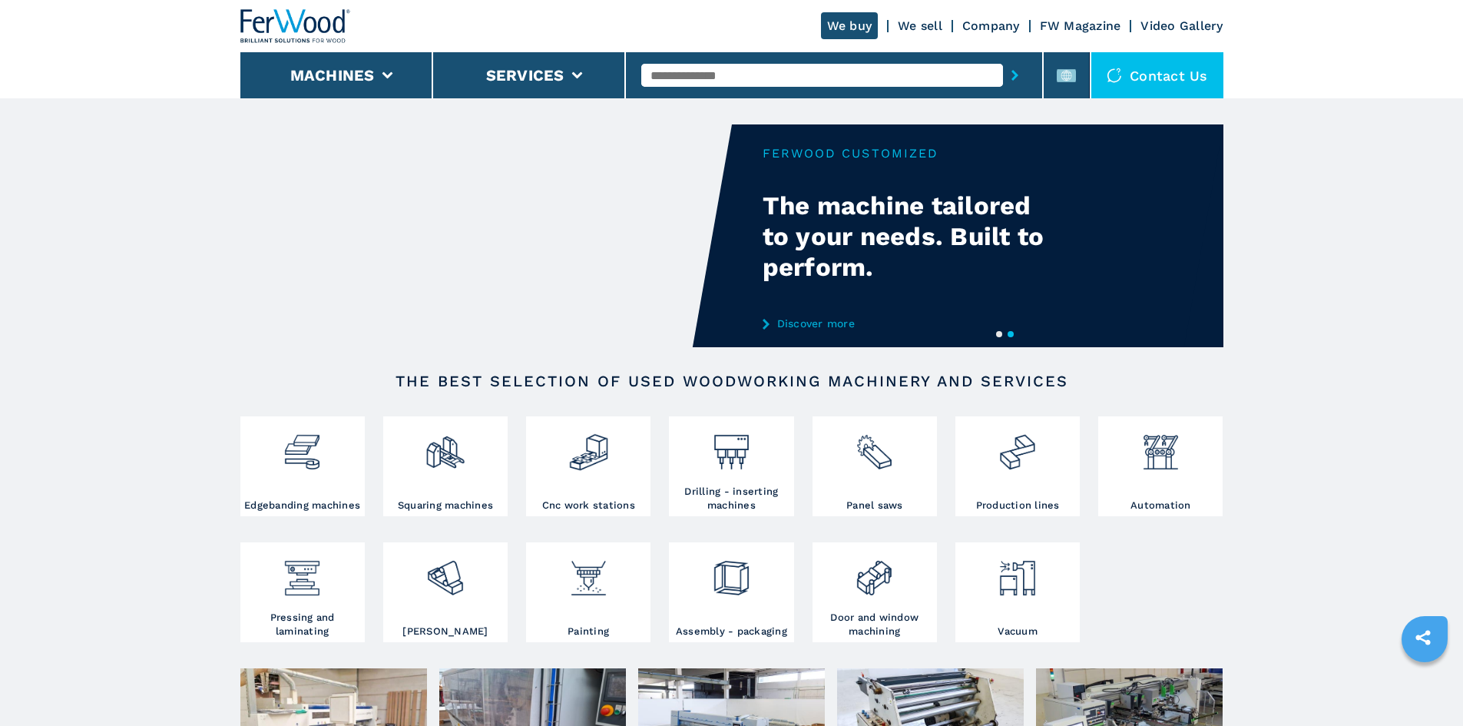
click at [705, 80] on input "text" at bounding box center [822, 75] width 362 height 23
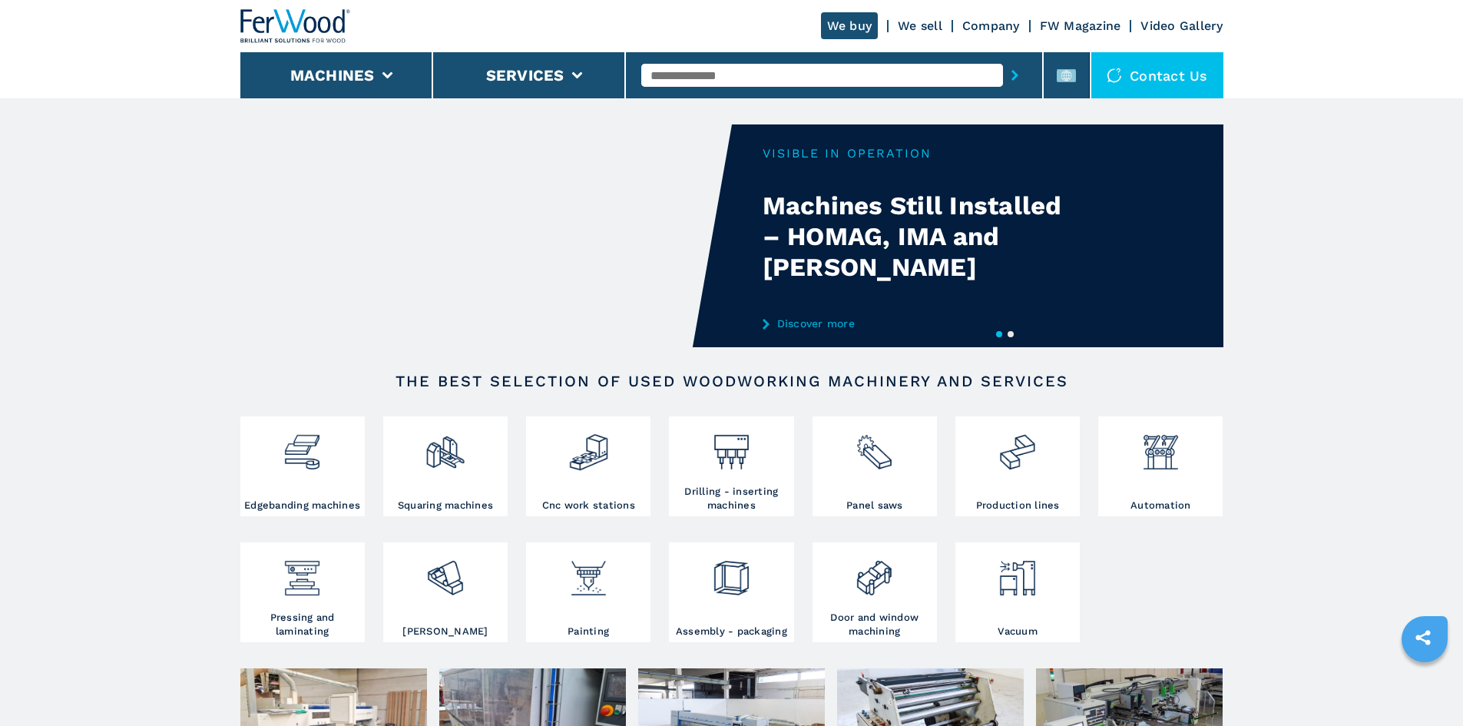
drag, startPoint x: 683, startPoint y: 72, endPoint x: 660, endPoint y: 94, distance: 31.5
click at [680, 75] on input "text" at bounding box center [822, 75] width 362 height 23
paste input "******"
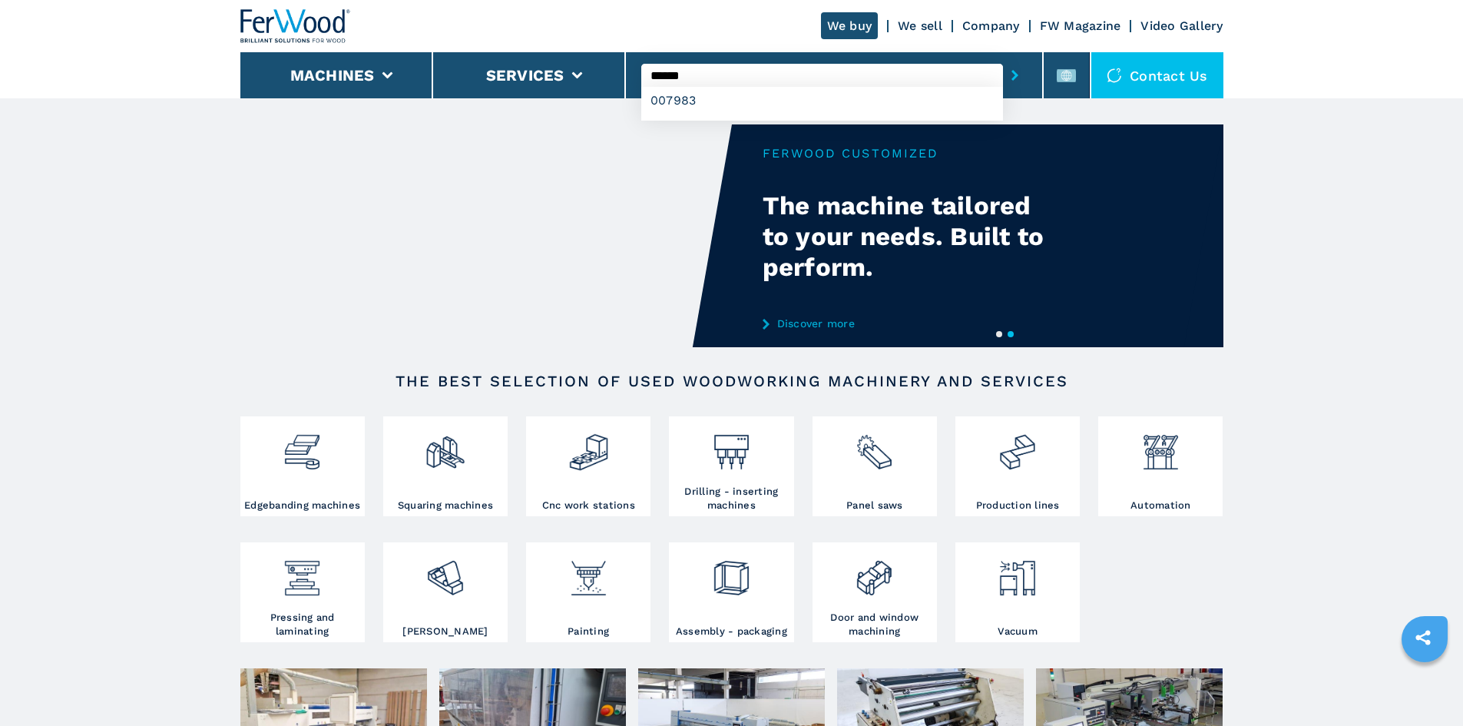
type input "******"
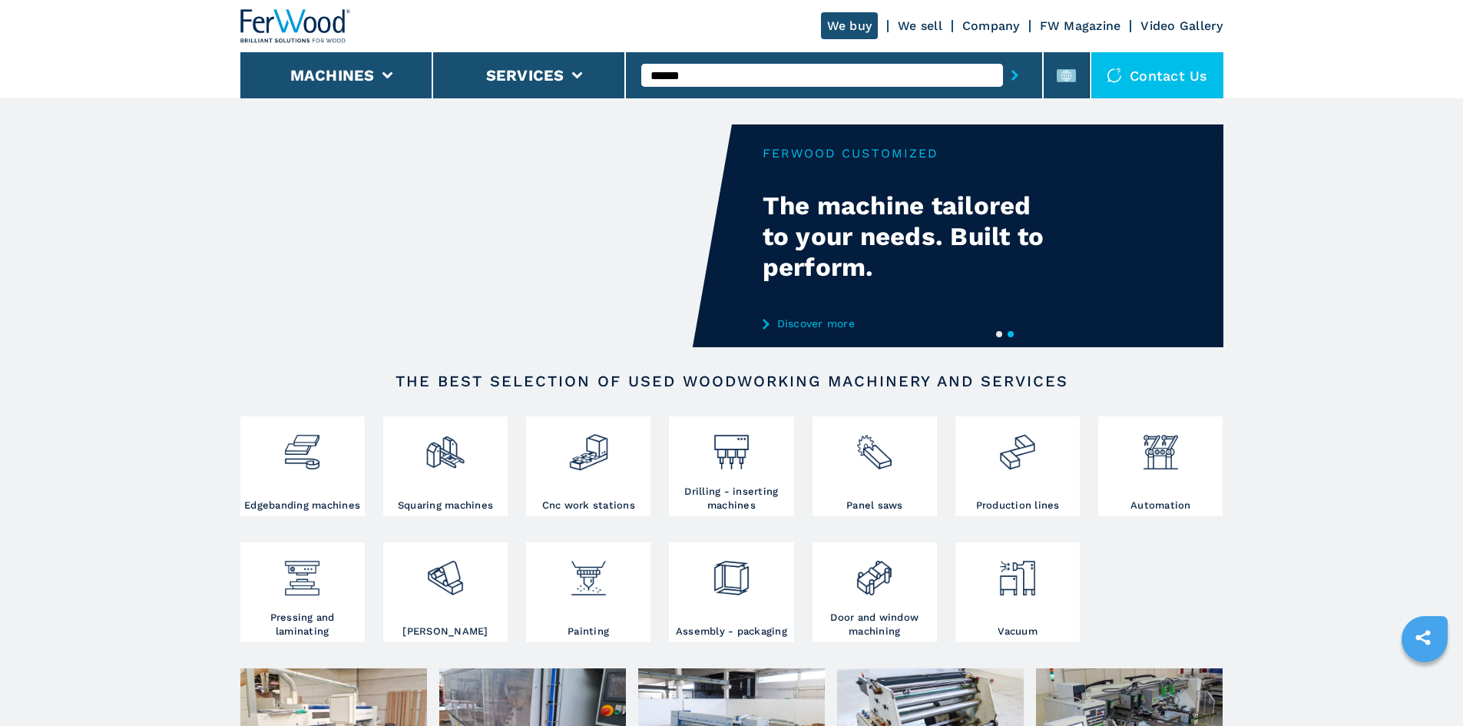
click at [1003, 70] on button "submit-button" at bounding box center [1015, 75] width 24 height 35
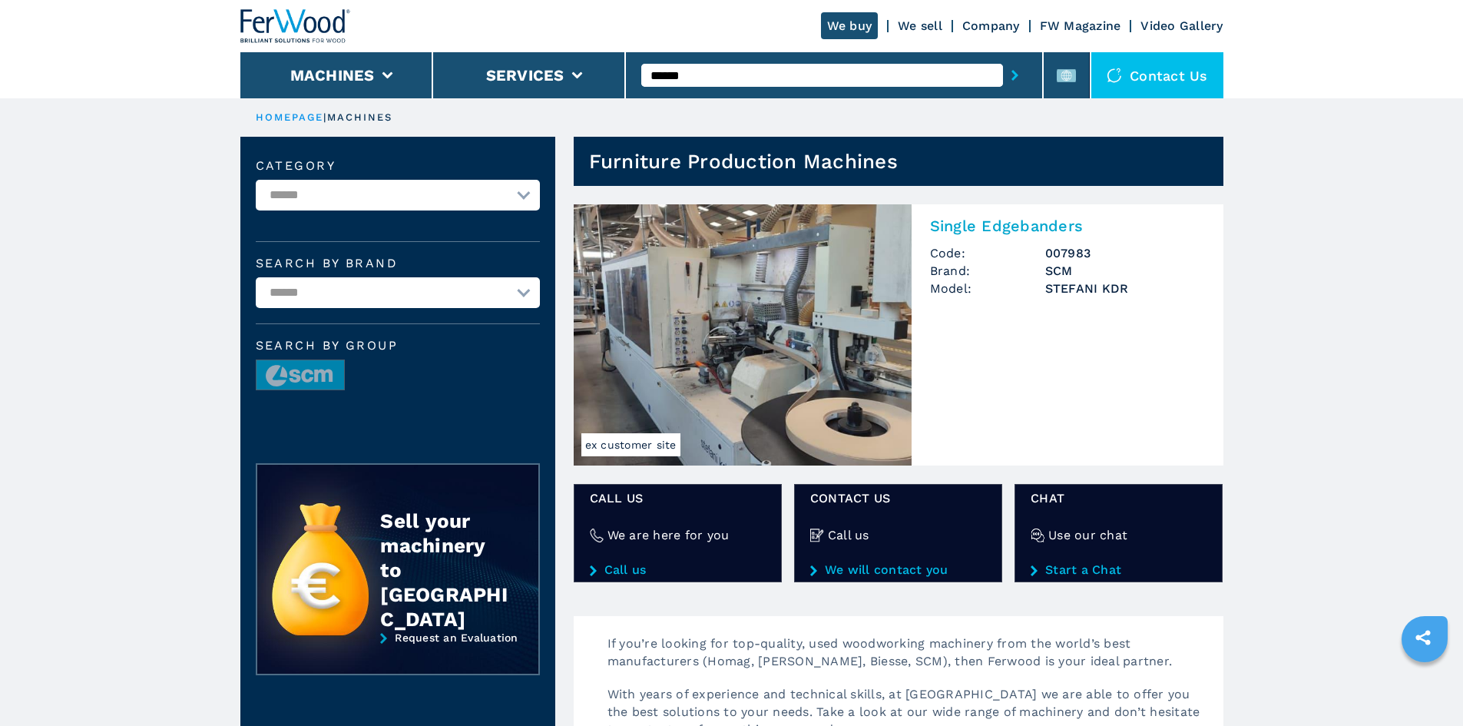
click at [968, 212] on div "Single Edgebanders Code: 007983 Brand: SCM Model: [PERSON_NAME] KDR" at bounding box center [1068, 262] width 312 height 117
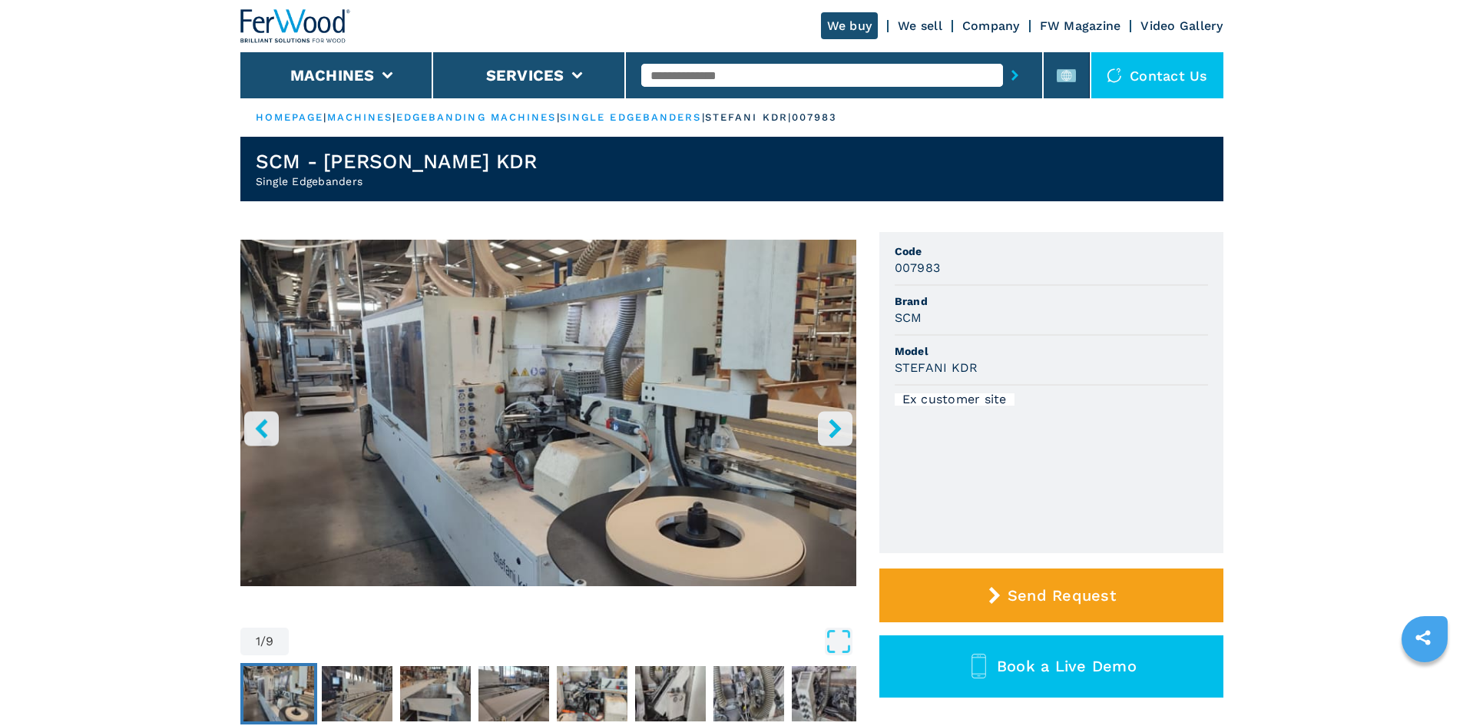
click at [917, 270] on h3 "007983" at bounding box center [918, 268] width 46 height 18
copy h3 "007983"
click at [1030, 285] on li "Code 007983" at bounding box center [1051, 261] width 313 height 50
click at [909, 313] on h3 "SCM" at bounding box center [909, 318] width 28 height 18
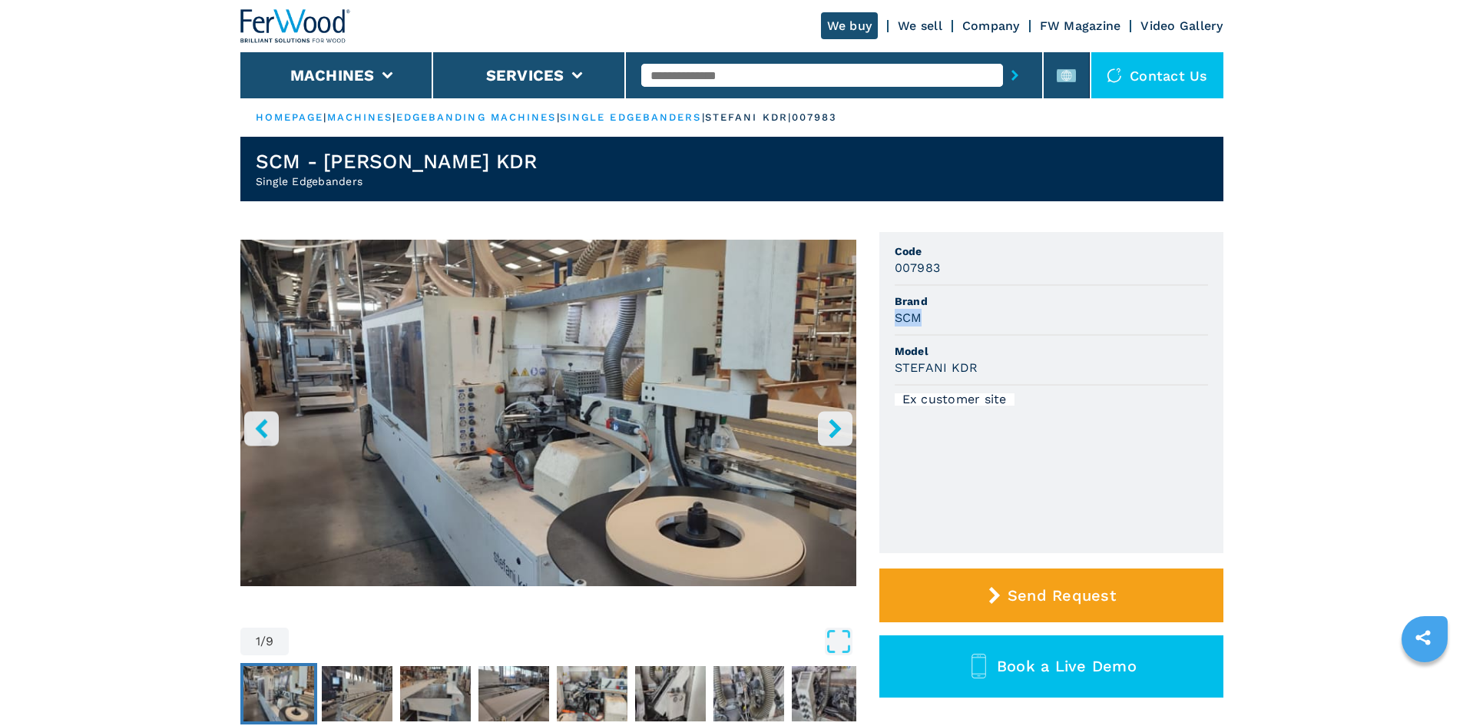
click at [909, 313] on h3 "SCM" at bounding box center [909, 318] width 28 height 18
copy h3 "SCM"
click at [1034, 330] on li "Brand SCM" at bounding box center [1051, 311] width 313 height 50
drag, startPoint x: 979, startPoint y: 363, endPoint x: 892, endPoint y: 374, distance: 88.2
click at [892, 374] on ul "Code 007983 Brand SCM Model STEFANI KDR Ex customer site" at bounding box center [1051, 392] width 344 height 321
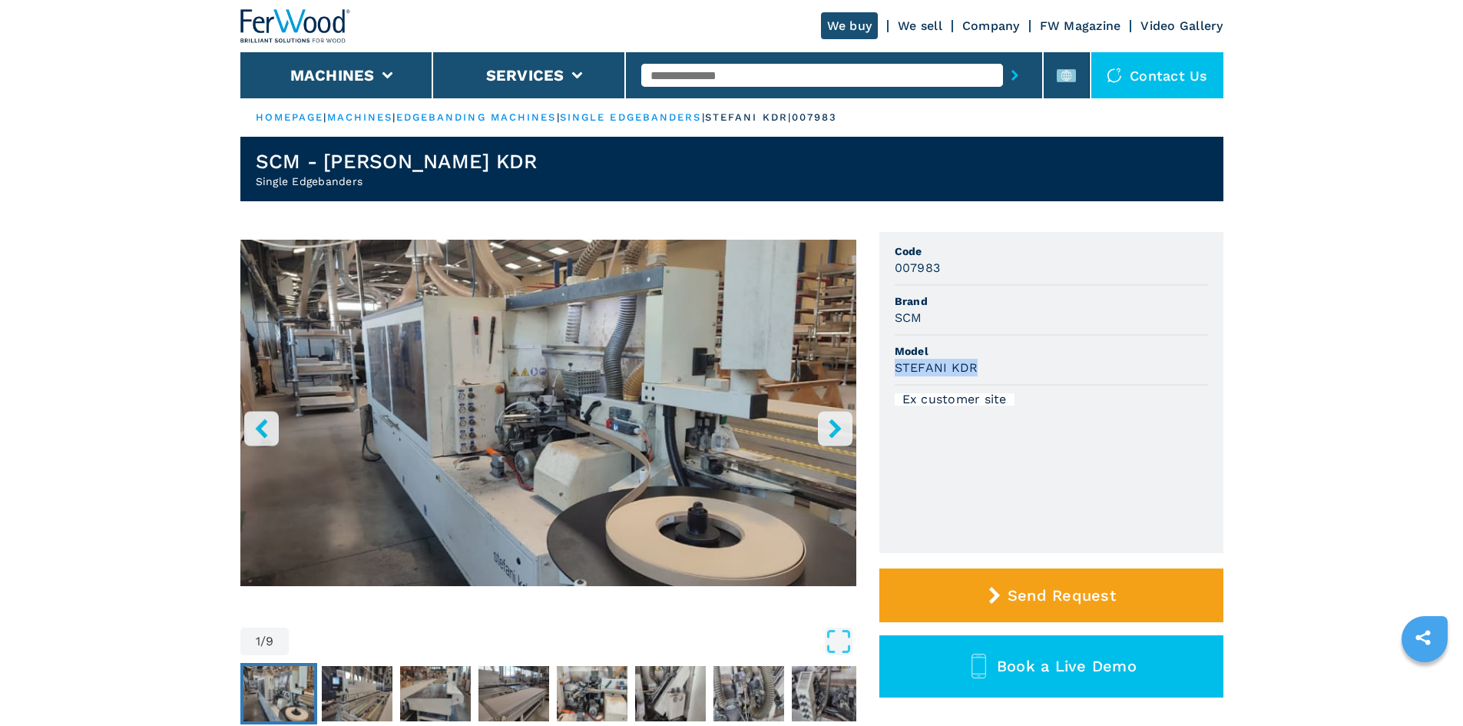
copy h3 "STEFANI KDR"
click at [1030, 346] on span "Model" at bounding box center [1051, 350] width 313 height 15
click at [1063, 428] on ul "Code 007983 Brand SCM Model STEFANI KDR Ex customer site" at bounding box center [1051, 392] width 344 height 321
